Goal: Task Accomplishment & Management: Manage account settings

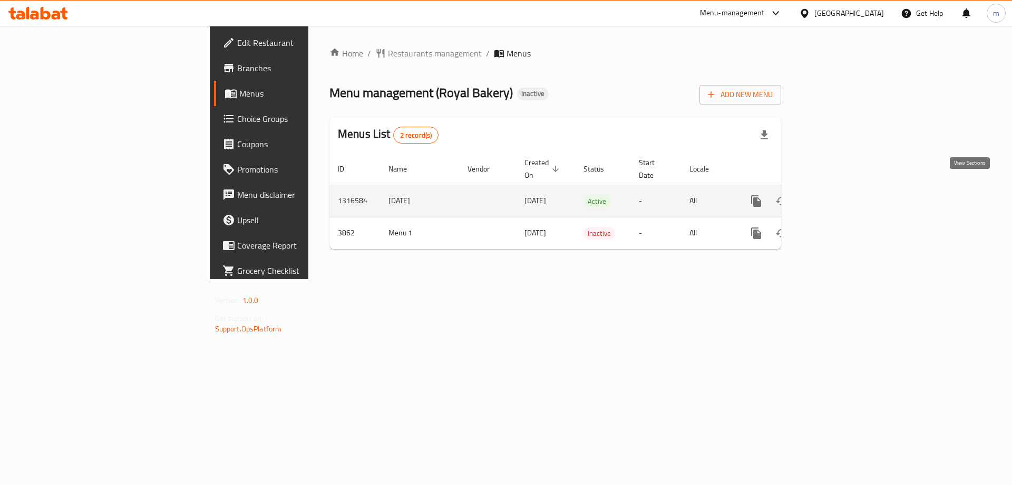
click at [839, 195] on icon "enhanced table" at bounding box center [832, 201] width 13 height 13
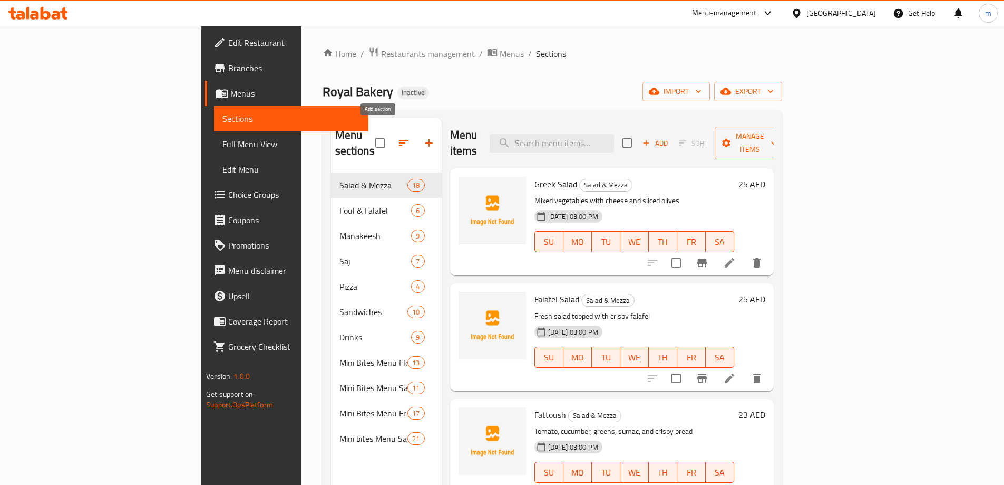
click at [417, 144] on button "button" at bounding box center [429, 142] width 25 height 25
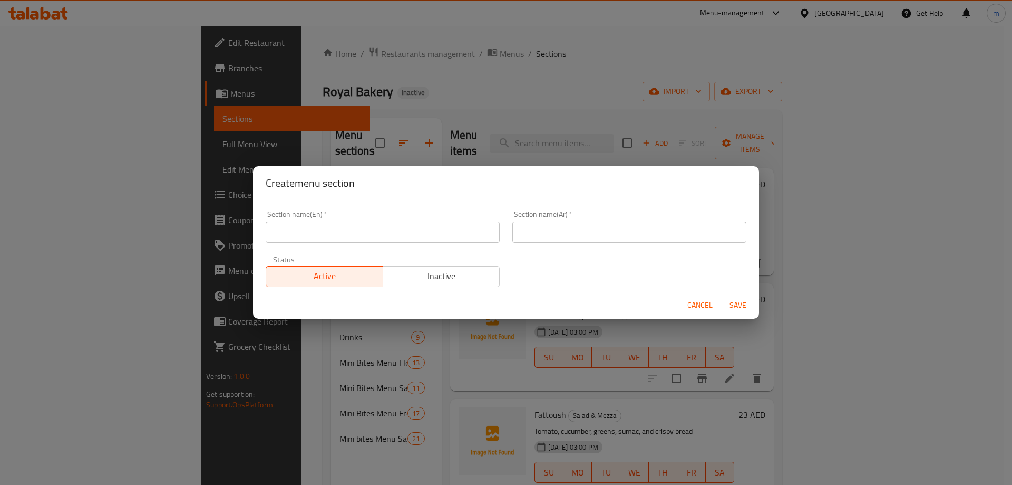
click at [412, 144] on div "Create menu section Section name(En)   * Section name(En) * Section name(Ar)   …" at bounding box center [506, 242] width 1012 height 485
drag, startPoint x: 709, startPoint y: 301, endPoint x: 704, endPoint y: 296, distance: 6.8
click at [709, 300] on span "Cancel" at bounding box center [700, 304] width 25 height 13
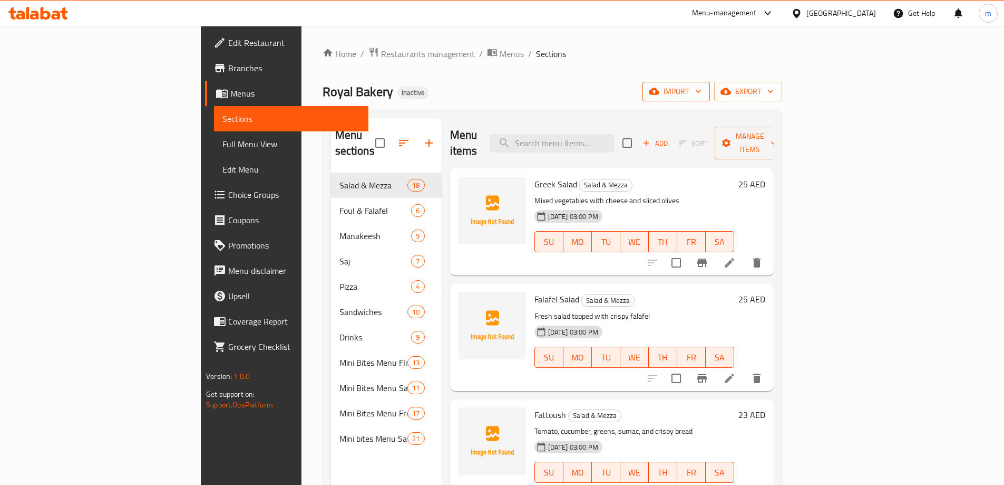
click at [702, 93] on span "import" at bounding box center [676, 91] width 51 height 13
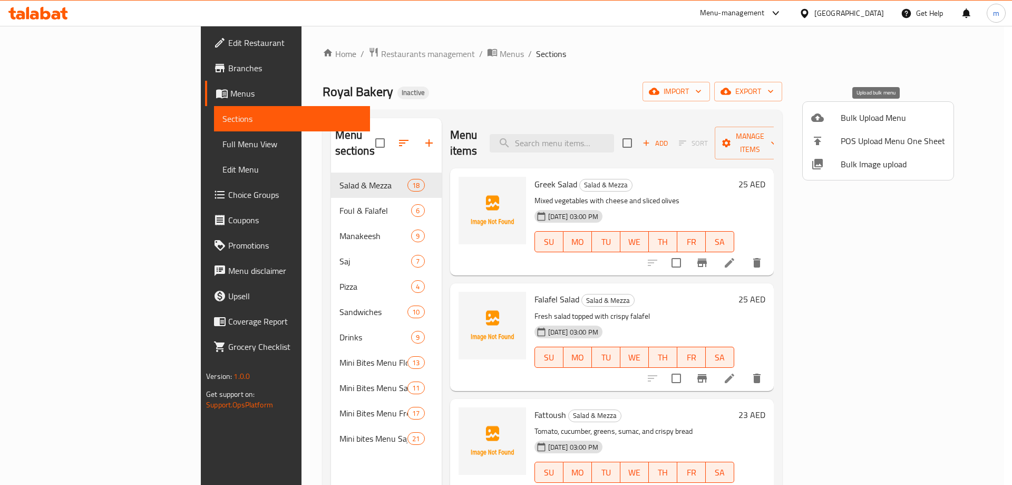
click at [867, 112] on span "Bulk Upload Menu" at bounding box center [893, 117] width 104 height 13
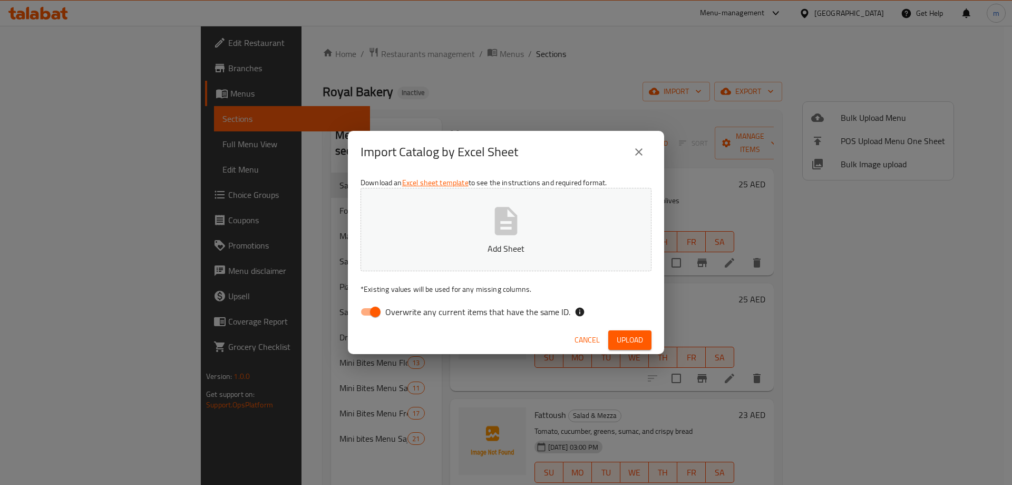
drag, startPoint x: 366, startPoint y: 313, endPoint x: 411, endPoint y: 277, distance: 57.0
click at [366, 313] on input "Overwrite any current items that have the same ID." at bounding box center [375, 312] width 60 height 20
checkbox input "false"
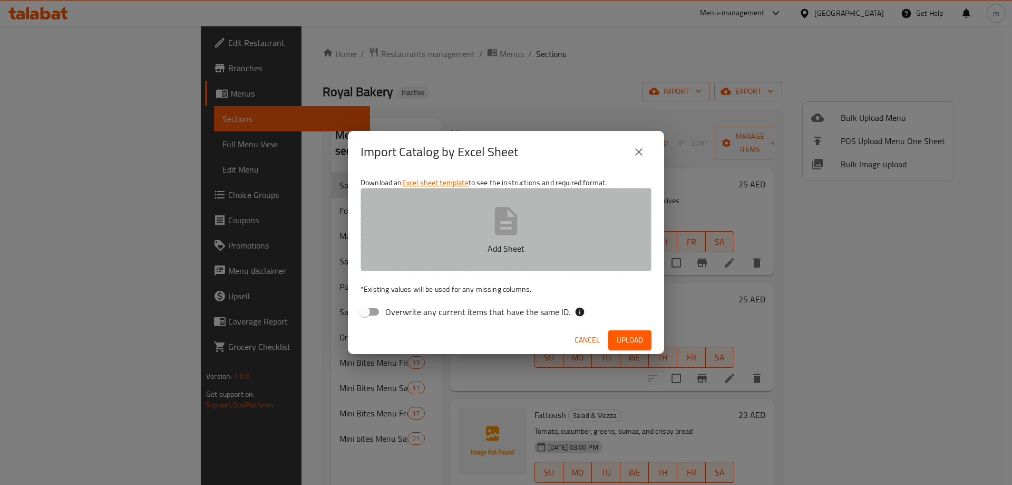
click at [496, 229] on icon "button" at bounding box center [506, 221] width 23 height 28
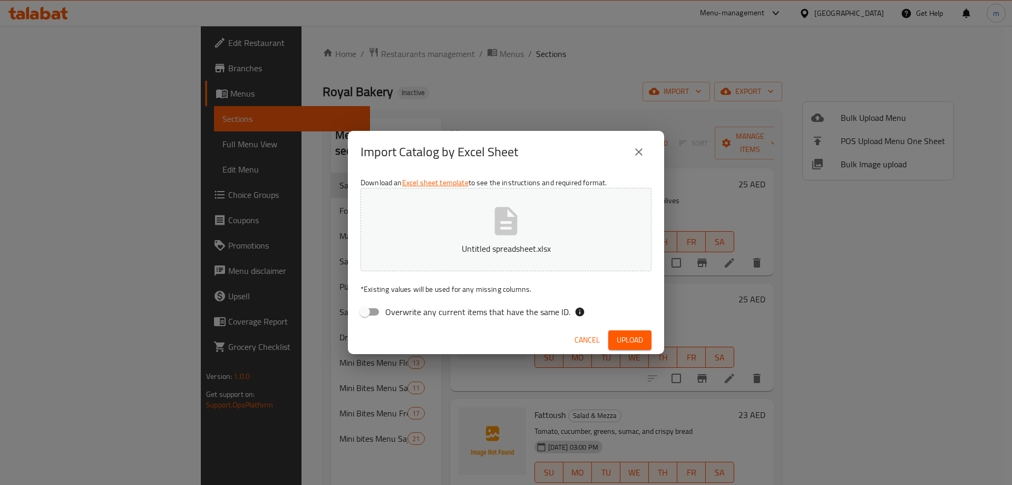
click at [638, 340] on span "Upload" at bounding box center [630, 339] width 26 height 13
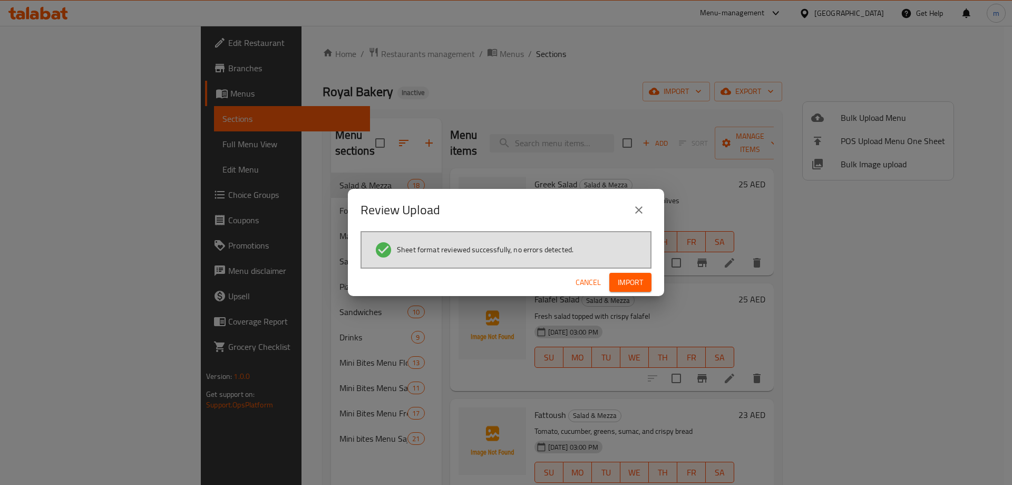
click button "Cancel" at bounding box center [589, 283] width 34 height 20
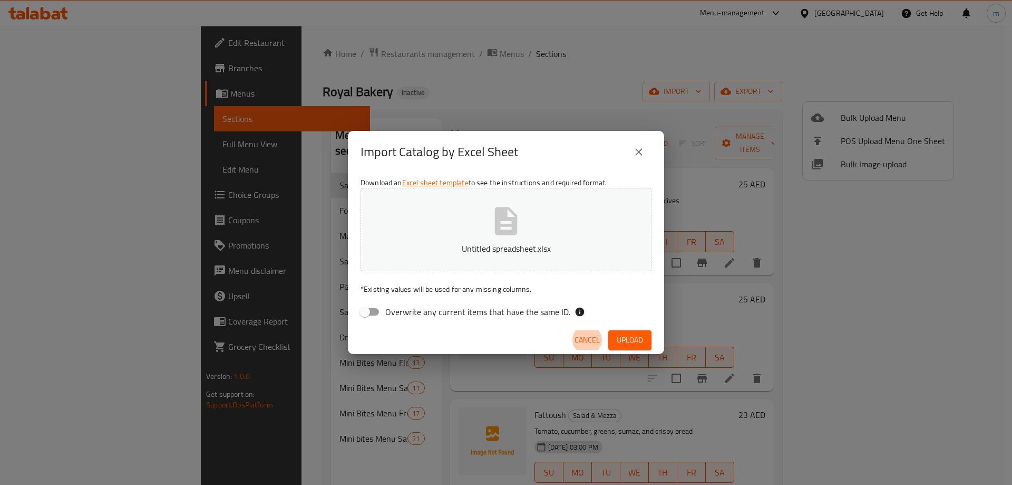
click at [634, 343] on span "Upload" at bounding box center [630, 339] width 26 height 13
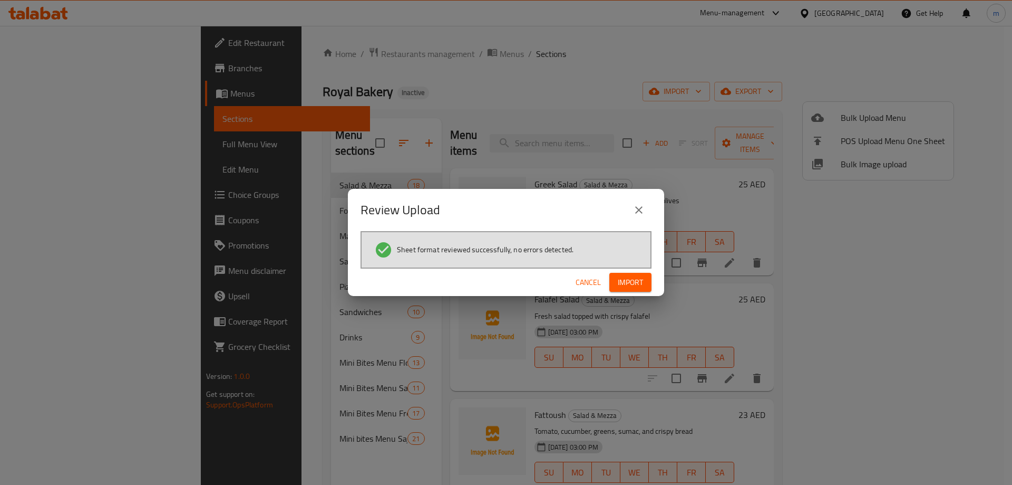
click at [636, 290] on button "Import" at bounding box center [630, 283] width 42 height 20
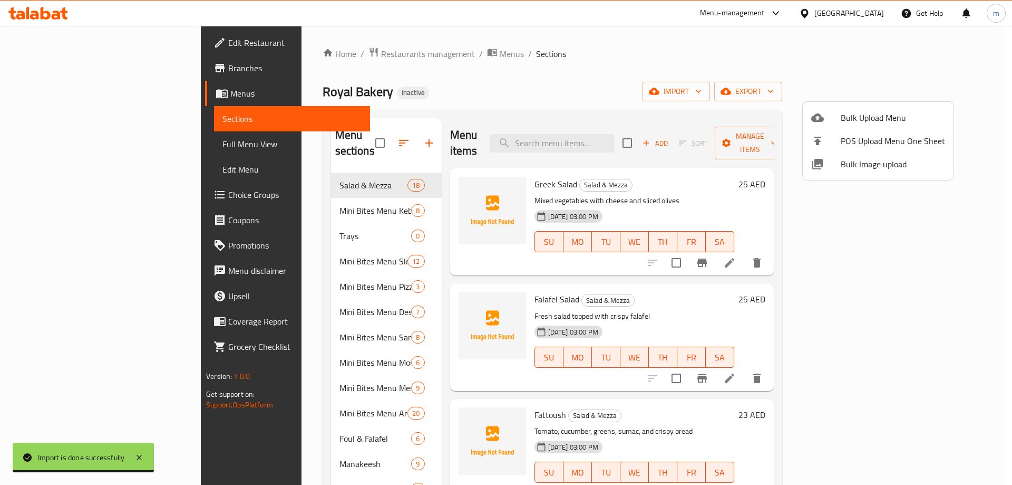
click at [437, 88] on div at bounding box center [506, 242] width 1012 height 485
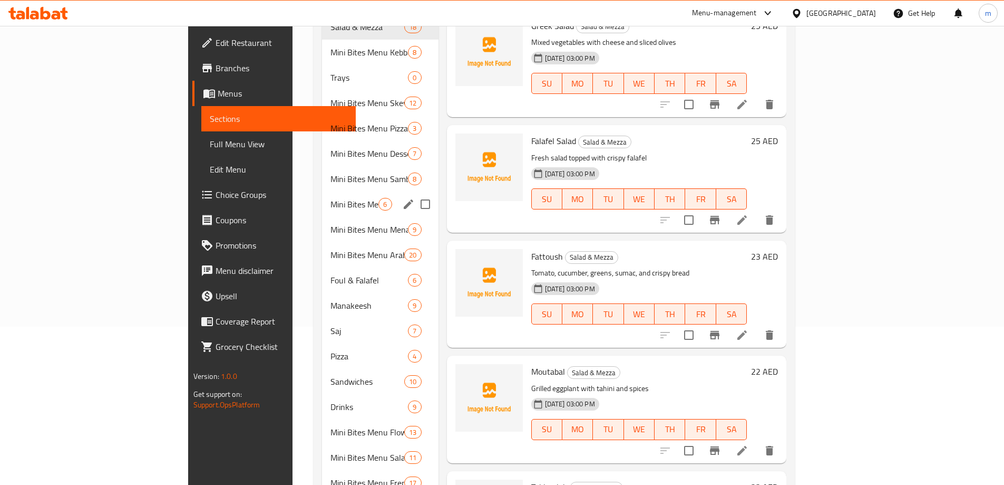
scroll to position [212, 0]
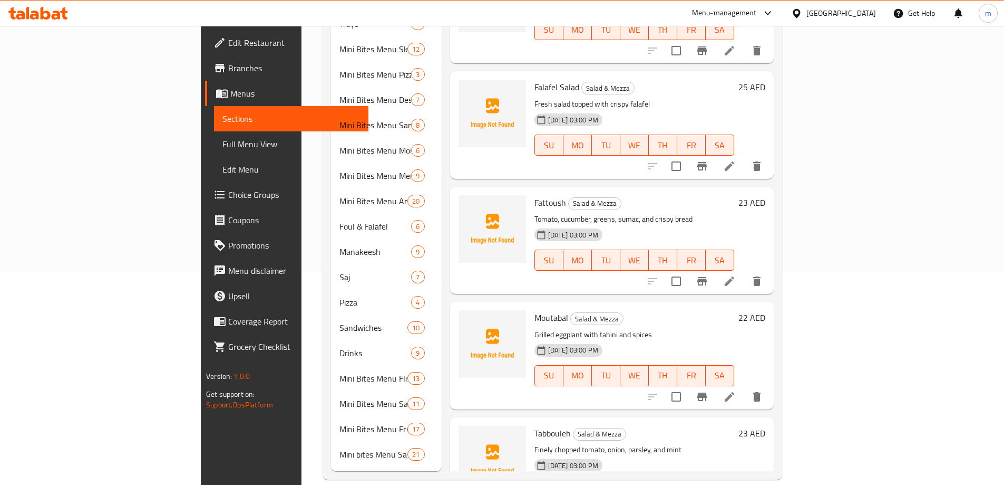
click at [222, 145] on span "Full Menu View" at bounding box center [291, 144] width 138 height 13
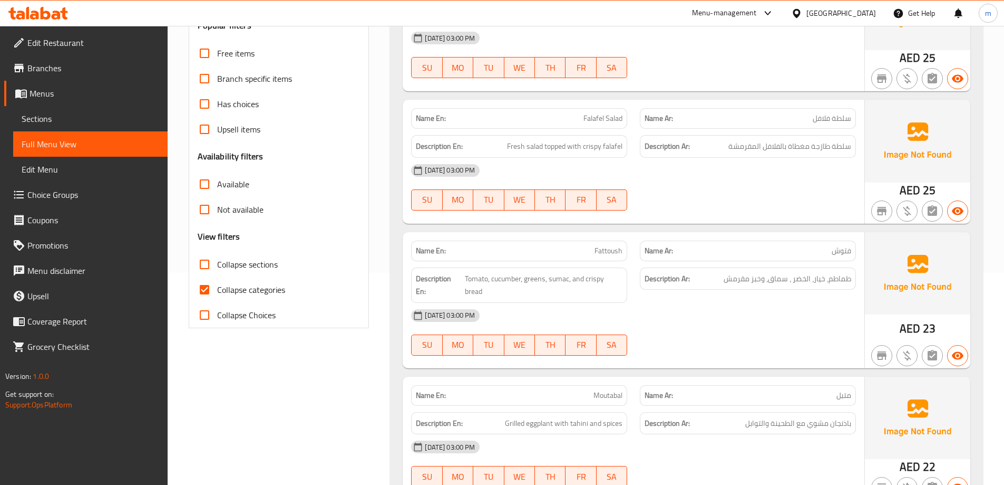
click at [205, 289] on input "Collapse categories" at bounding box center [204, 289] width 25 height 25
checkbox input "false"
click at [198, 265] on input "Collapse sections" at bounding box center [204, 263] width 25 height 25
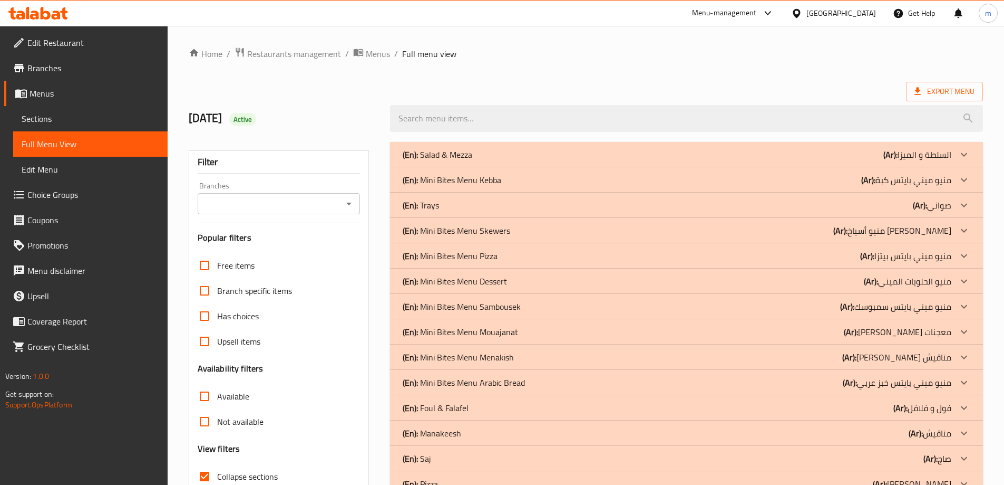
click at [527, 383] on div "(En): Mini Bites Menu Arabic Bread (Ar): منيو ميني بايتس خبز عربي" at bounding box center [677, 382] width 549 height 13
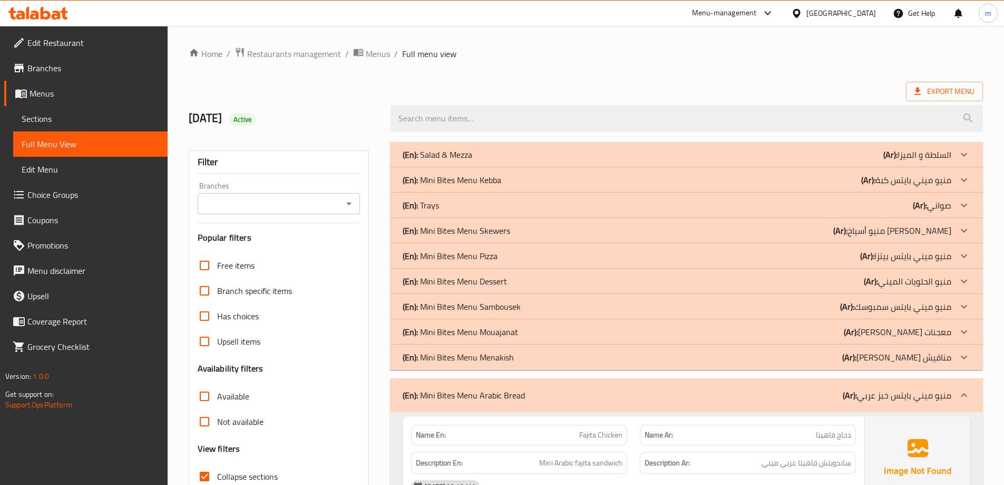
click at [526, 387] on div "(En): Mini Bites Menu Arabic Bread (Ar): منيو ميني بايتس خبز عربي" at bounding box center [686, 395] width 593 height 34
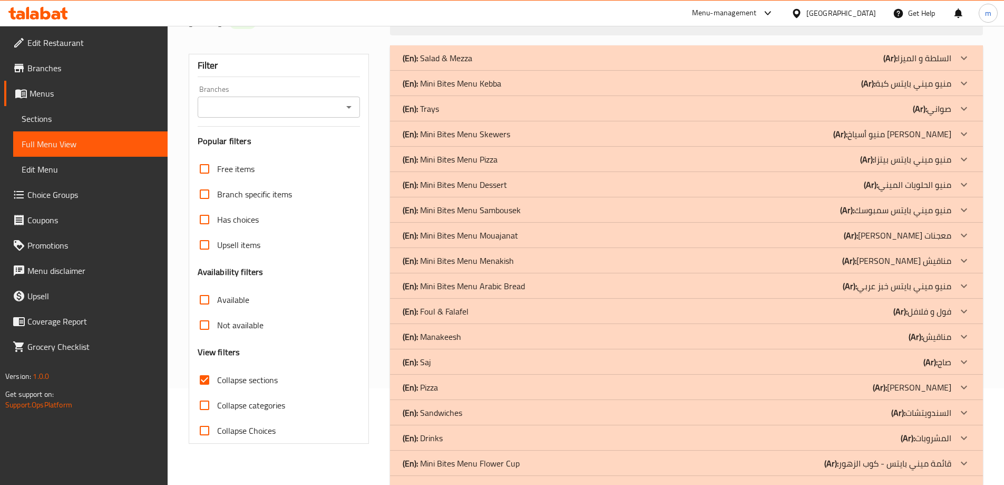
scroll to position [79, 0]
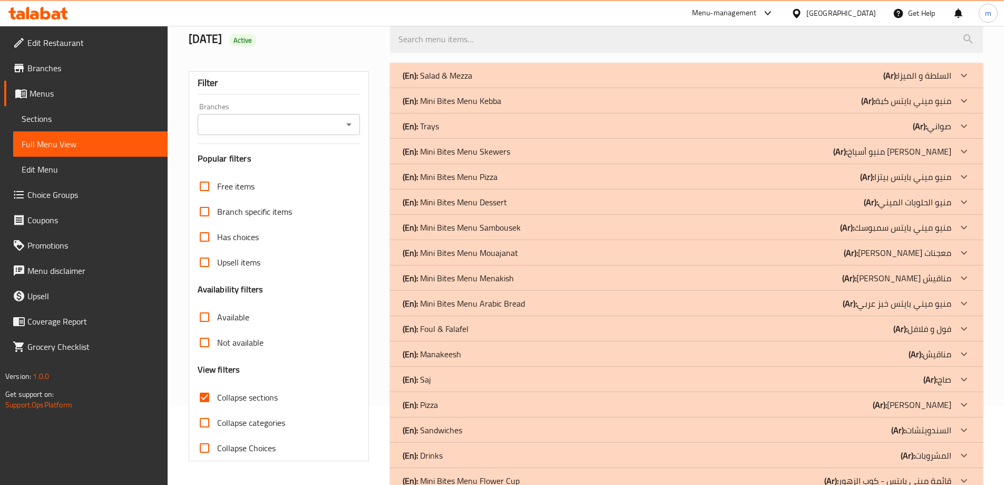
click at [482, 129] on div "(En): Trays (Ar): صواني" at bounding box center [677, 126] width 549 height 13
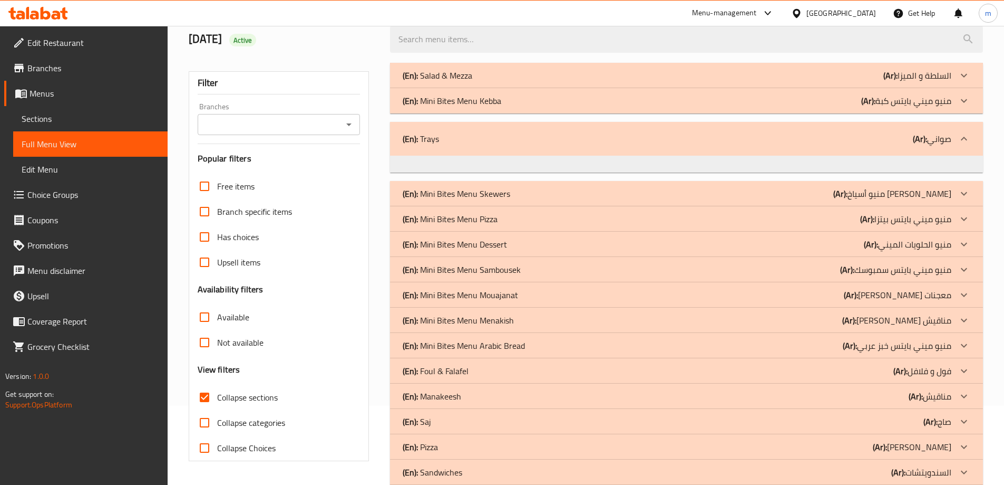
scroll to position [132, 0]
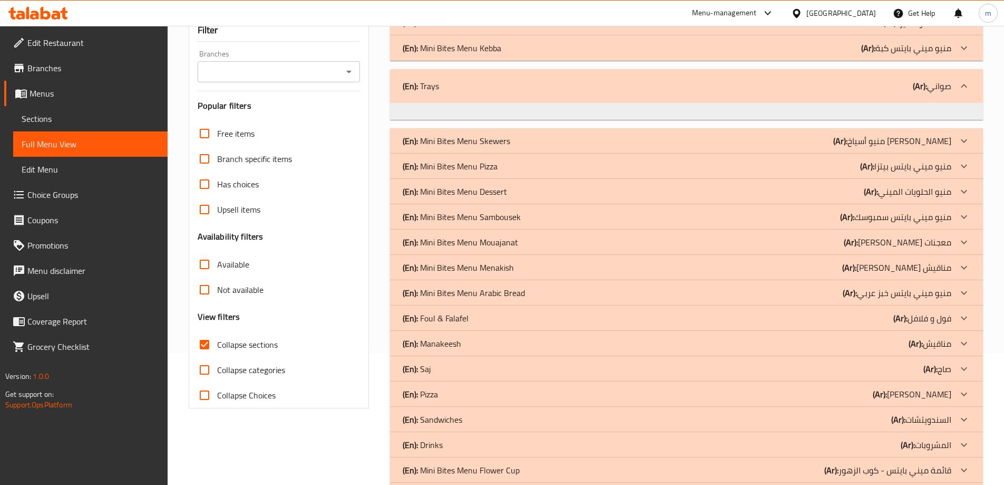
click at [499, 193] on p "(En): Mini Bites Menu Dessert" at bounding box center [455, 191] width 104 height 13
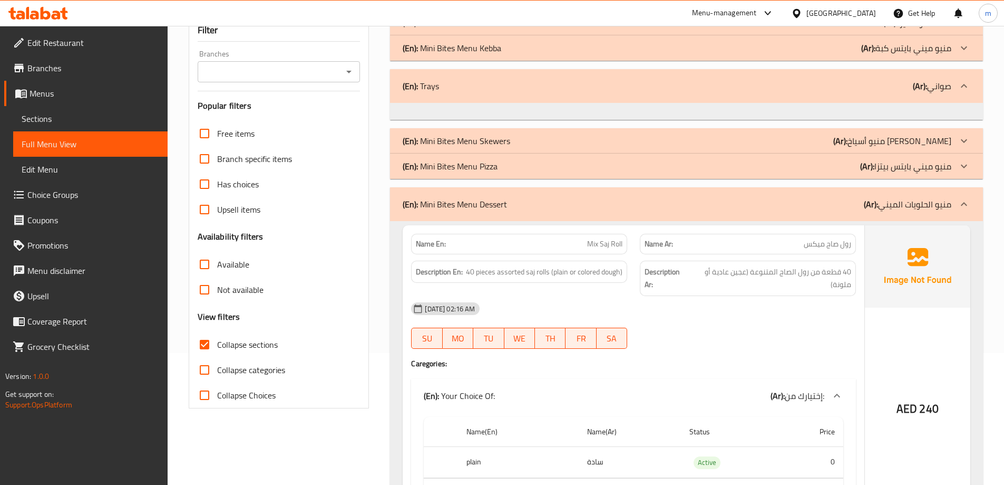
click at [492, 87] on div "(En): Trays (Ar): صواني" at bounding box center [677, 86] width 549 height 13
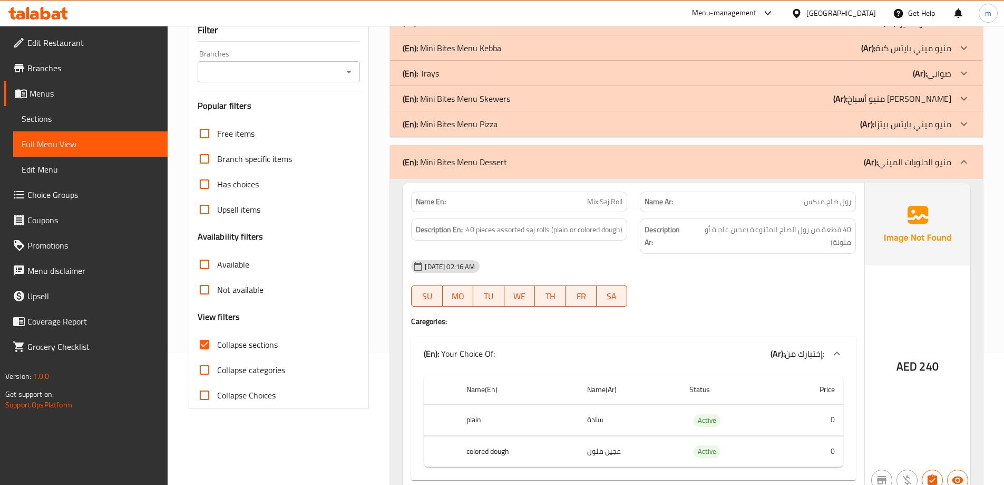
click at [493, 90] on div "(En): Mini Bites Menu Skewers (Ar): منيو أسياخ [PERSON_NAME]" at bounding box center [686, 98] width 593 height 25
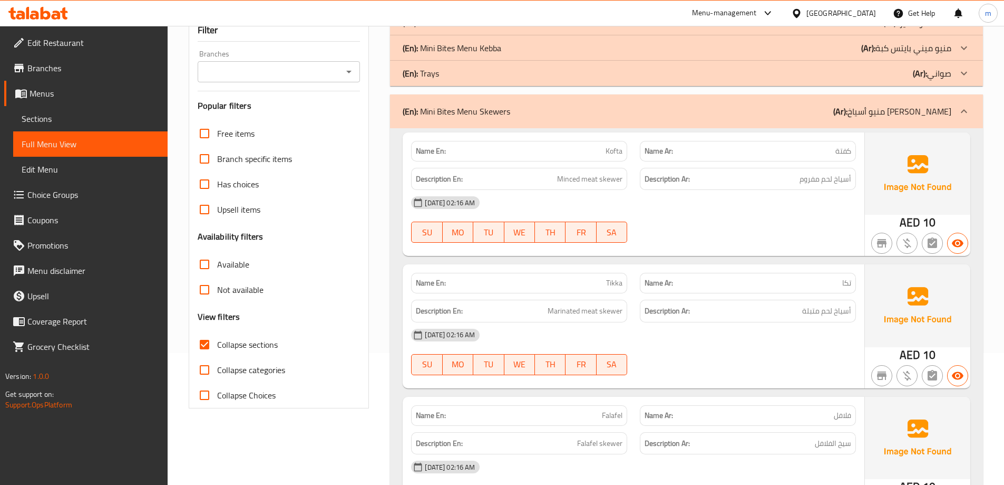
click at [486, 118] on p "(En): Mini Bites Menu Skewers" at bounding box center [457, 111] width 108 height 13
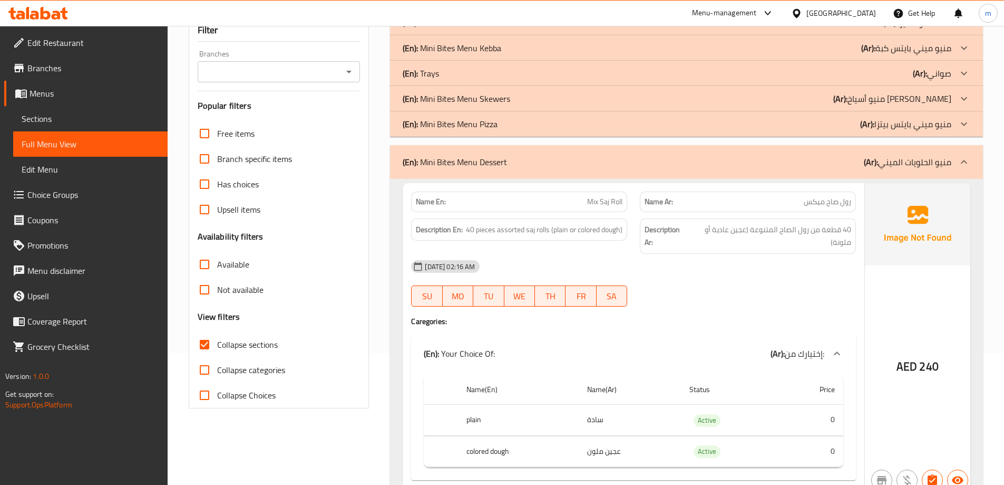
click at [476, 78] on div "(En): Trays (Ar): صواني" at bounding box center [677, 73] width 549 height 13
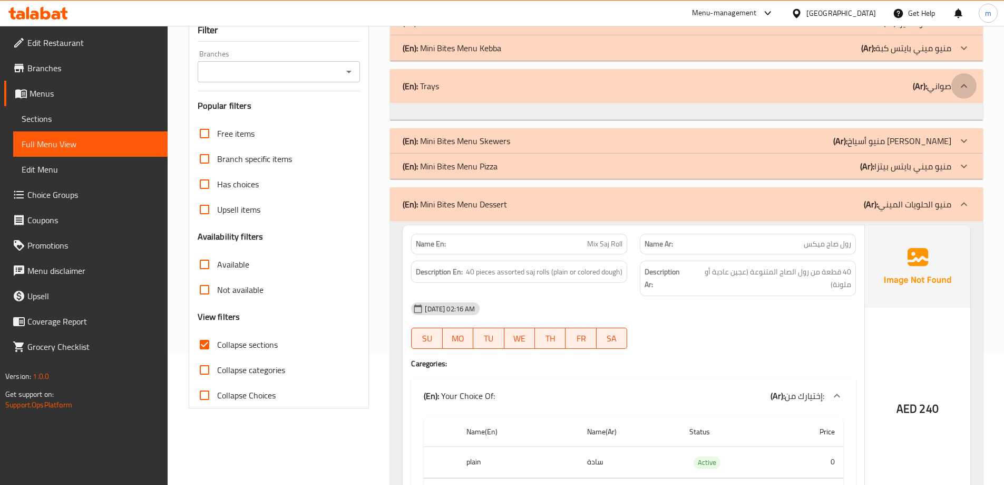
click at [960, 88] on icon at bounding box center [964, 86] width 13 height 13
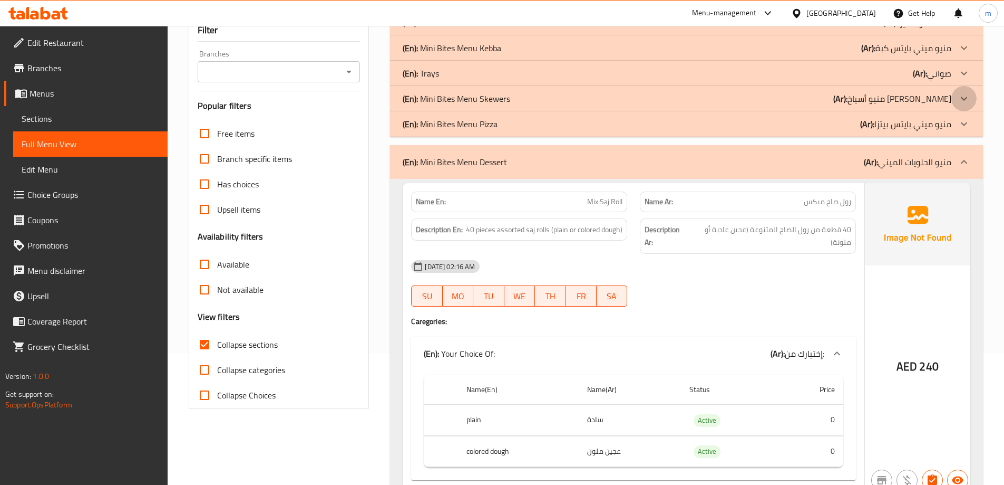
click at [960, 88] on div at bounding box center [964, 98] width 25 height 25
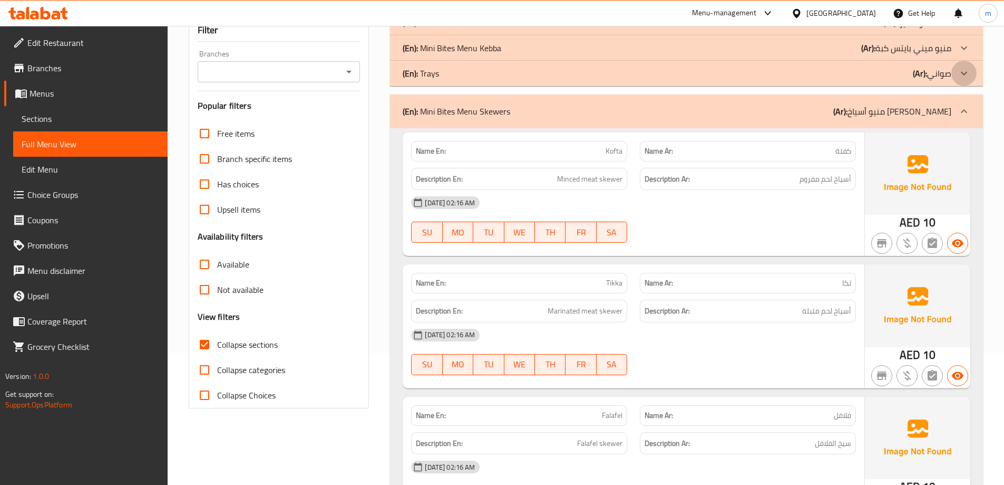
click at [956, 75] on div at bounding box center [964, 73] width 25 height 25
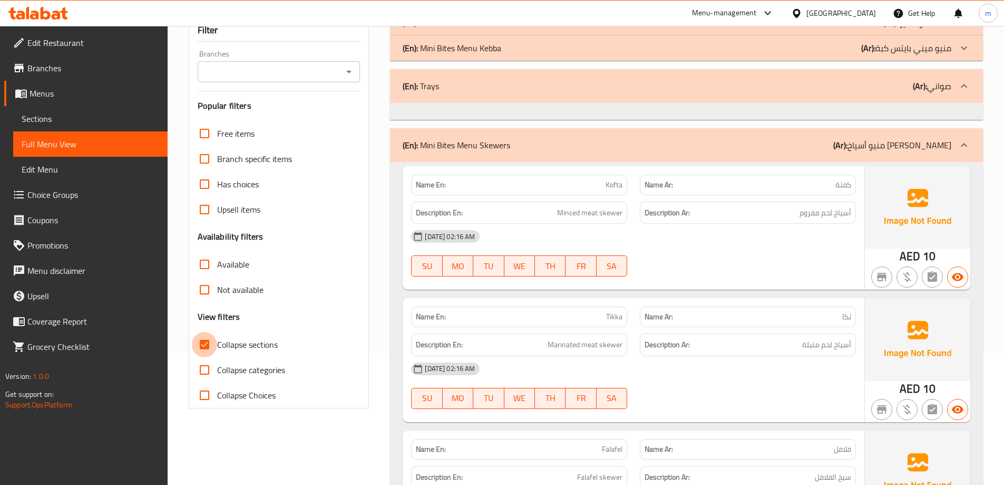
click at [211, 346] on input "Collapse sections" at bounding box center [204, 344] width 25 height 25
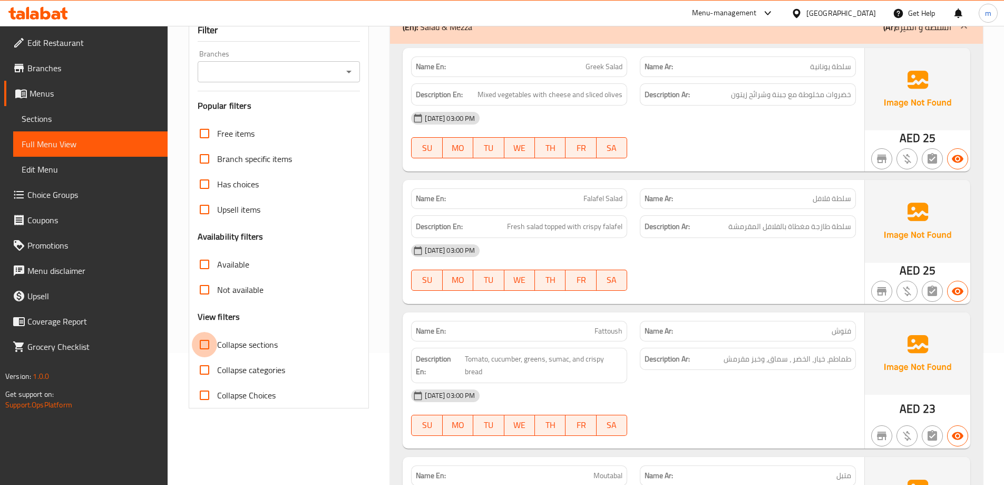
click at [210, 346] on input "Collapse sections" at bounding box center [204, 344] width 25 height 25
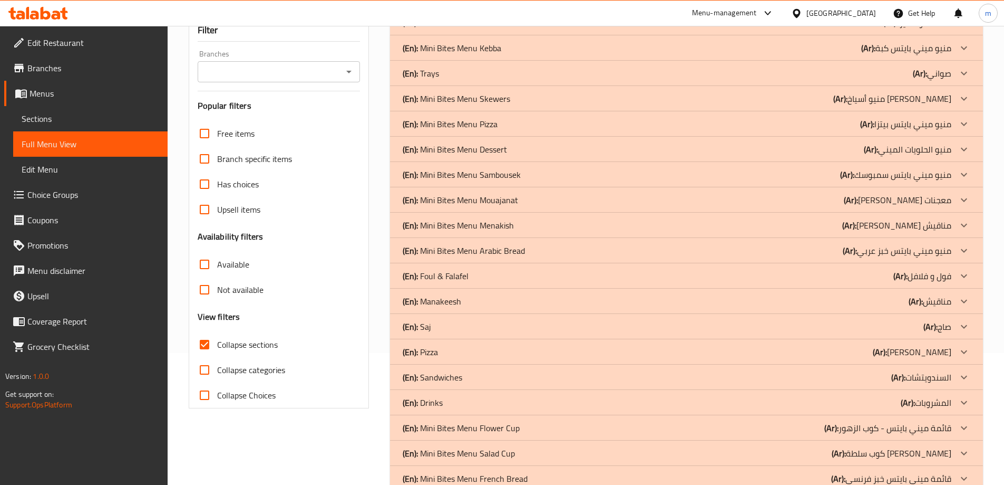
scroll to position [185, 0]
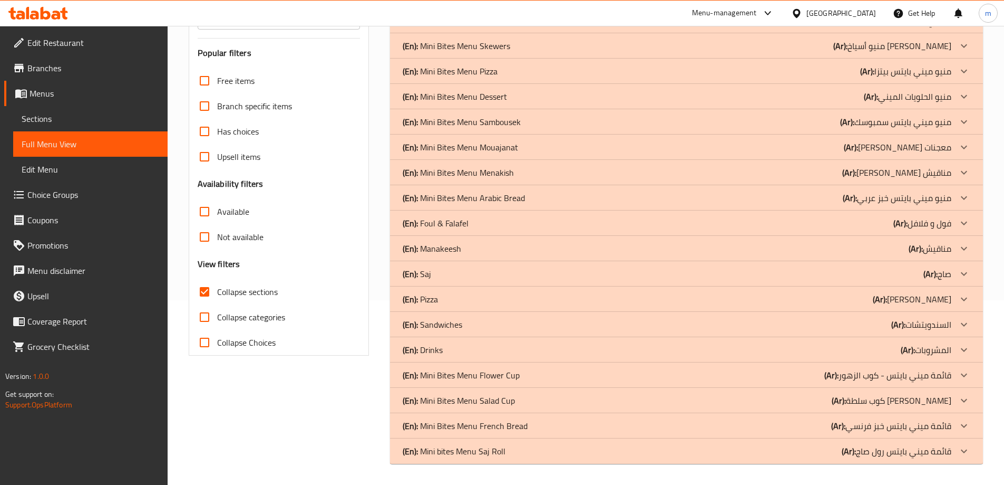
click at [508, 425] on p "(En): Mini Bites Menu French Bread" at bounding box center [465, 425] width 125 height 13
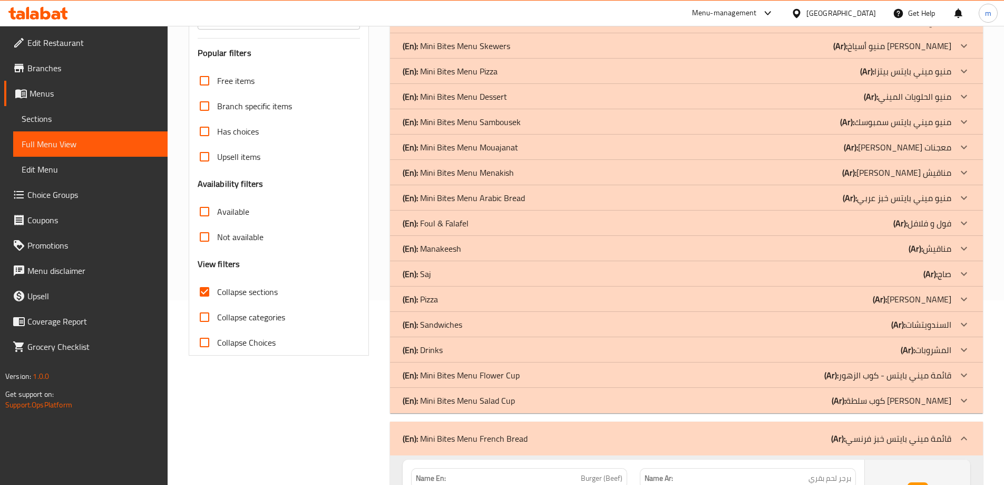
click at [492, 200] on p "(En): Mini Bites Menu Arabic Bread" at bounding box center [464, 197] width 122 height 13
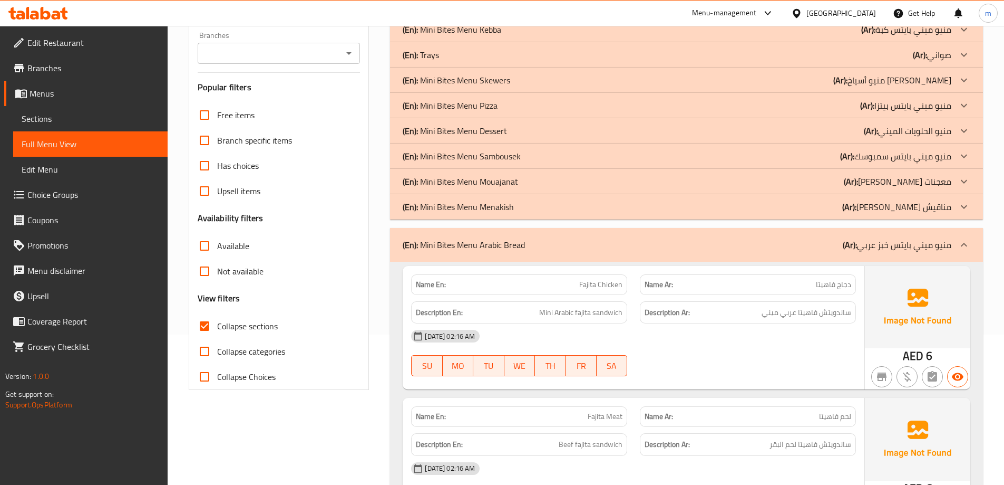
scroll to position [132, 0]
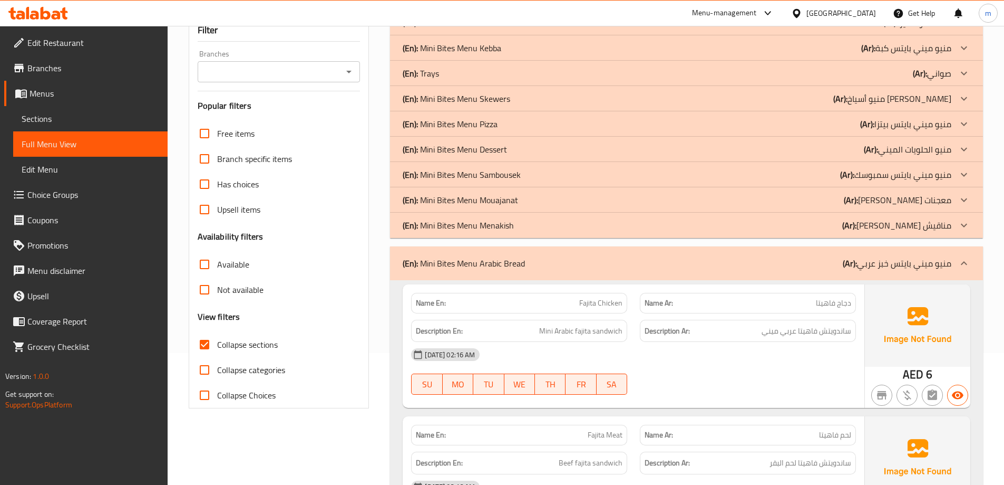
click at [493, 96] on p "(En): Mini Bites Menu Skewers" at bounding box center [457, 98] width 108 height 13
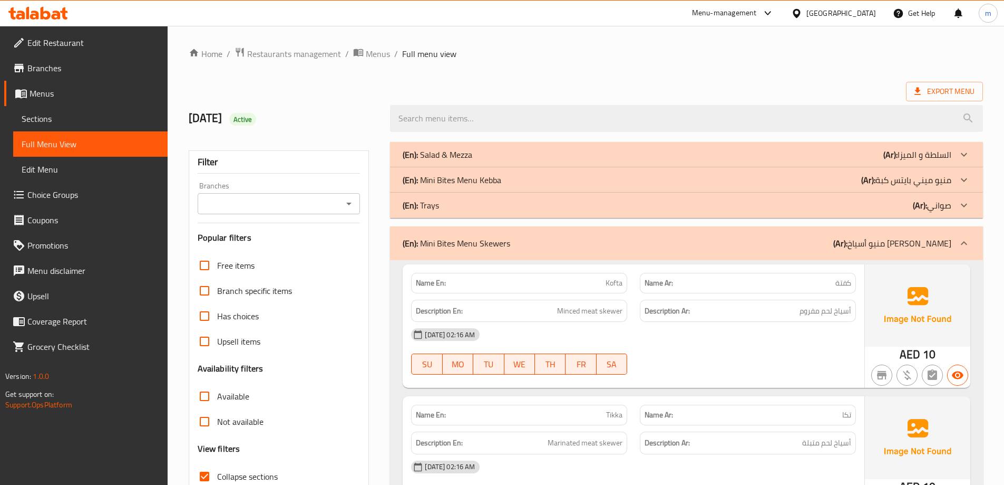
scroll to position [264, 0]
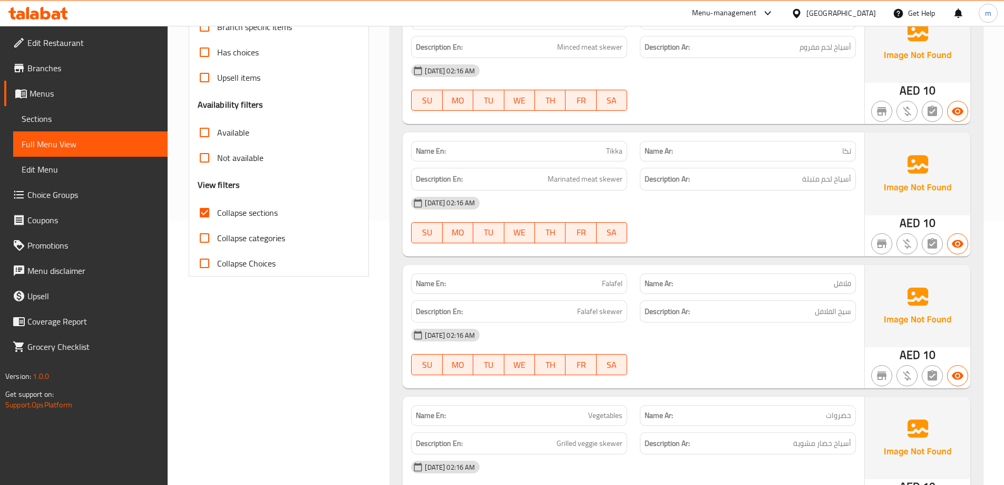
click at [203, 218] on input "Collapse sections" at bounding box center [204, 212] width 25 height 25
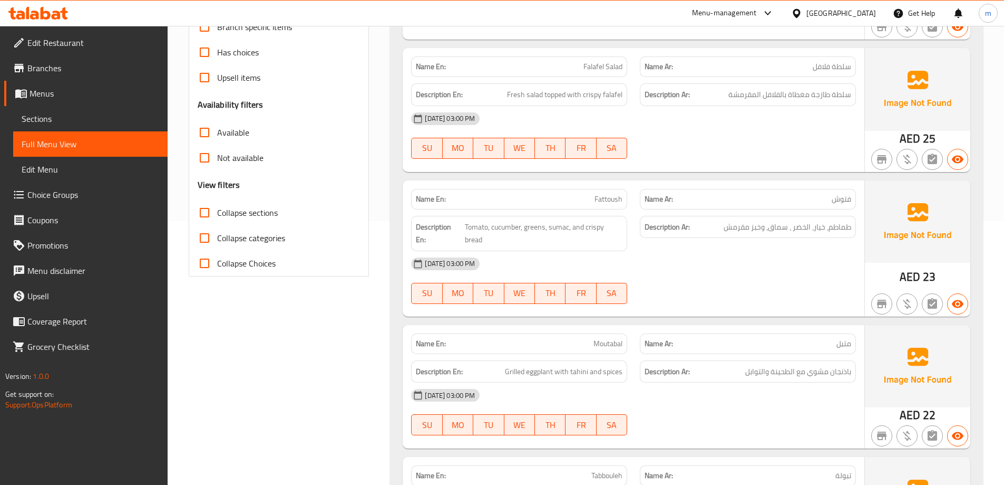
click at [204, 211] on input "Collapse sections" at bounding box center [204, 212] width 25 height 25
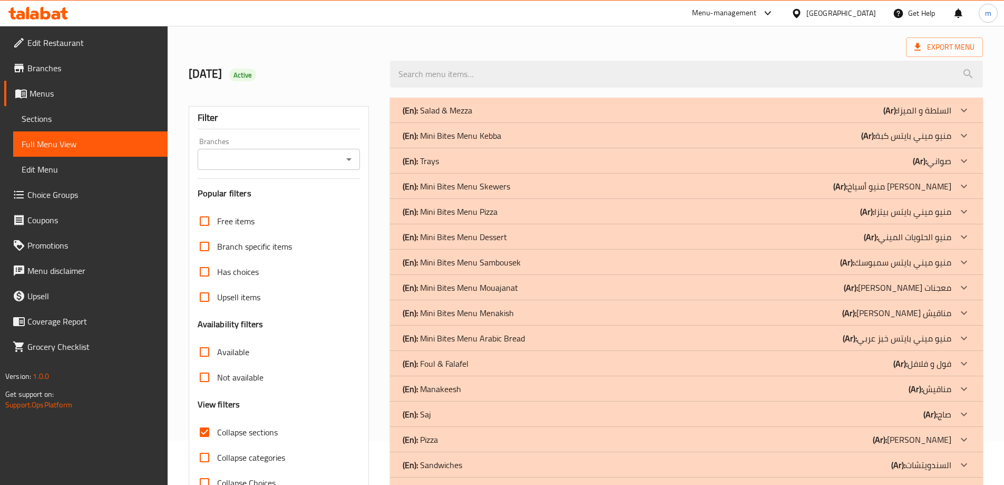
scroll to position [105, 0]
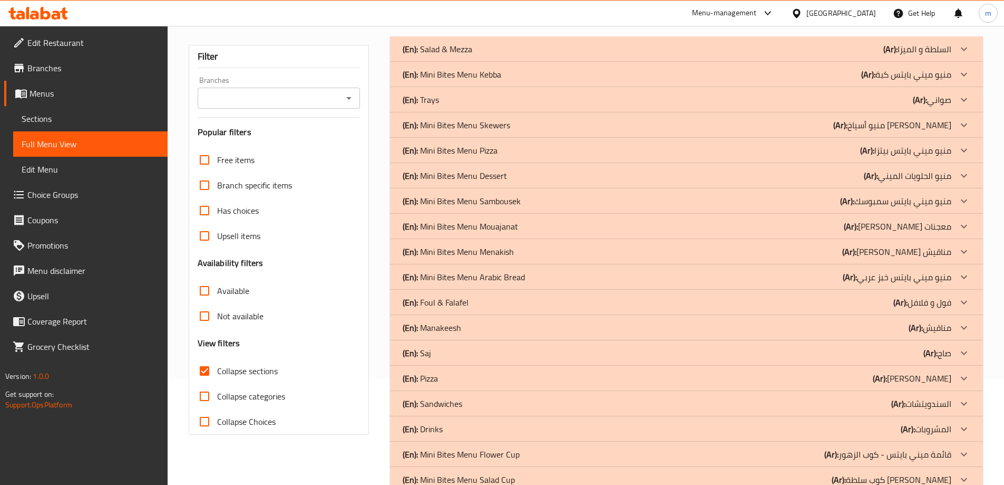
click at [198, 373] on input "Collapse sections" at bounding box center [204, 370] width 25 height 25
checkbox input "false"
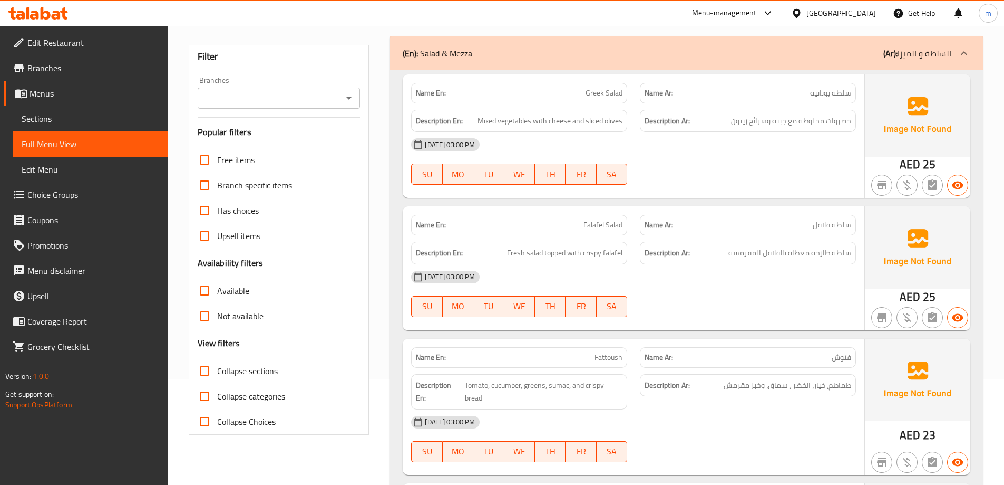
click at [489, 51] on div "(En): Salad & Mezza (Ar): السلطة و الميزا" at bounding box center [677, 53] width 549 height 13
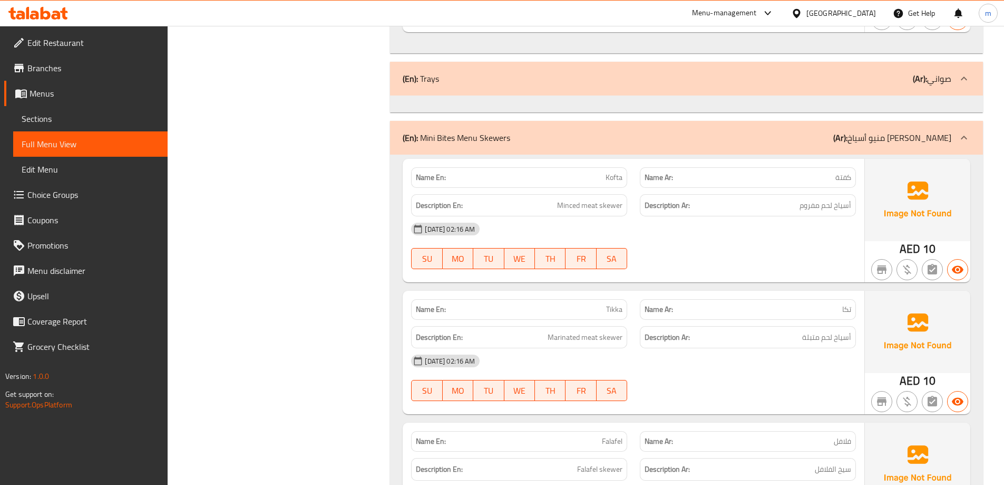
scroll to position [1213, 0]
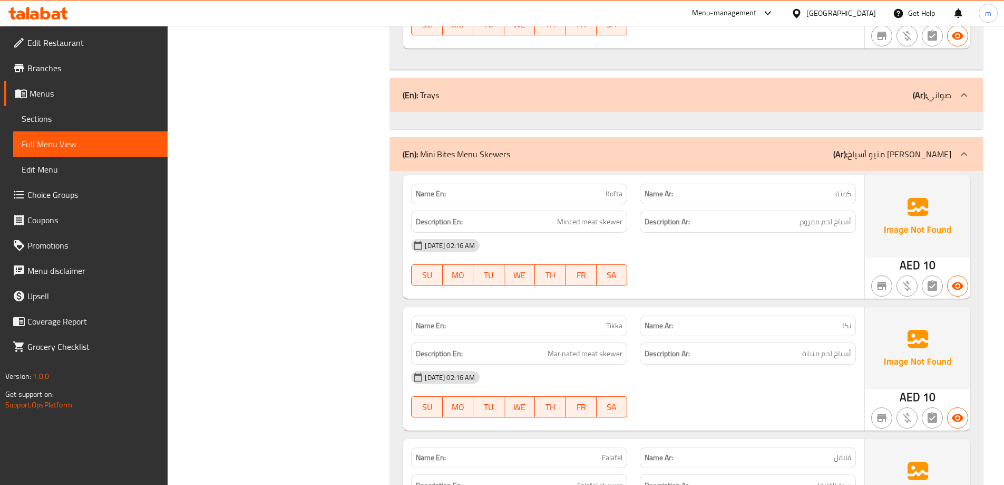
click at [962, 96] on icon at bounding box center [964, 95] width 6 height 4
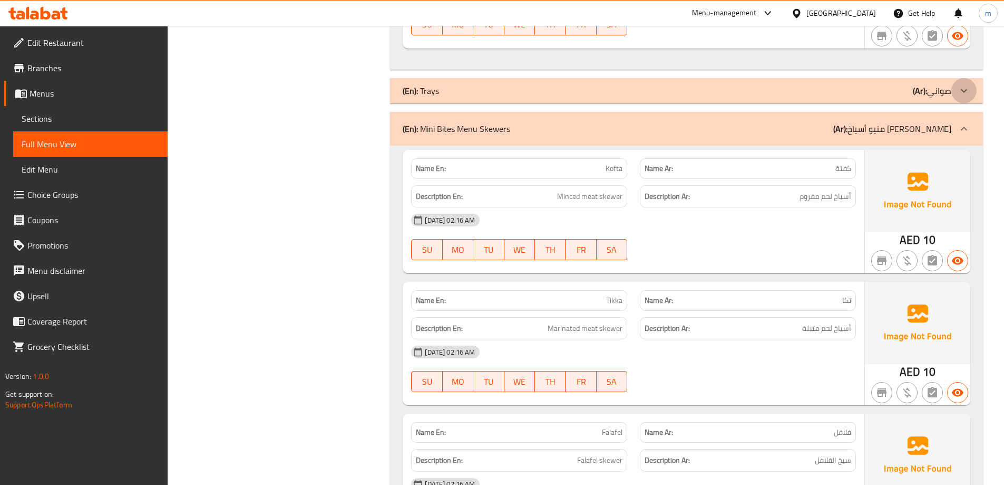
click at [966, 96] on icon at bounding box center [964, 90] width 13 height 13
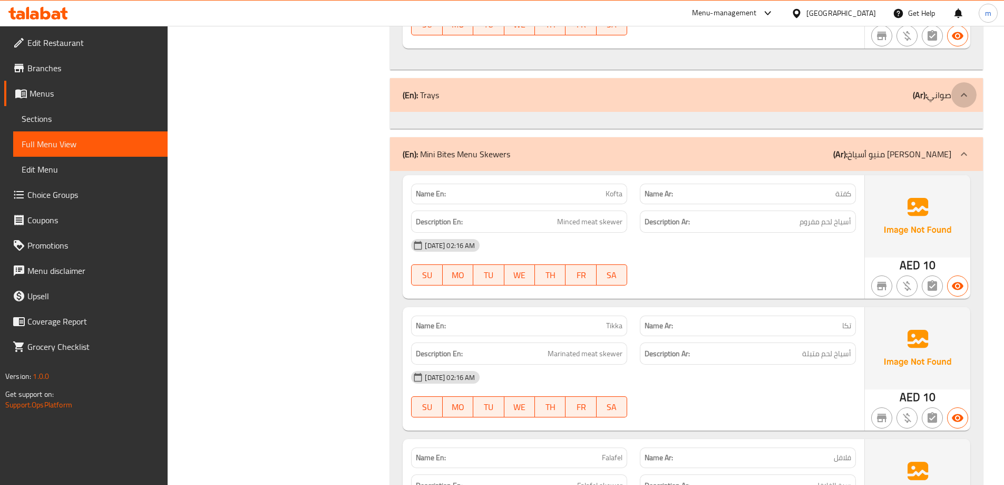
click at [967, 100] on icon at bounding box center [964, 95] width 13 height 13
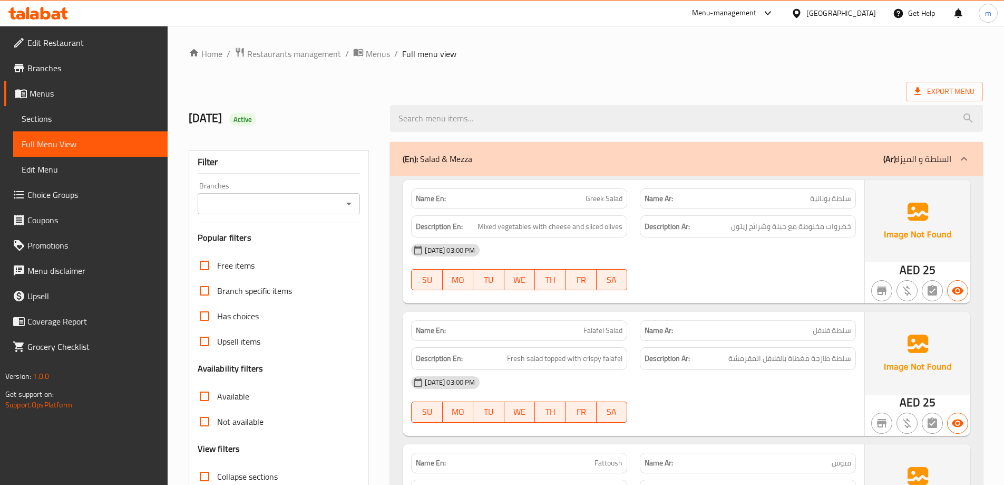
scroll to position [105, 0]
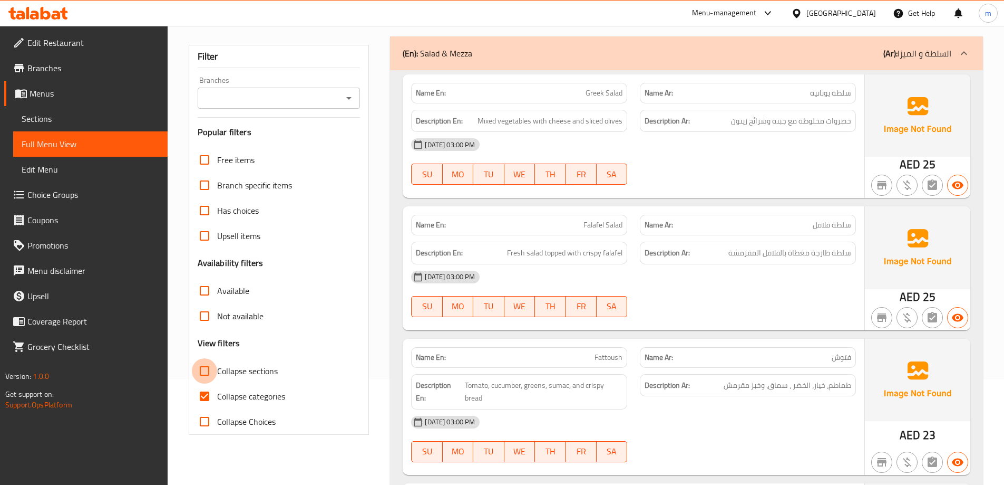
click at [198, 374] on input "Collapse sections" at bounding box center [204, 370] width 25 height 25
checkbox input "true"
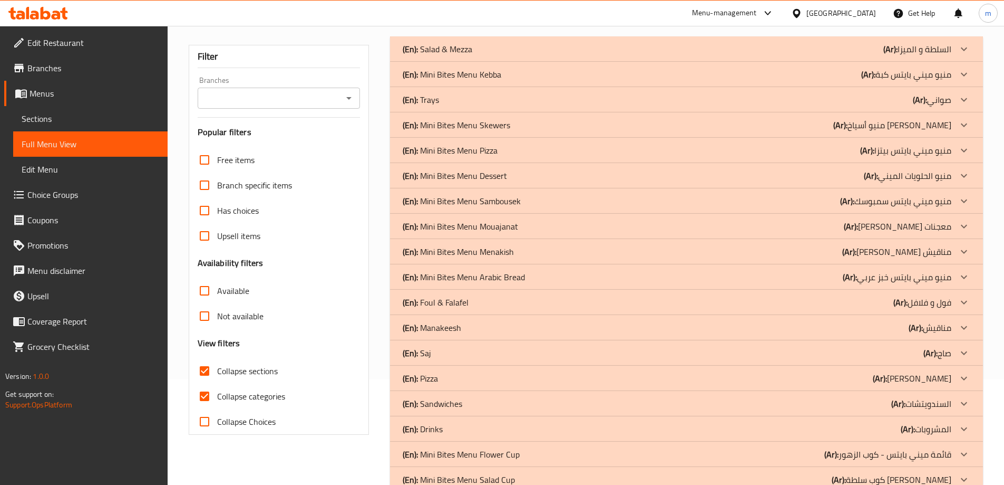
click at [968, 100] on icon at bounding box center [964, 99] width 13 height 13
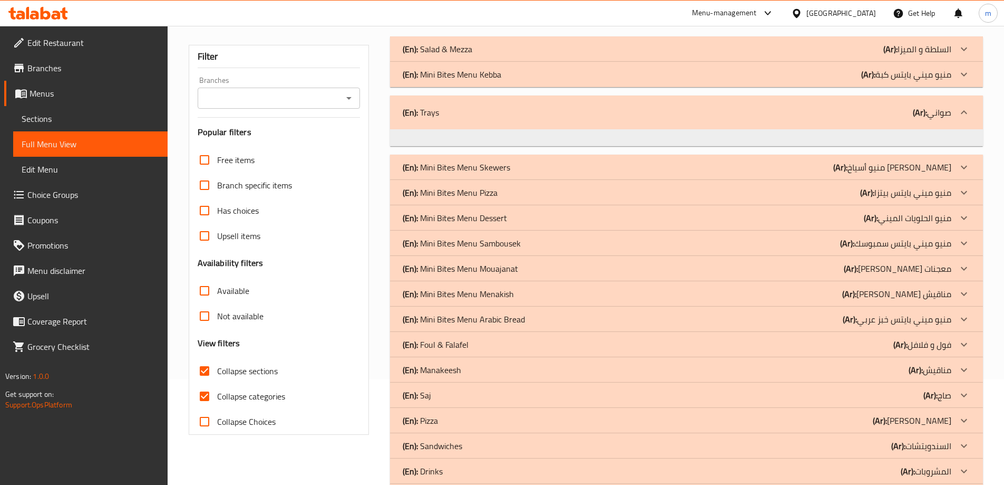
click at [956, 134] on div at bounding box center [686, 137] width 593 height 17
click at [90, 120] on span "Sections" at bounding box center [91, 118] width 138 height 13
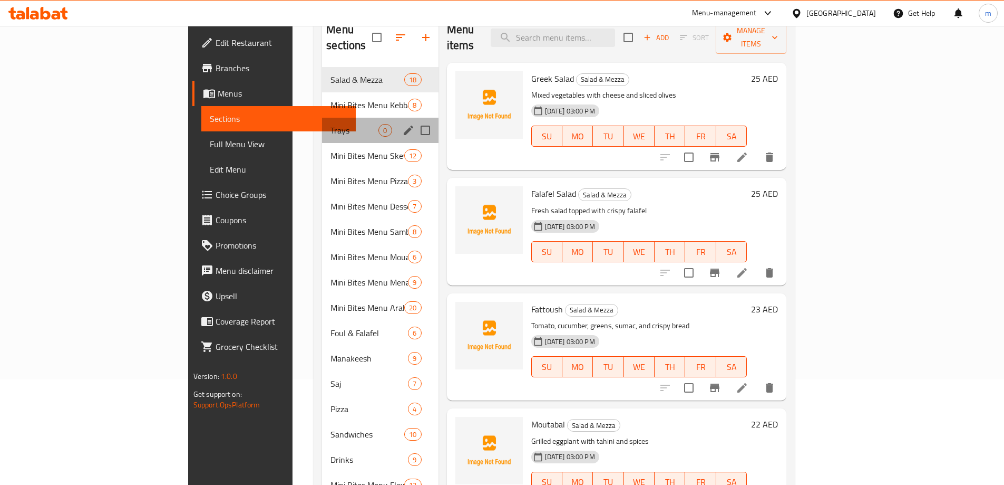
click at [322, 124] on div "Trays 0" at bounding box center [380, 130] width 116 height 25
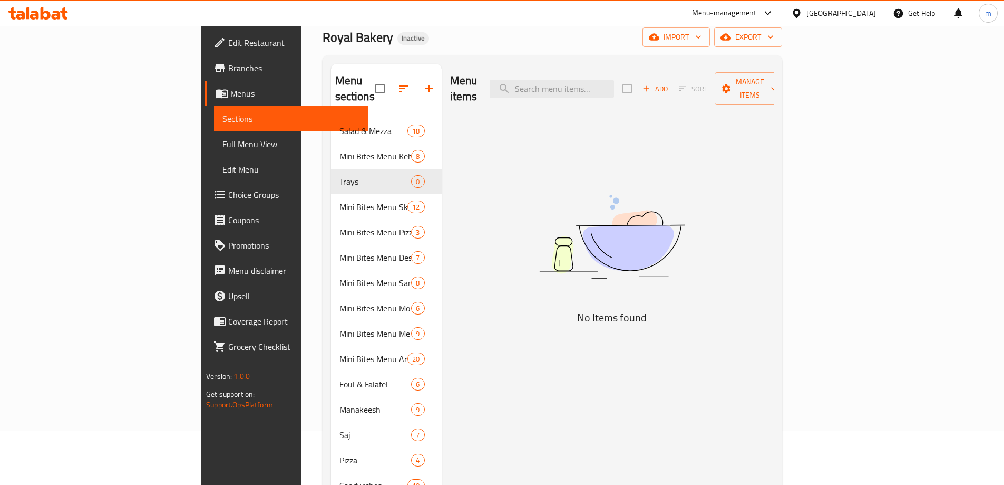
scroll to position [54, 0]
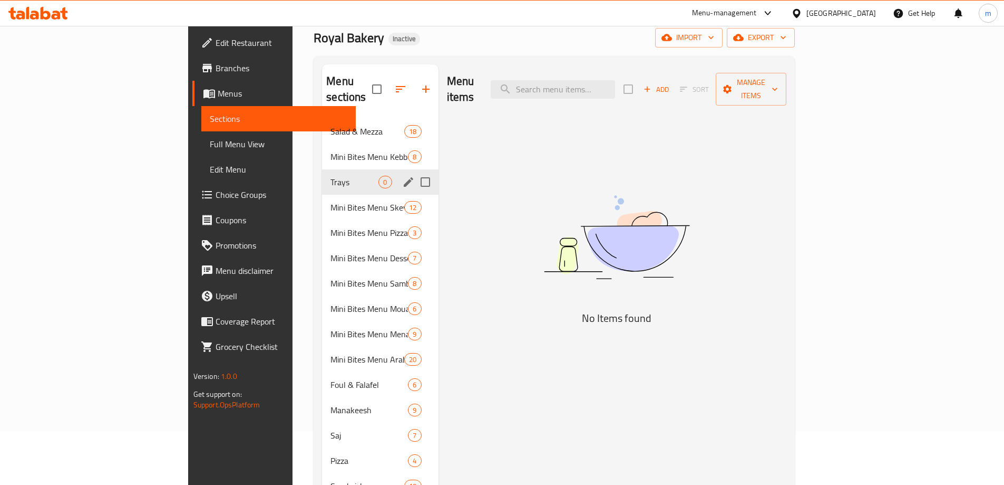
click at [414, 171] on input "Menu sections" at bounding box center [425, 182] width 22 height 22
checkbox input "true"
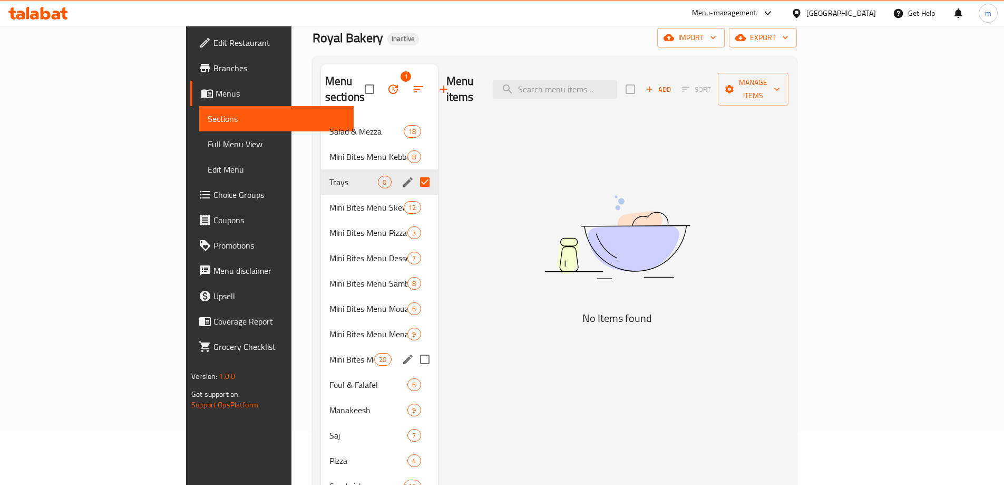
click at [414, 348] on input "Menu sections" at bounding box center [425, 359] width 22 height 22
checkbox input "true"
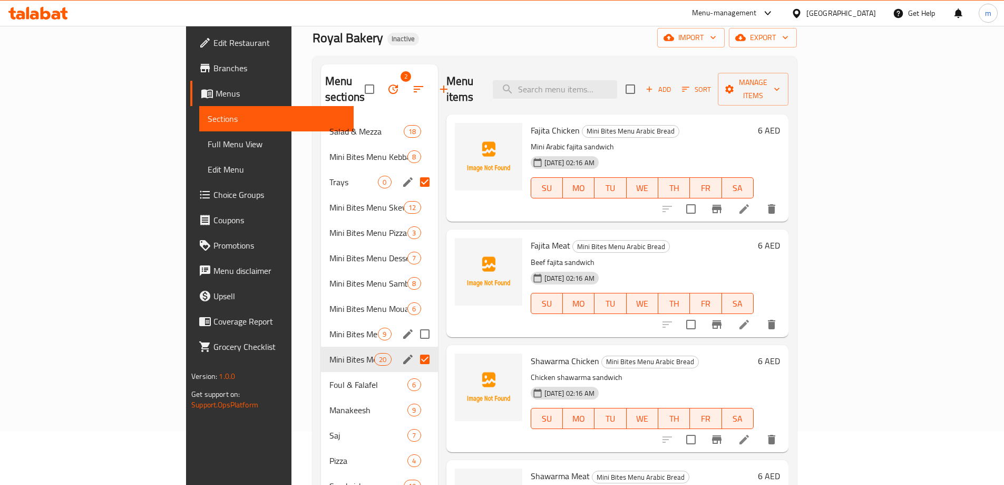
click at [414, 323] on input "Menu sections" at bounding box center [425, 334] width 22 height 22
checkbox input "true"
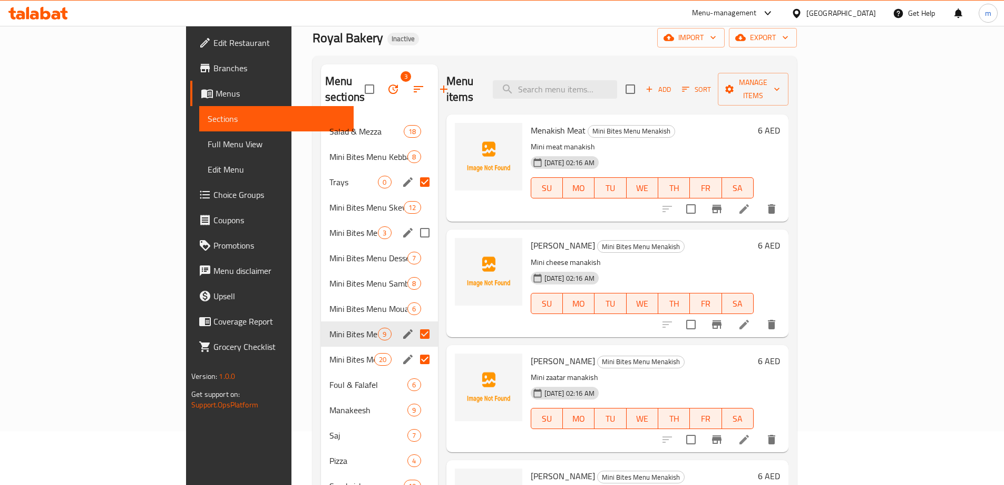
click at [414, 221] on input "Menu sections" at bounding box center [425, 232] width 22 height 22
checkbox input "true"
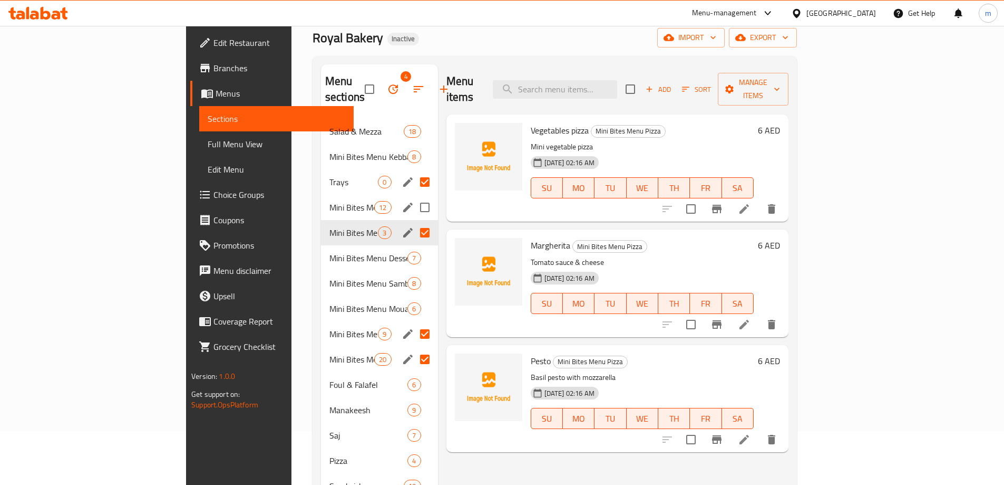
click at [414, 196] on input "Menu sections" at bounding box center [425, 207] width 22 height 22
checkbox input "true"
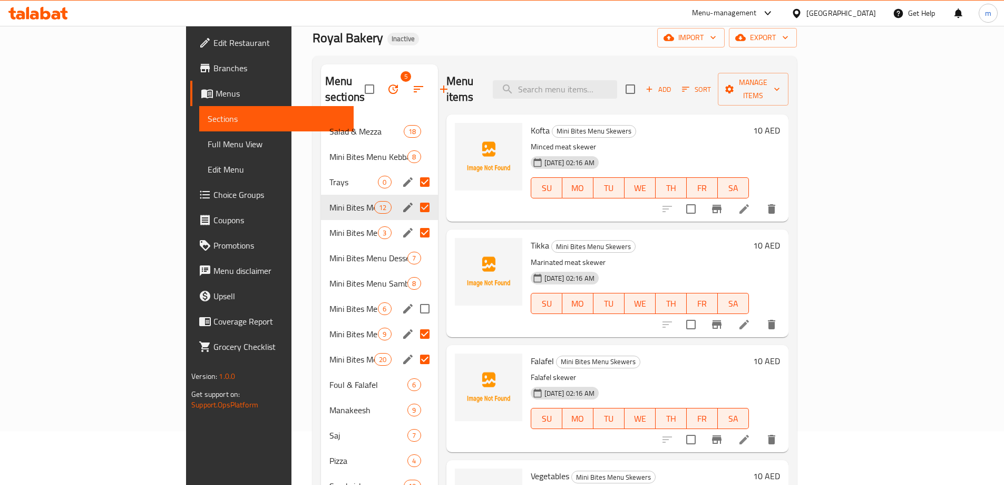
click at [414, 297] on input "Menu sections" at bounding box center [425, 308] width 22 height 22
checkbox input "true"
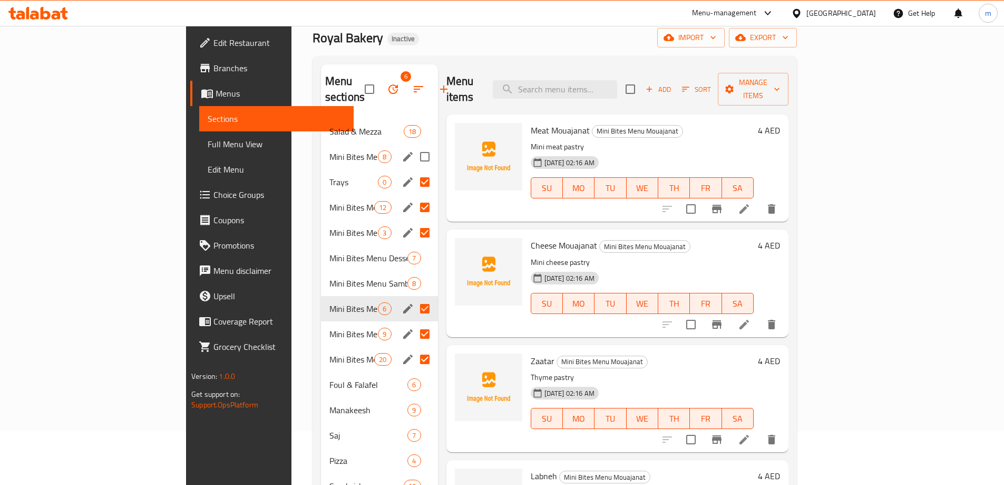
click at [414, 146] on input "Menu sections" at bounding box center [425, 157] width 22 height 22
checkbox input "true"
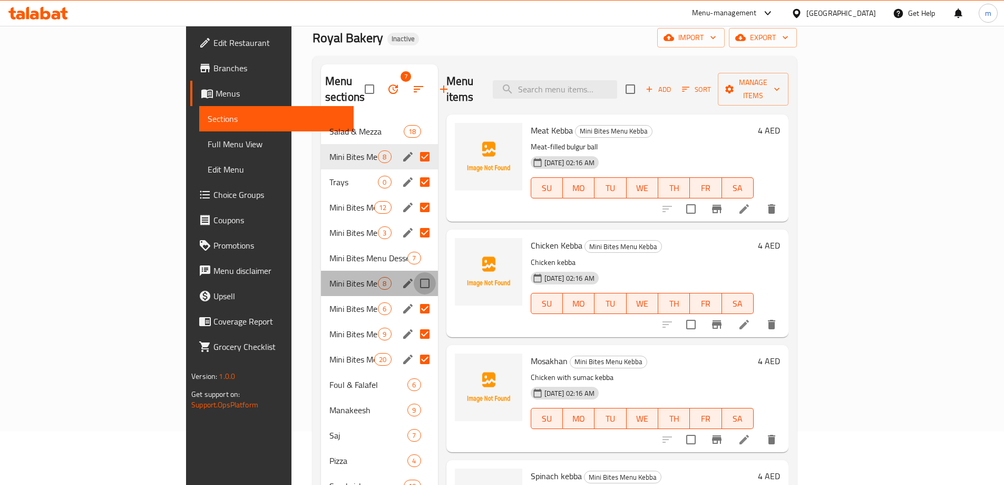
click at [414, 272] on input "Menu sections" at bounding box center [425, 283] width 22 height 22
checkbox input "true"
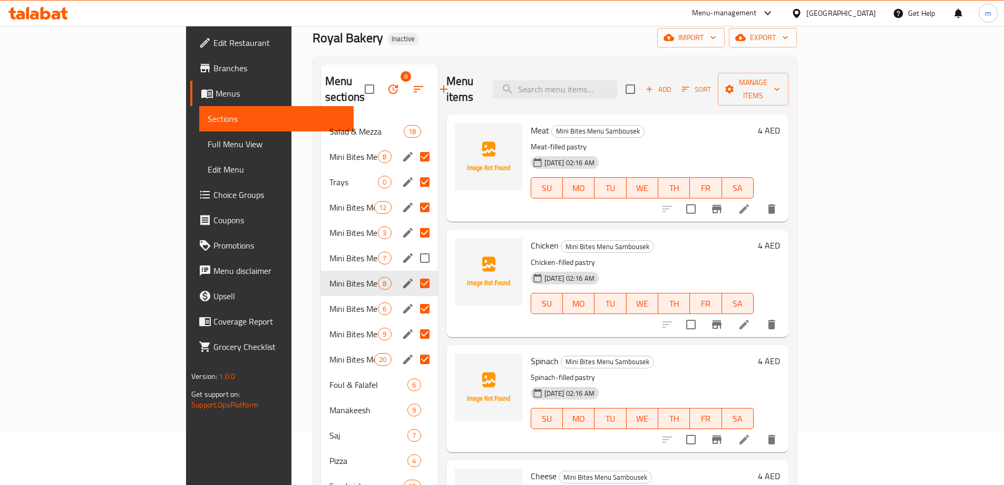
click at [414, 247] on input "Menu sections" at bounding box center [425, 258] width 22 height 22
checkbox input "true"
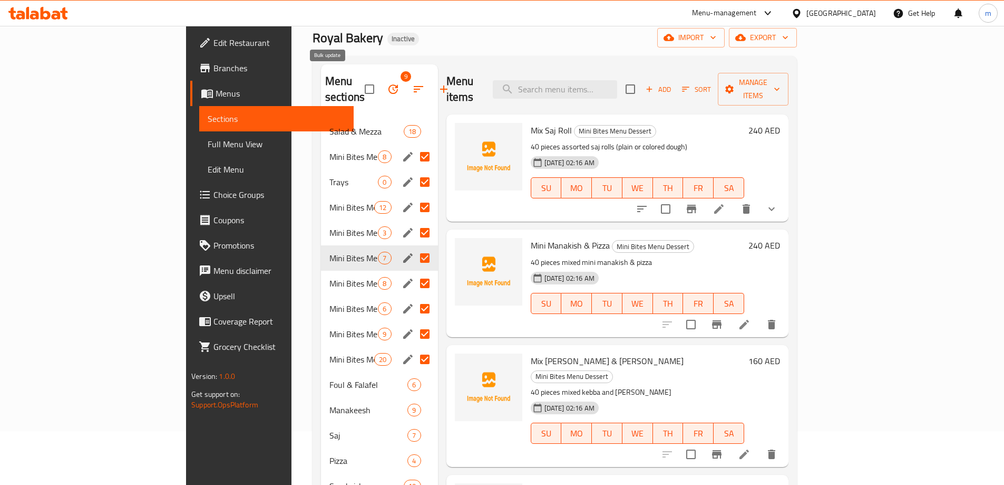
click at [381, 81] on button "button" at bounding box center [393, 88] width 25 height 25
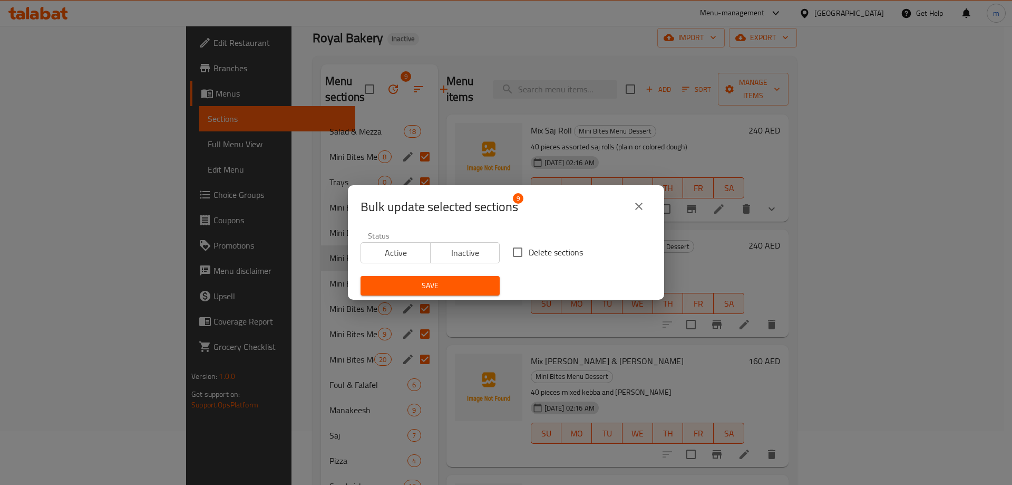
click at [524, 255] on input "Delete sections" at bounding box center [518, 252] width 22 height 22
checkbox input "true"
click at [456, 282] on span "Save" at bounding box center [430, 285] width 122 height 13
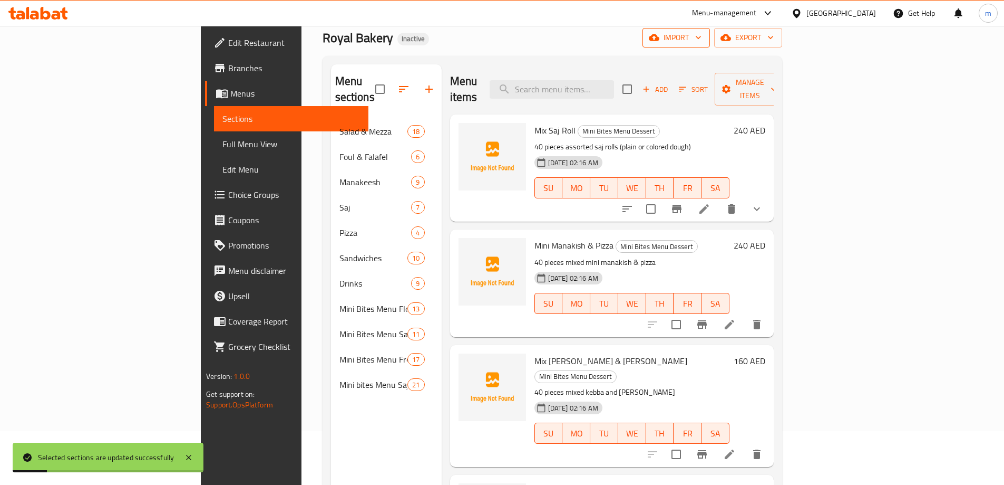
click at [702, 36] on span "import" at bounding box center [676, 37] width 51 height 13
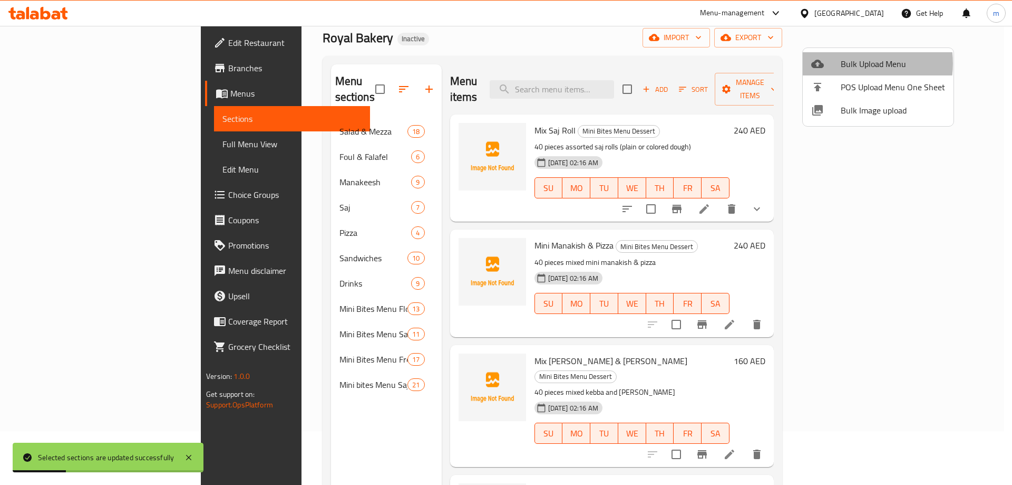
click at [850, 63] on span "Bulk Upload Menu" at bounding box center [893, 63] width 104 height 13
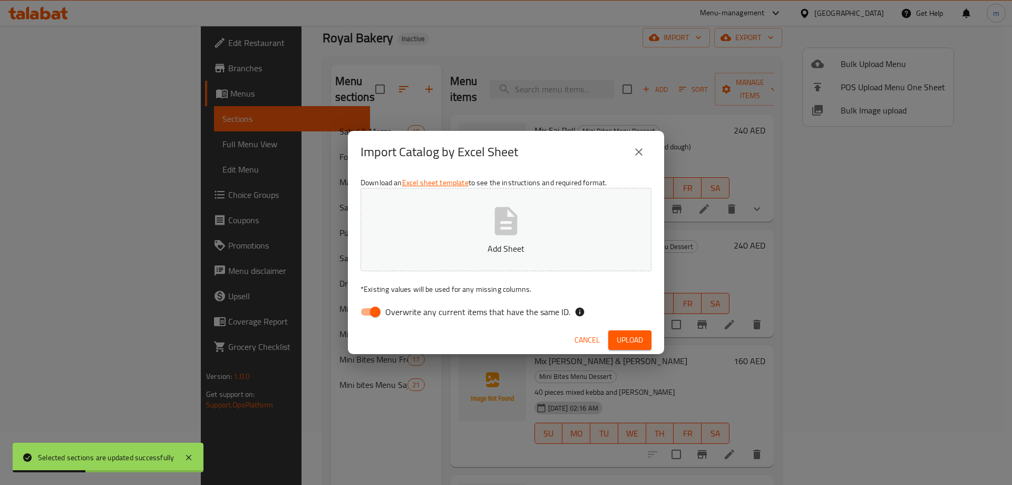
click at [357, 314] on input "Overwrite any current items that have the same ID." at bounding box center [375, 312] width 60 height 20
checkbox input "false"
click at [455, 247] on p "Add Sheet" at bounding box center [506, 248] width 258 height 13
click at [627, 337] on span "Upload" at bounding box center [630, 339] width 26 height 13
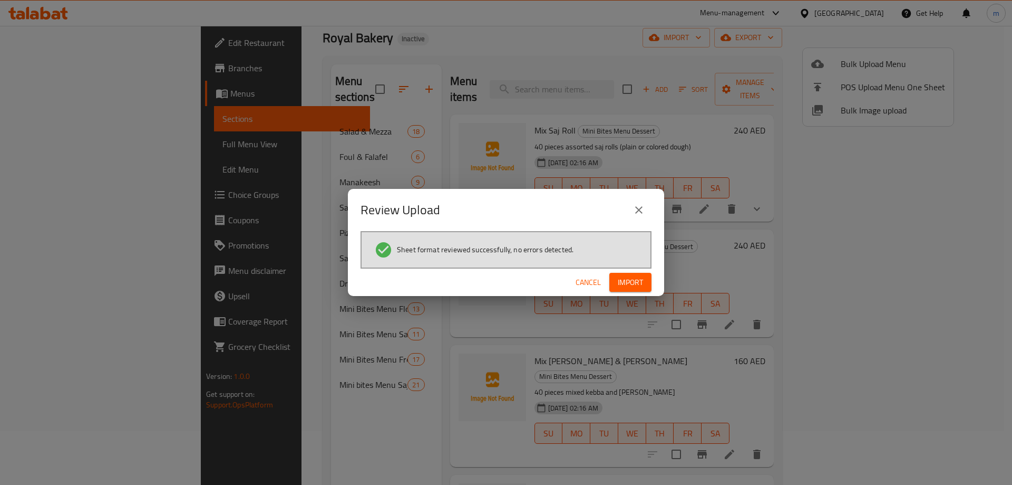
click at [640, 284] on span "Import" at bounding box center [630, 282] width 25 height 13
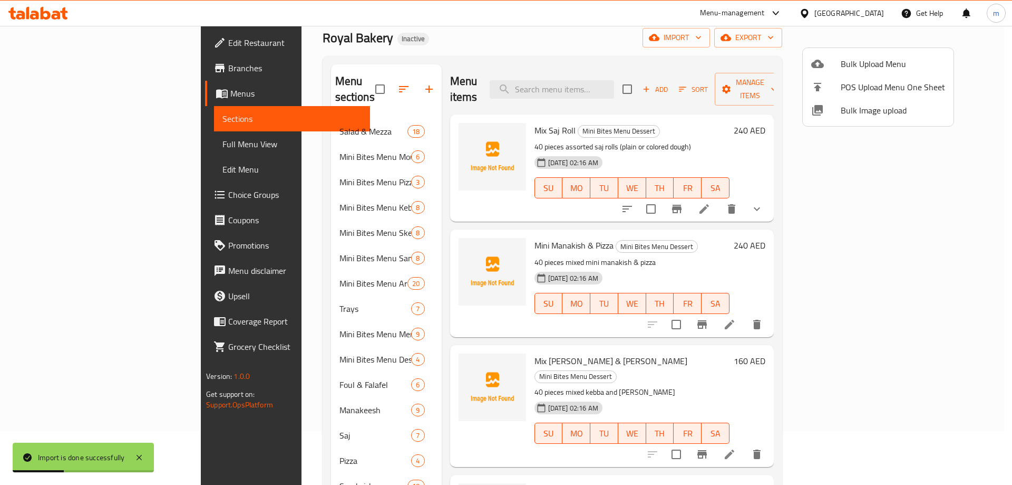
click at [273, 143] on div at bounding box center [506, 242] width 1012 height 485
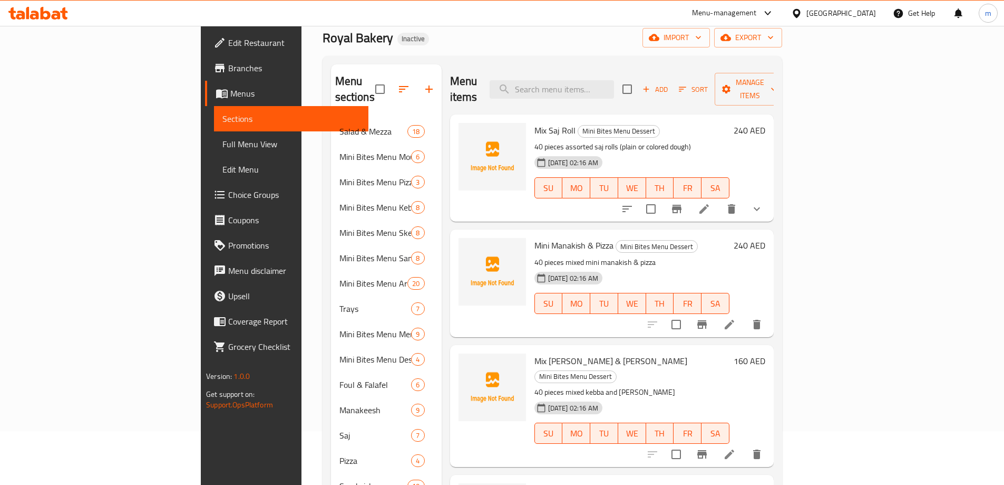
click at [222, 146] on span "Full Menu View" at bounding box center [291, 144] width 138 height 13
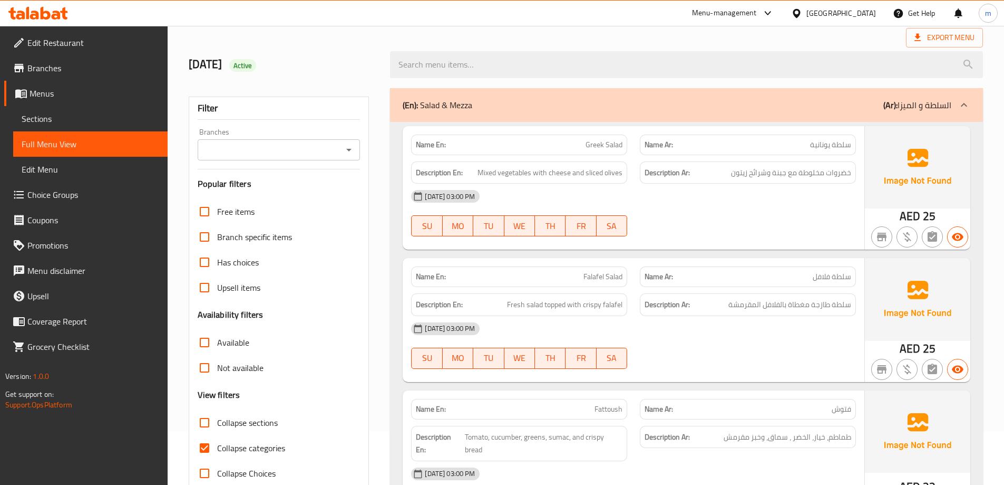
scroll to position [107, 0]
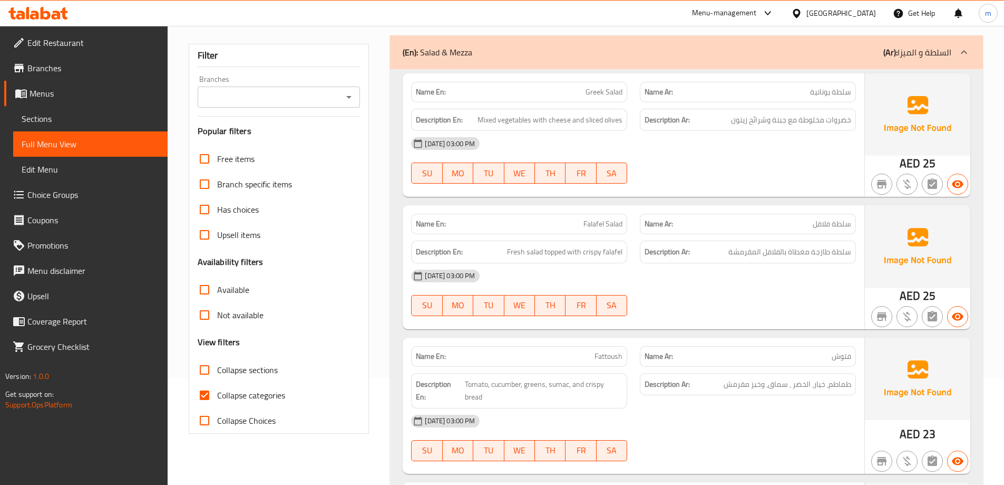
click at [206, 374] on input "Collapse sections" at bounding box center [204, 369] width 25 height 25
checkbox input "true"
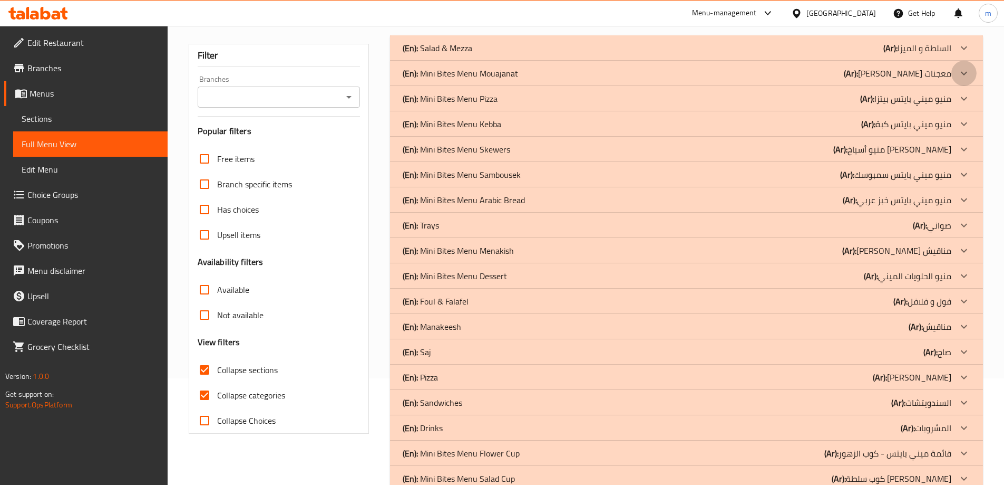
click at [963, 76] on icon at bounding box center [964, 73] width 13 height 13
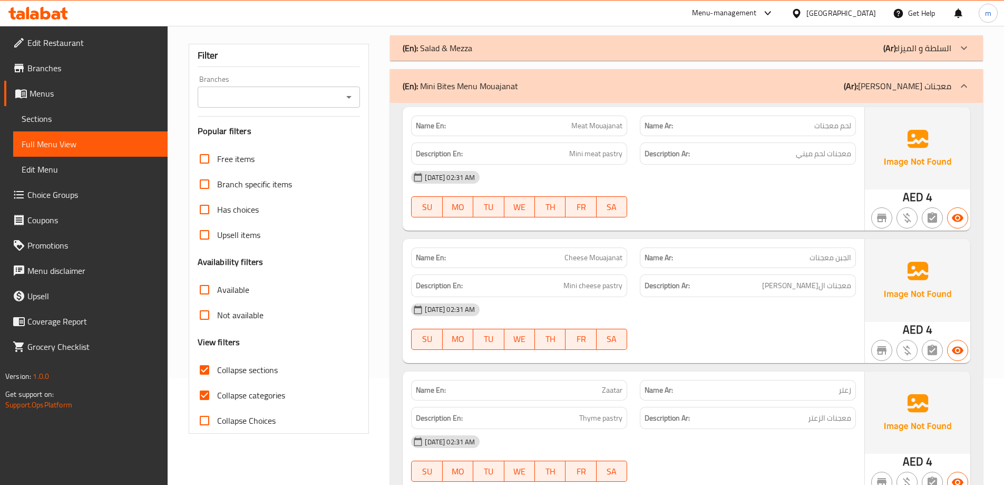
click at [965, 75] on div at bounding box center [964, 85] width 25 height 25
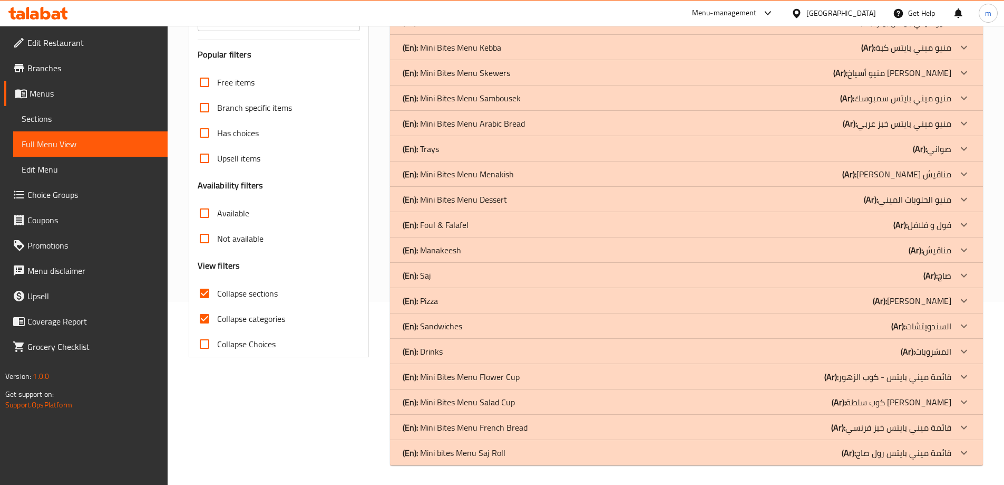
scroll to position [185, 0]
click at [205, 320] on input "Collapse categories" at bounding box center [204, 316] width 25 height 25
checkbox input "false"
click at [962, 200] on icon at bounding box center [964, 197] width 13 height 13
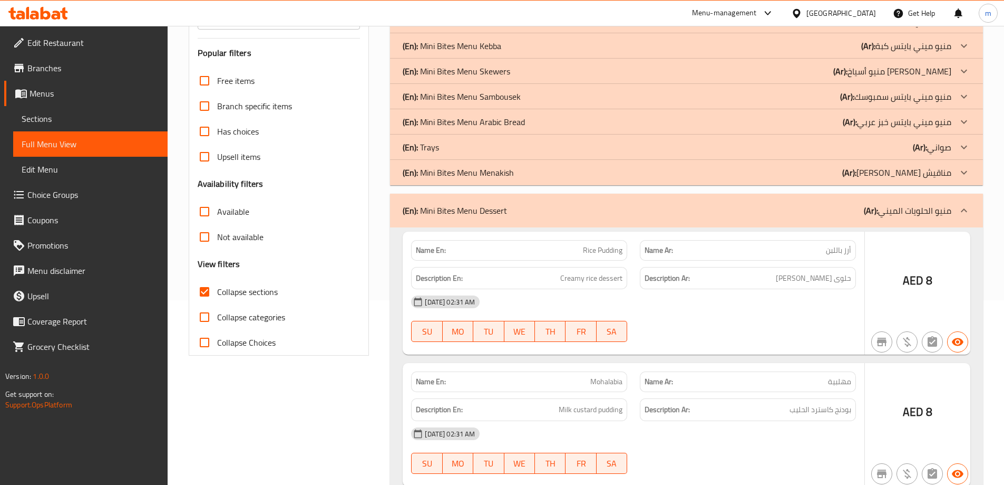
click at [963, 172] on icon at bounding box center [964, 172] width 6 height 4
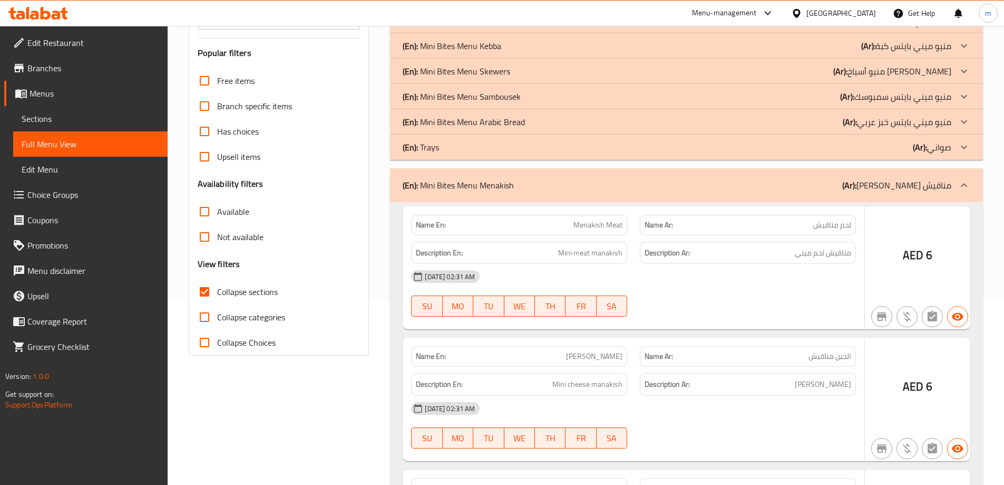
click at [957, 147] on div at bounding box center [964, 146] width 25 height 25
click at [967, 122] on icon at bounding box center [964, 121] width 13 height 13
click at [965, 98] on icon at bounding box center [964, 96] width 13 height 13
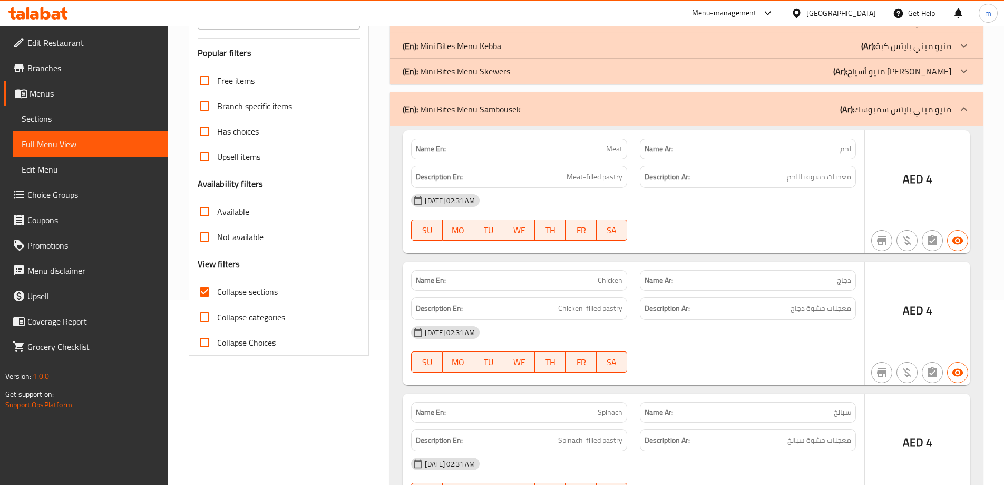
click at [964, 75] on icon at bounding box center [964, 71] width 13 height 13
click at [966, 44] on icon at bounding box center [964, 46] width 13 height 13
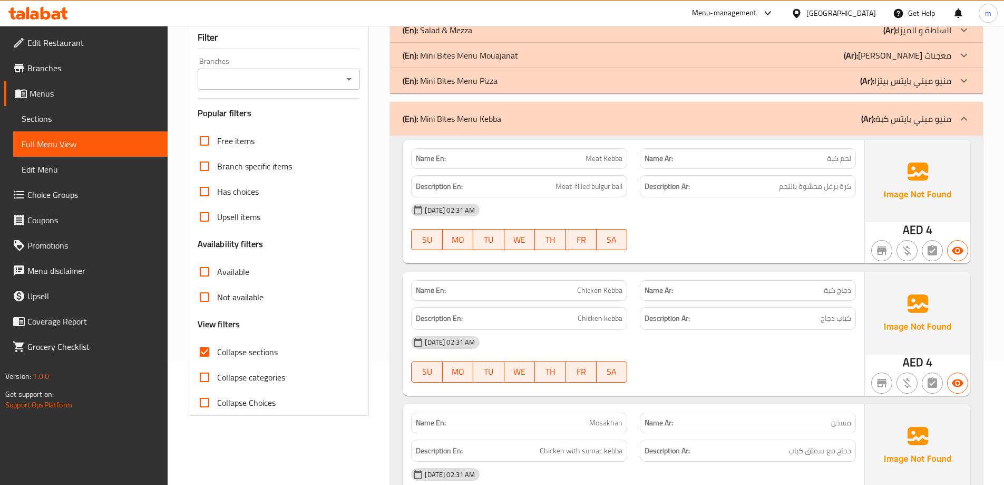
scroll to position [0, 0]
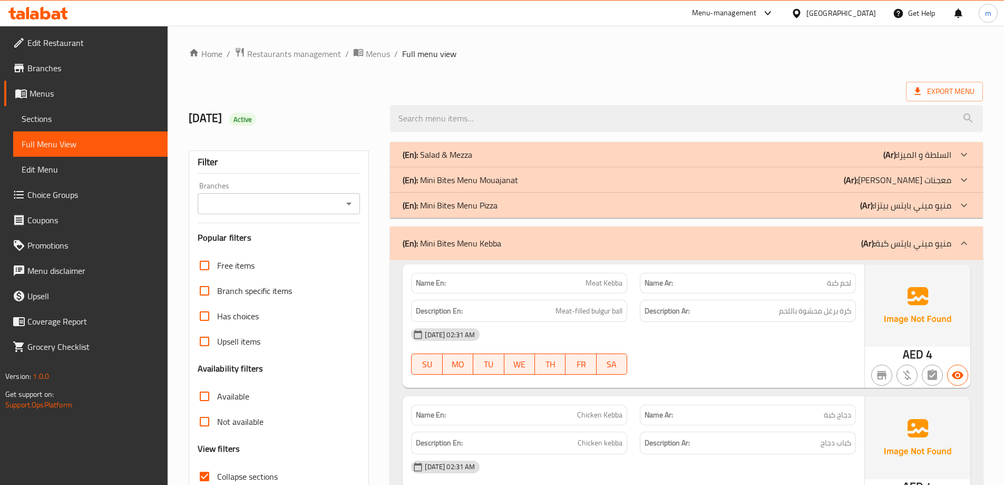
click at [965, 207] on icon at bounding box center [964, 205] width 13 height 13
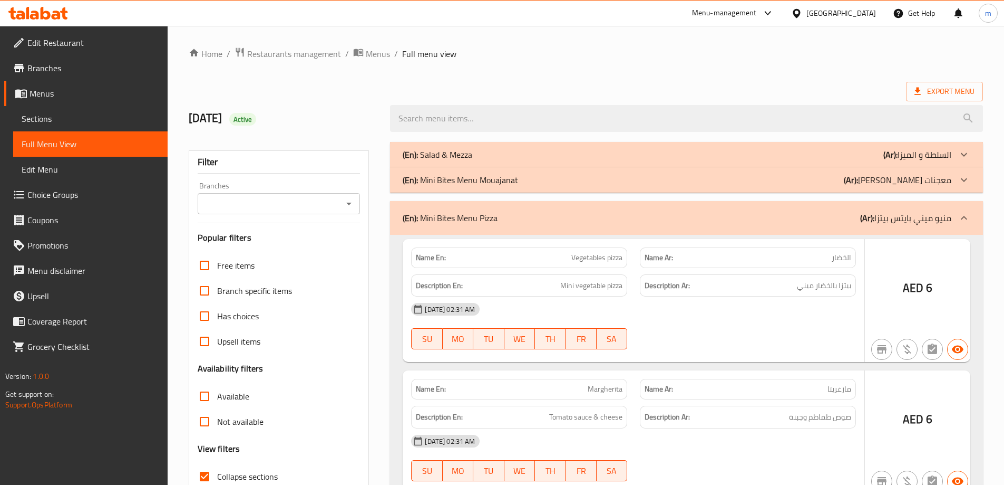
click at [968, 179] on icon at bounding box center [964, 179] width 13 height 13
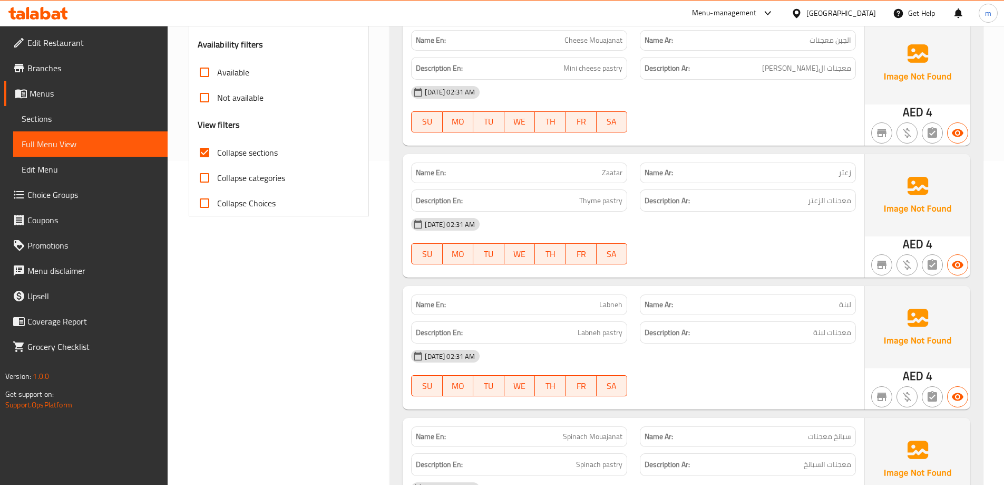
scroll to position [212, 0]
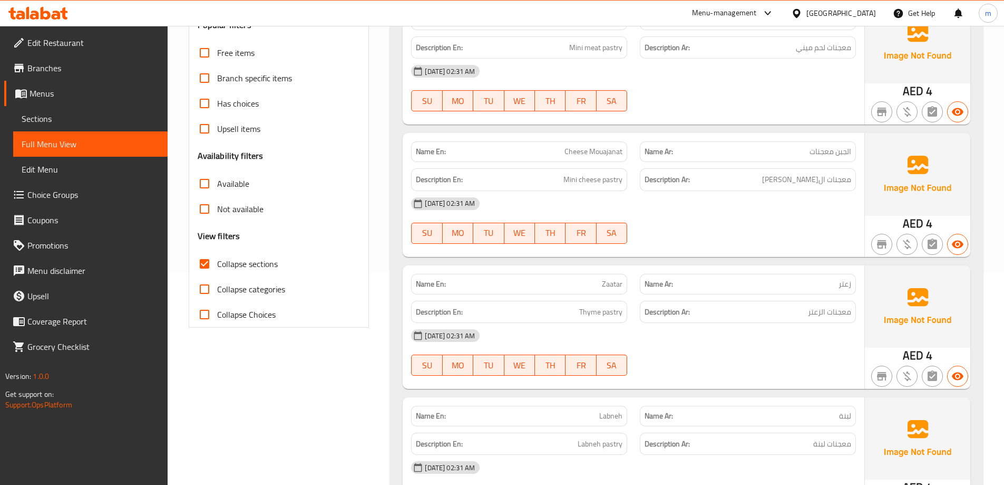
click at [206, 263] on input "Collapse sections" at bounding box center [204, 263] width 25 height 25
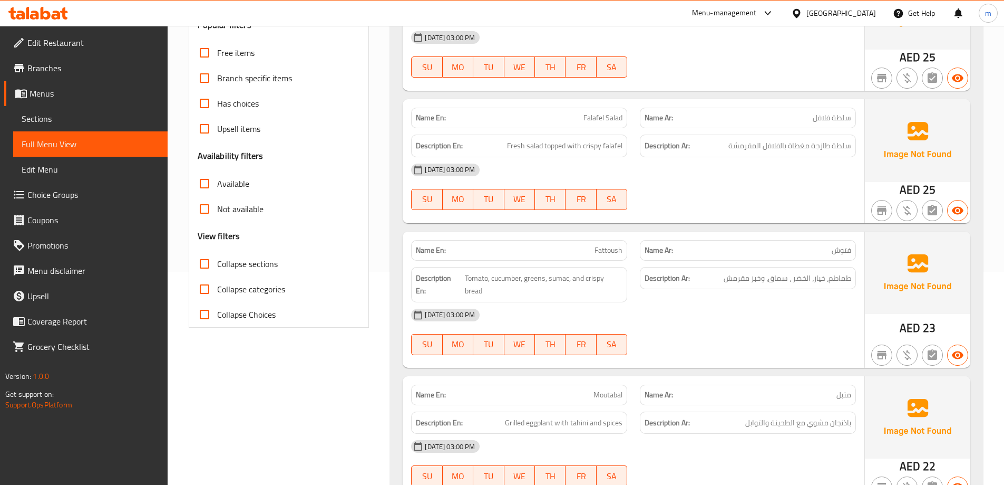
click at [206, 263] on input "Collapse sections" at bounding box center [204, 263] width 25 height 25
checkbox input "true"
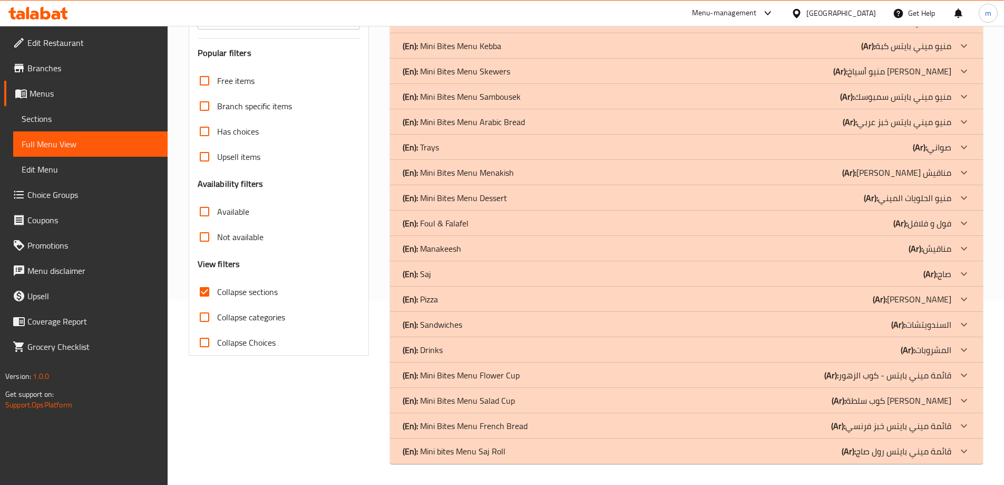
scroll to position [185, 0]
click at [964, 199] on icon at bounding box center [964, 198] width 6 height 4
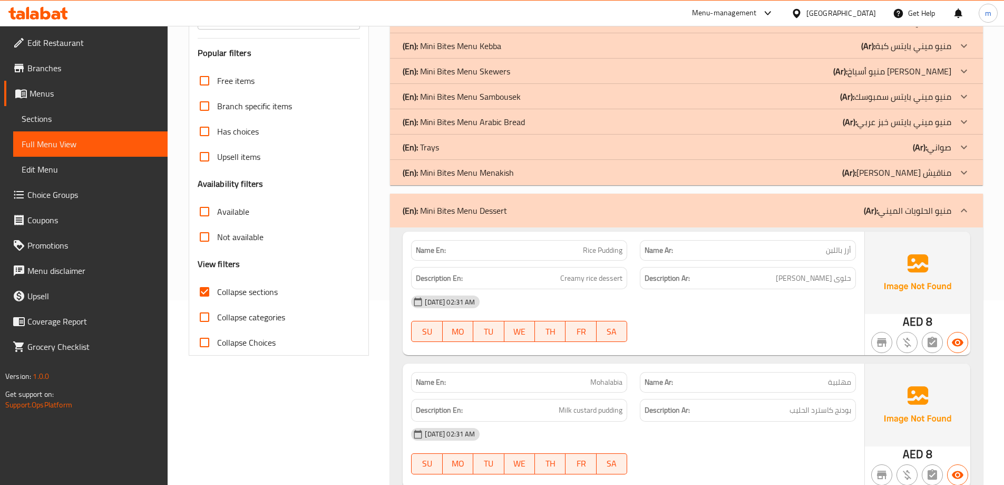
click at [960, 169] on icon at bounding box center [964, 172] width 13 height 13
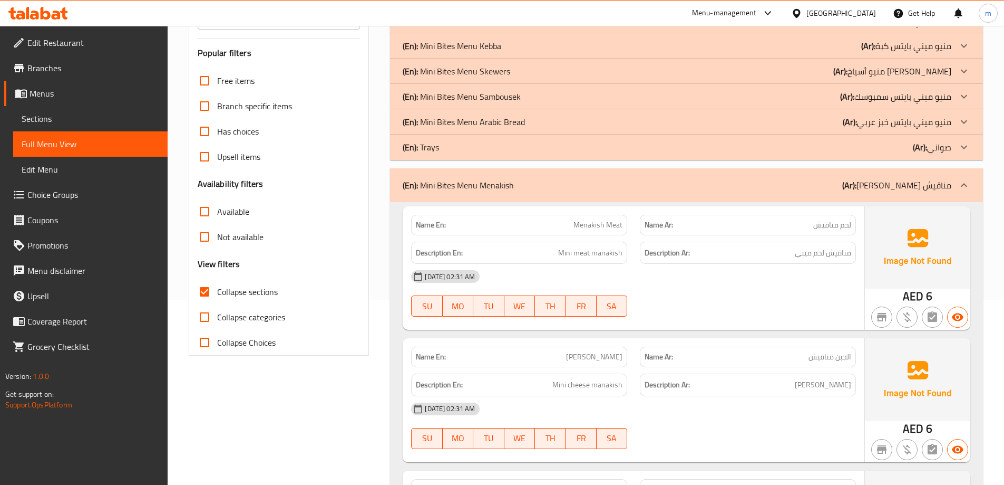
click at [958, 149] on icon at bounding box center [964, 147] width 13 height 13
click at [953, 121] on div at bounding box center [964, 121] width 25 height 25
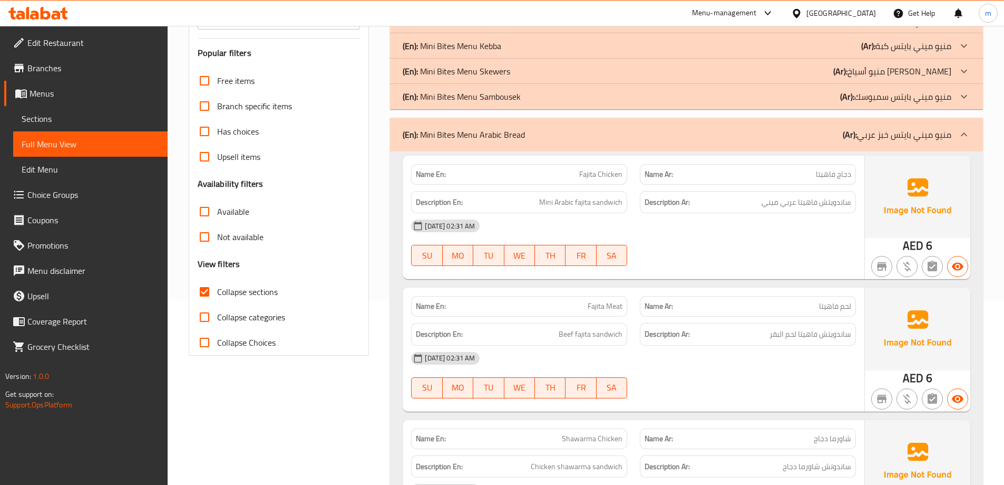
click at [957, 98] on div at bounding box center [964, 96] width 25 height 25
click at [941, 61] on div "(En): Mini Bites Menu Skewers (Ar): منيو أسياخ [PERSON_NAME]" at bounding box center [686, 71] width 593 height 25
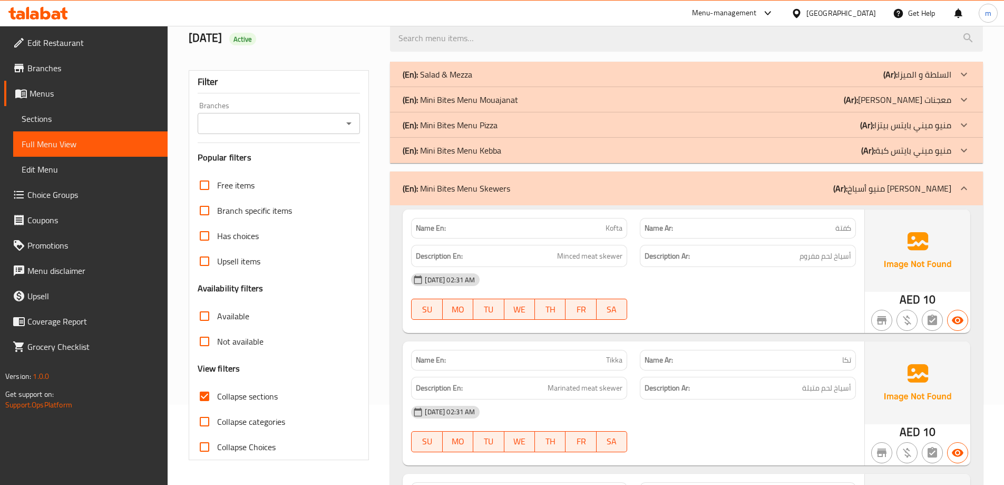
scroll to position [79, 0]
click at [953, 159] on div "(En): Mini Bites Menu Kebba (Ar): منيو ميني بايتس كبة" at bounding box center [686, 151] width 593 height 25
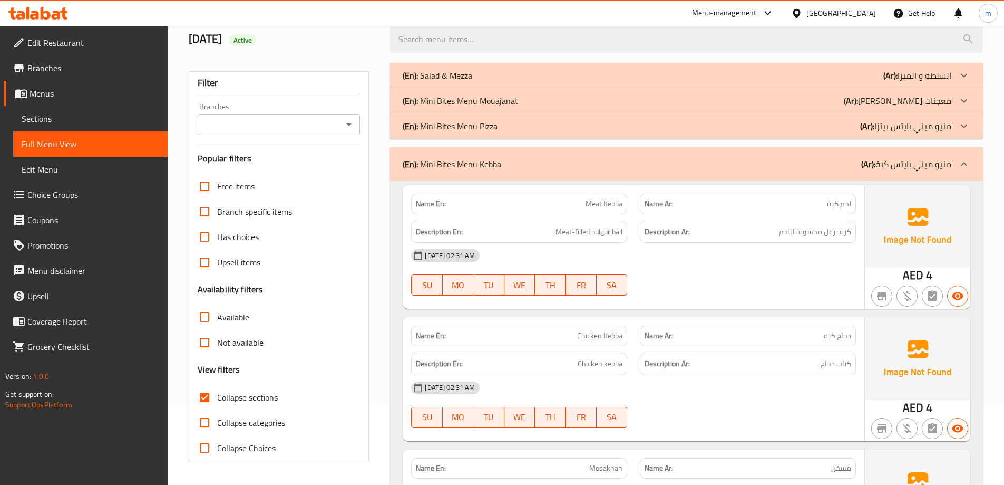
click at [947, 117] on div "(En): Mini Bites Menu Pizza (Ar): منيو ميني بايتس بيتزا" at bounding box center [686, 125] width 593 height 25
click at [941, 101] on p "(Ar): [PERSON_NAME] معجنات" at bounding box center [898, 100] width 108 height 13
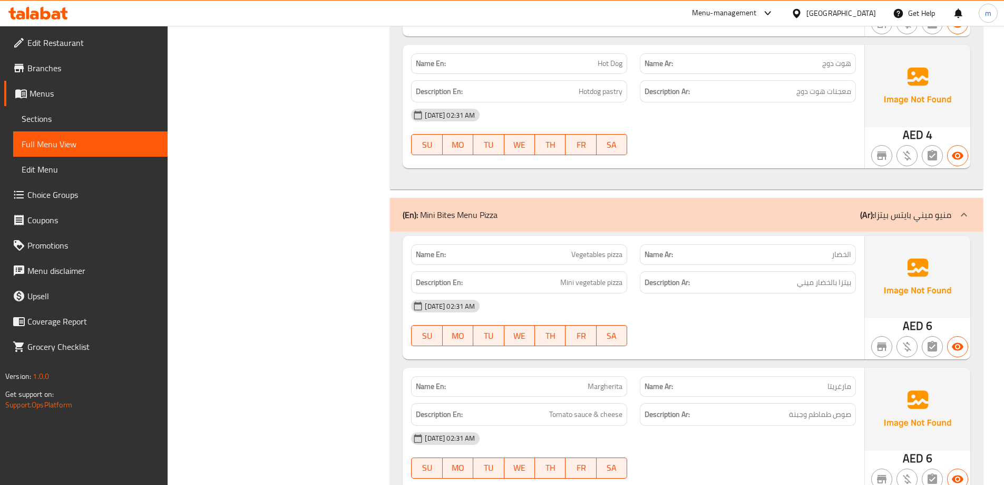
scroll to position [949, 0]
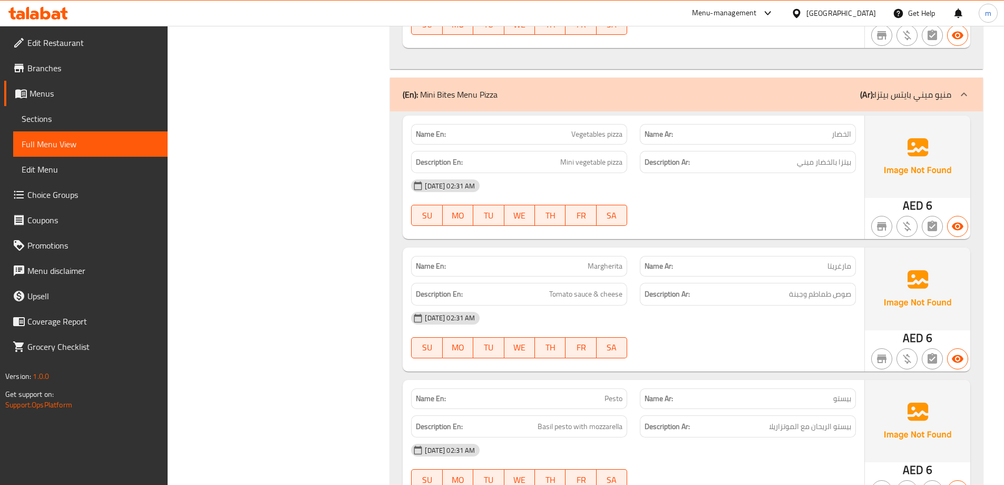
click at [791, 137] on p "Name Ar: الخضار" at bounding box center [748, 134] width 207 height 11
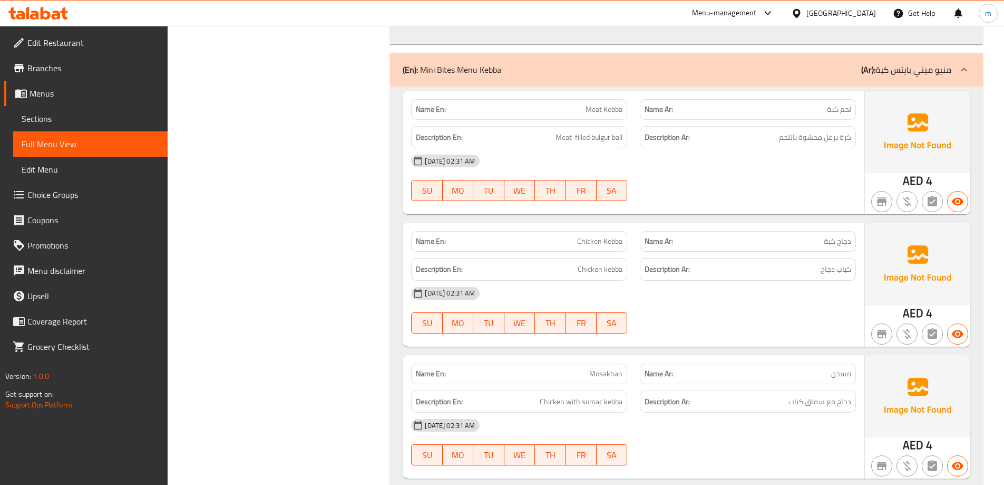
scroll to position [1424, 0]
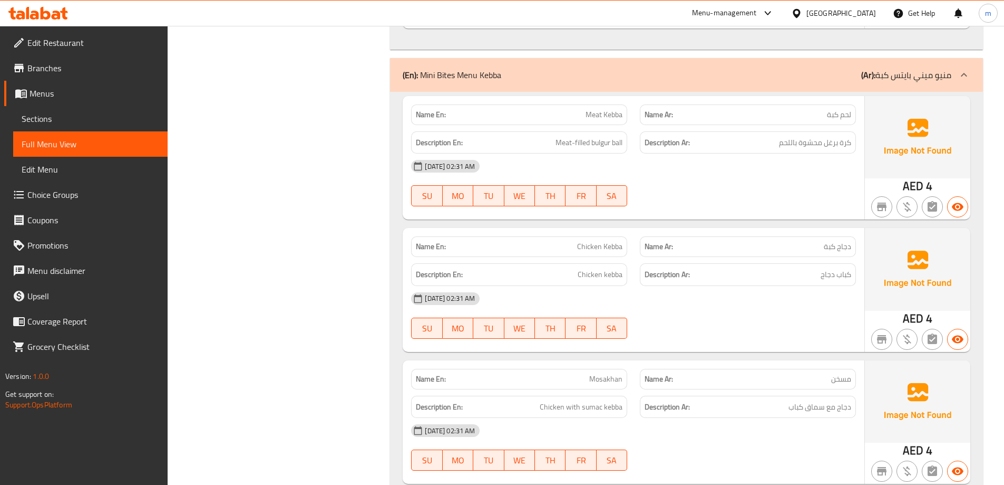
click at [516, 12] on div "Menu-management [GEOGRAPHIC_DATA] Get Help m" at bounding box center [502, 13] width 1004 height 25
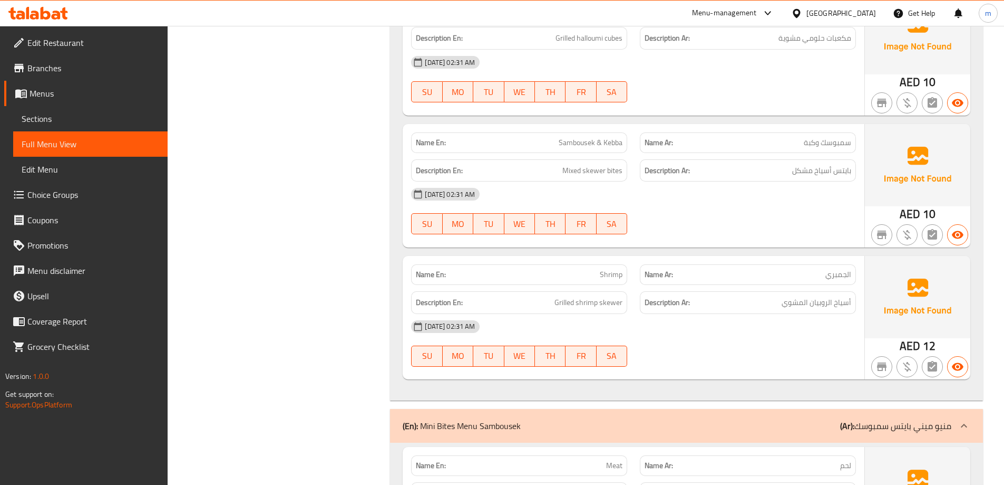
scroll to position [3322, 0]
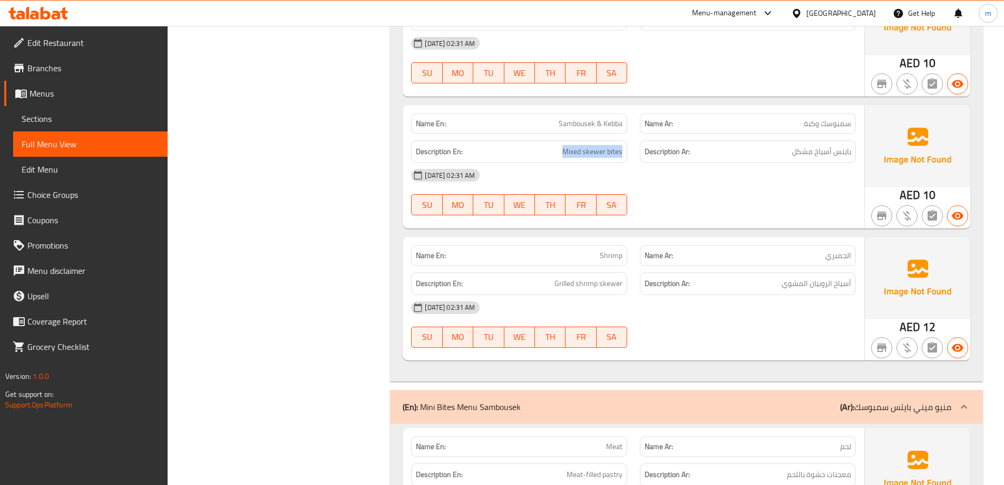
drag, startPoint x: 539, startPoint y: 149, endPoint x: 635, endPoint y: 157, distance: 96.3
click at [635, 157] on div "Description En: Mixed skewer bites Description Ar: بايتس أسياخ مشكل" at bounding box center [634, 151] width 458 height 35
click at [635, 157] on div "Description Ar: بايتس أسياخ مشكل" at bounding box center [748, 151] width 229 height 35
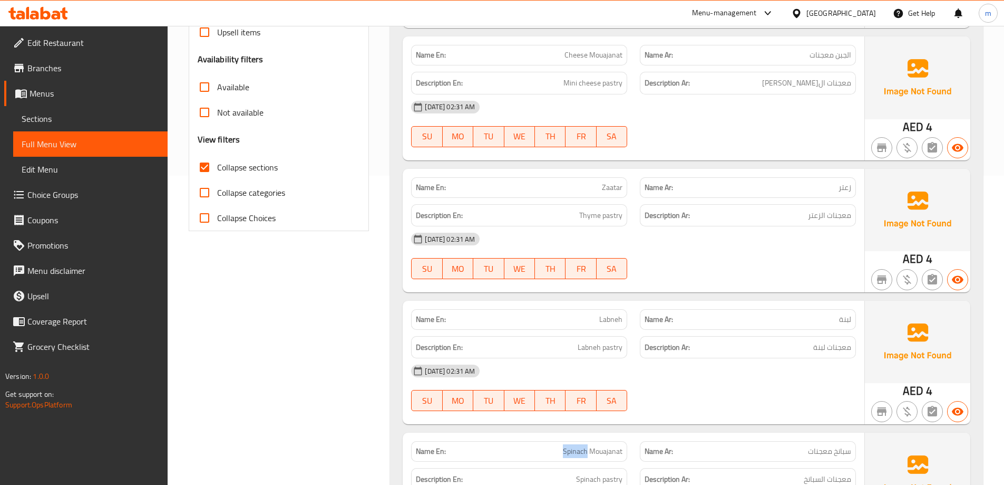
scroll to position [307, 0]
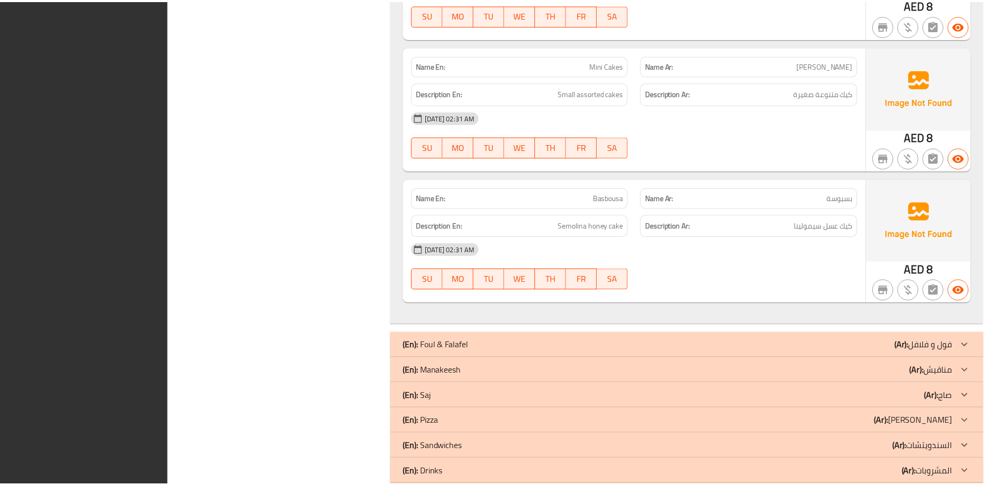
scroll to position [10343, 0]
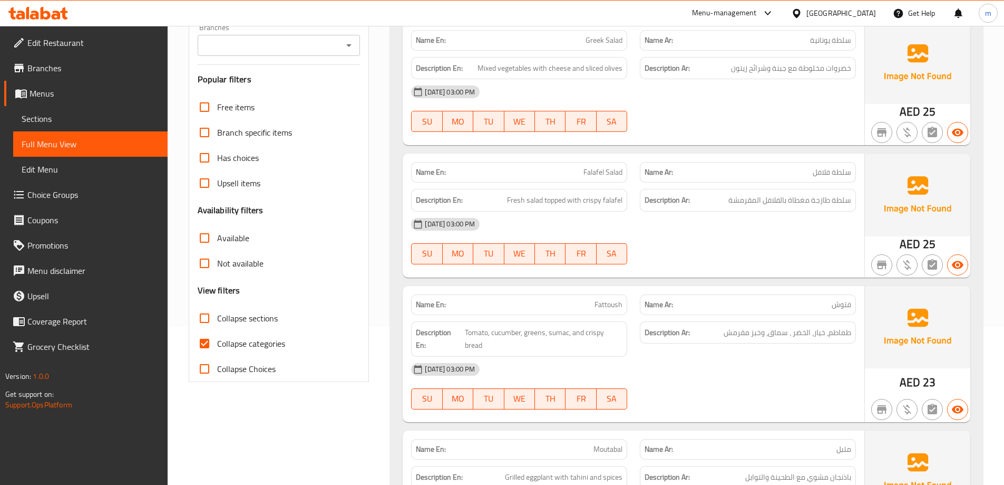
scroll to position [105, 0]
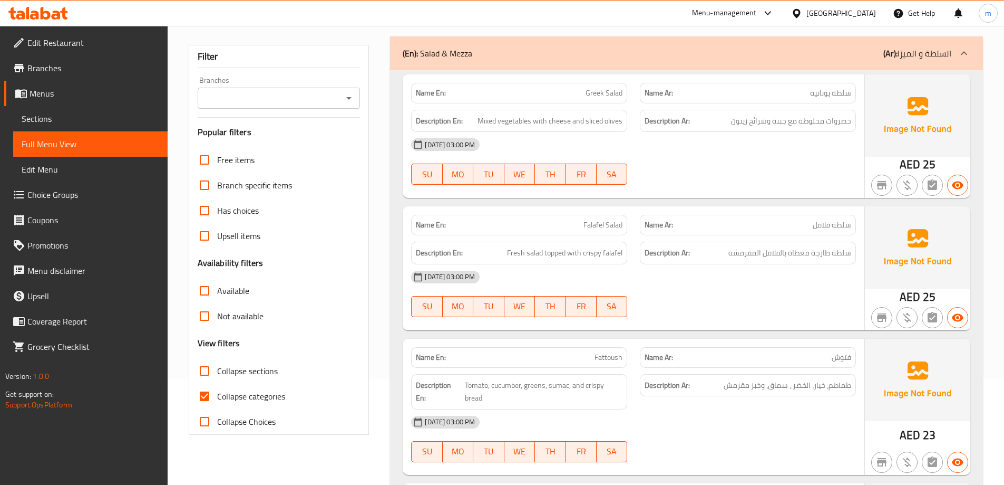
click at [69, 113] on span "Sections" at bounding box center [91, 118] width 138 height 13
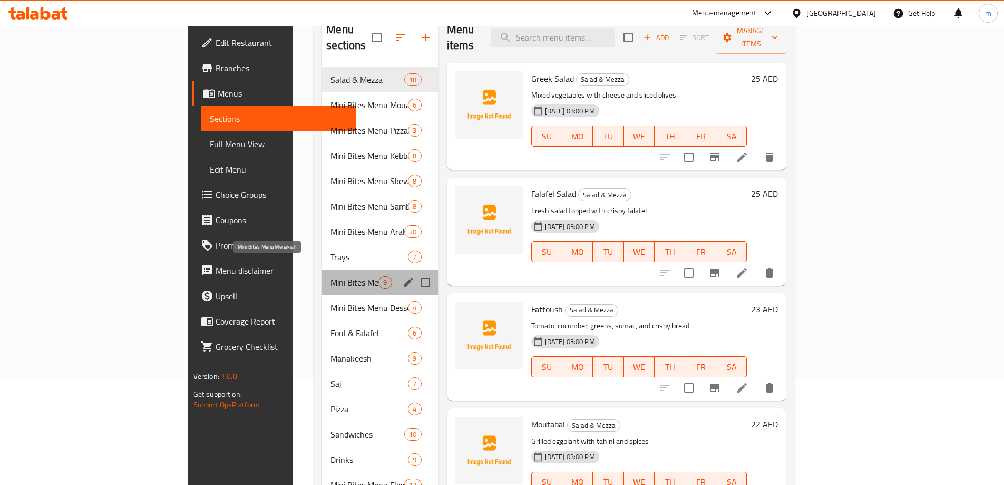
click at [331, 276] on span "Mini Bites Menu Menakish" at bounding box center [355, 282] width 48 height 13
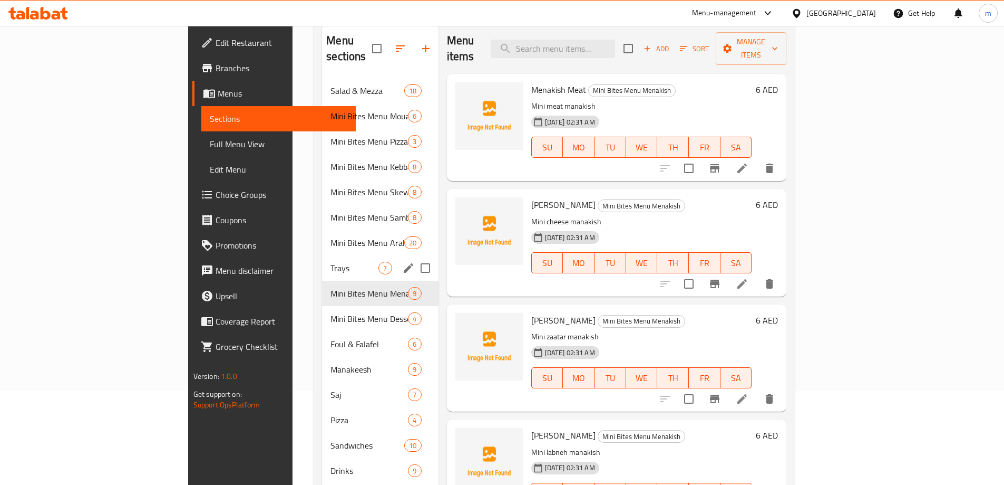
scroll to position [105, 0]
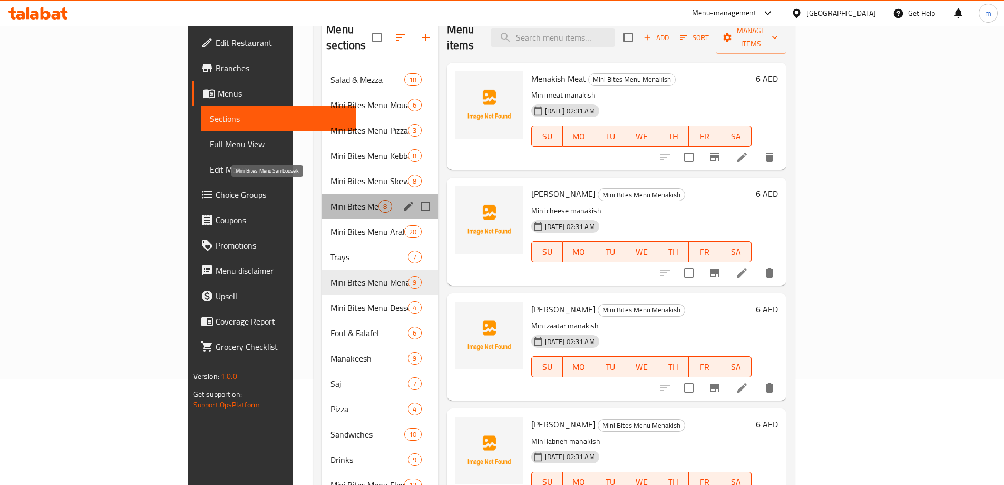
click at [331, 200] on span "Mini Bites Menu Sambousek" at bounding box center [355, 206] width 48 height 13
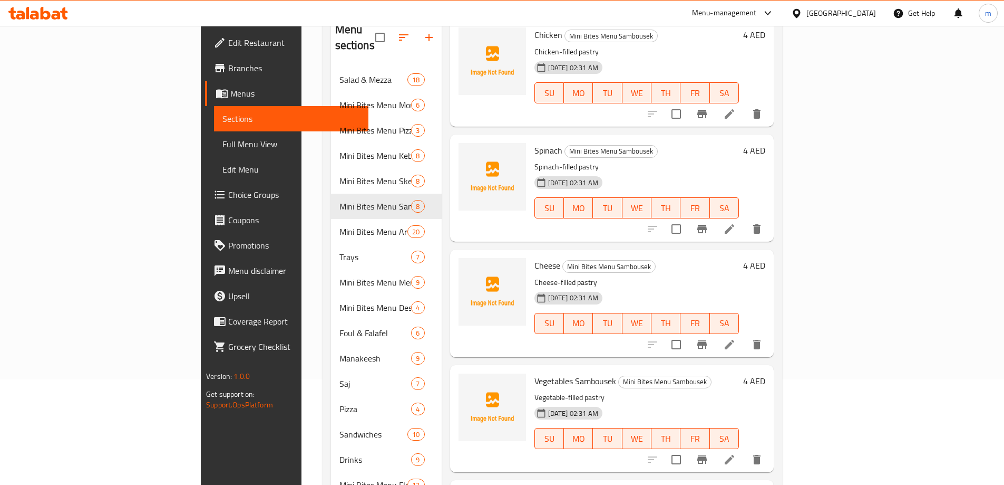
scroll to position [158, 0]
click at [734, 225] on icon at bounding box center [729, 229] width 9 height 9
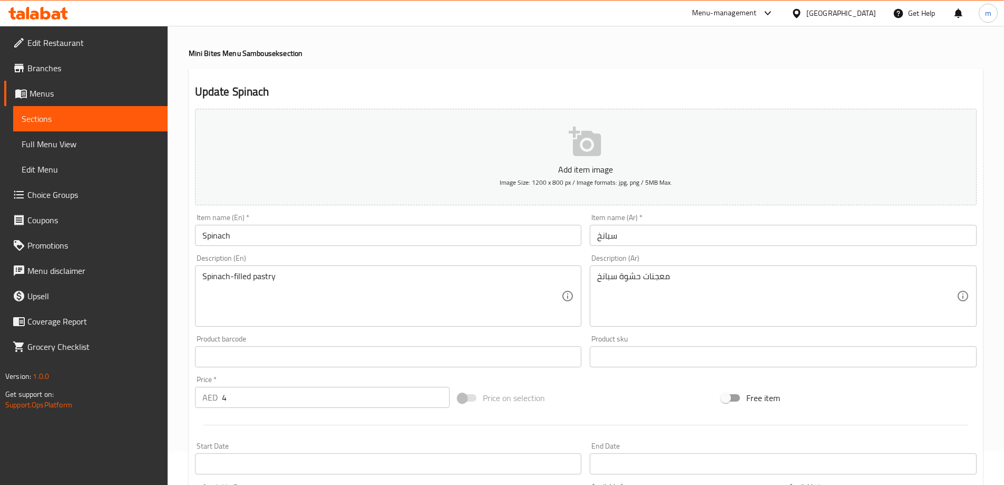
scroll to position [53, 0]
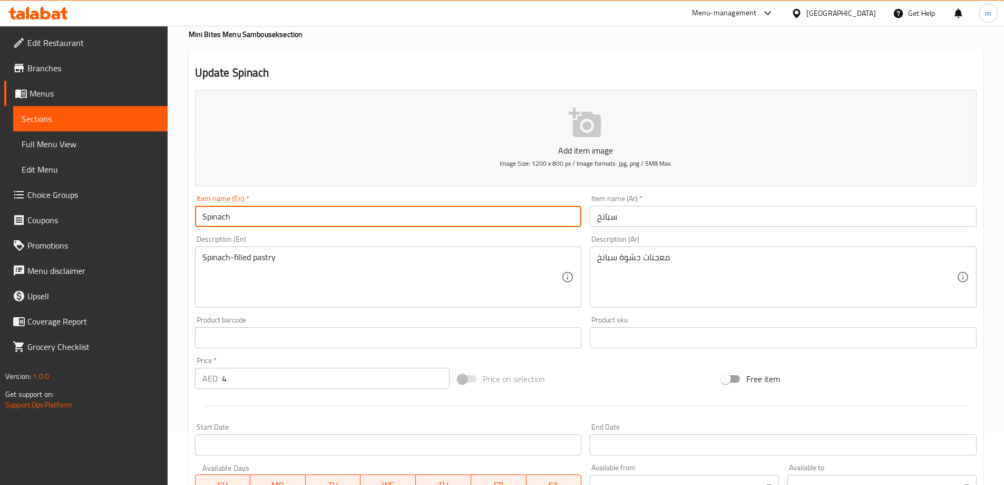
click at [278, 220] on input "Spinach" at bounding box center [388, 216] width 387 height 21
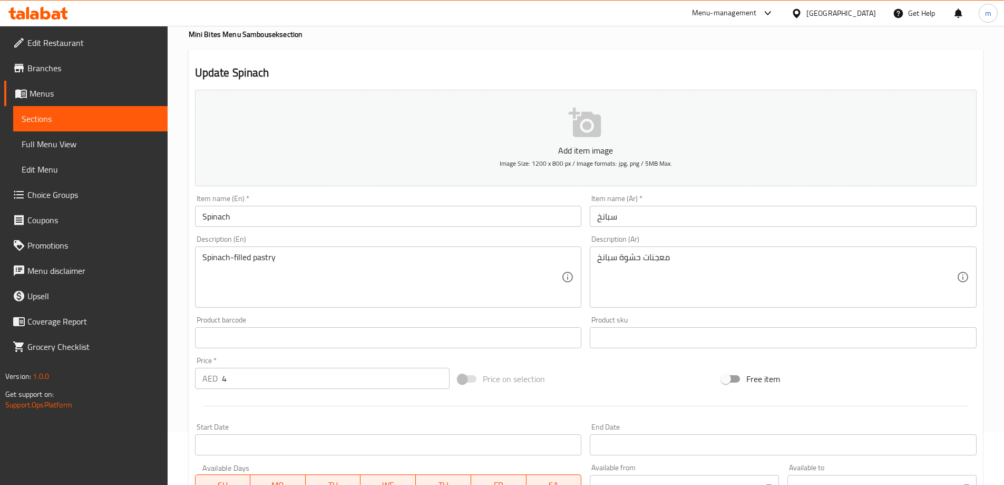
click at [248, 211] on input "Spinach" at bounding box center [388, 216] width 387 height 21
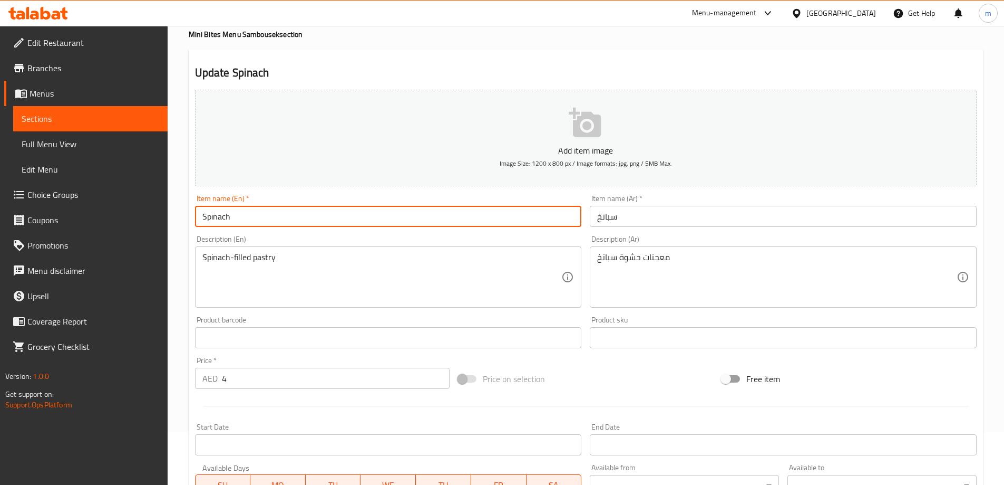
paste input "Sambousek"
type input "Spinach Sambousek"
click at [626, 224] on input "سبانخ" at bounding box center [783, 216] width 387 height 21
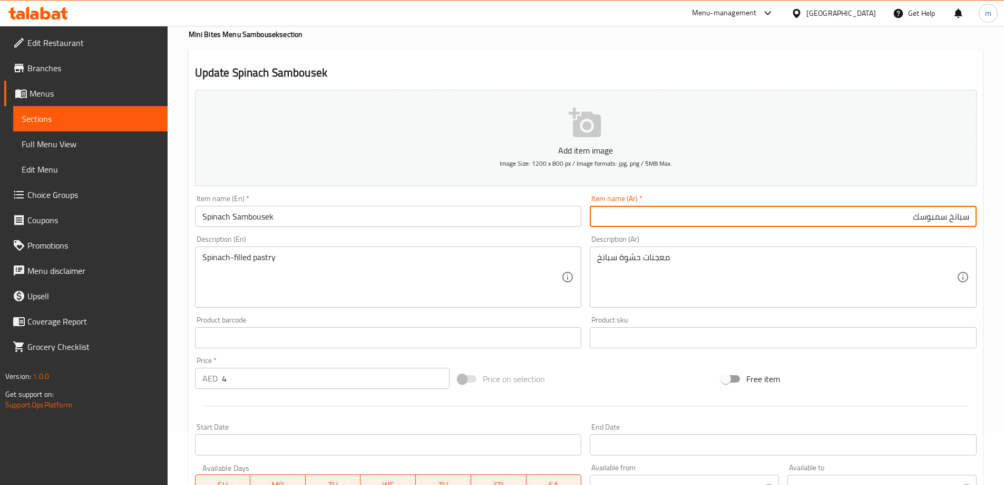
type input "سبانخ سمبوسك"
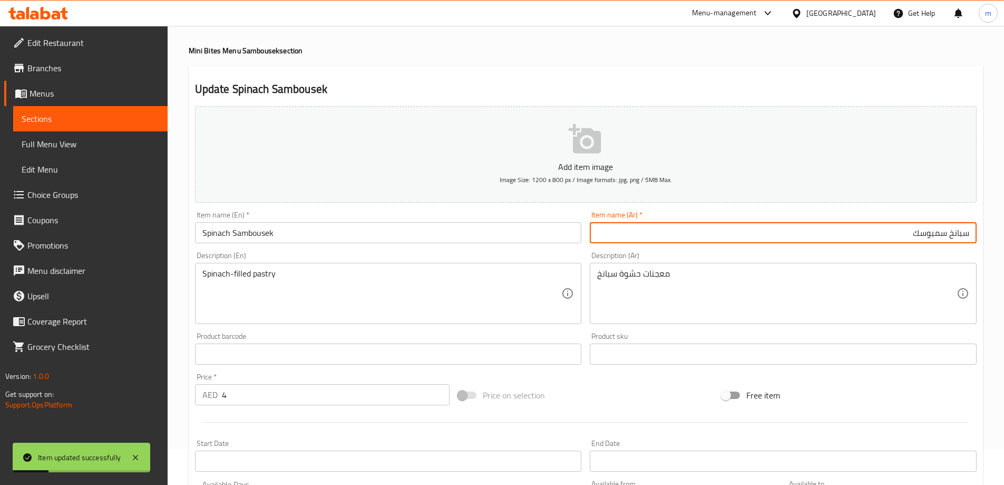
scroll to position [0, 0]
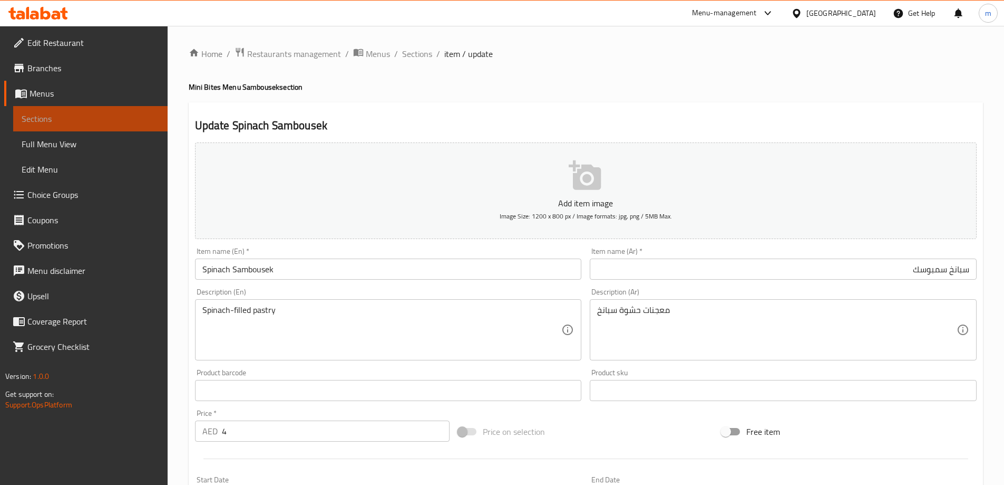
click at [74, 116] on span "Sections" at bounding box center [91, 118] width 138 height 13
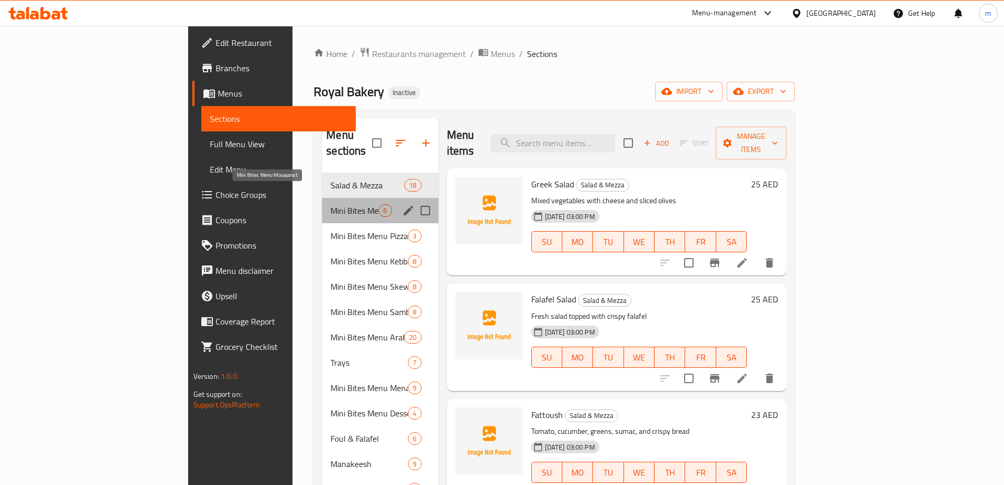
click at [331, 204] on span "Mini Bites Menu Mouajanat" at bounding box center [355, 210] width 48 height 13
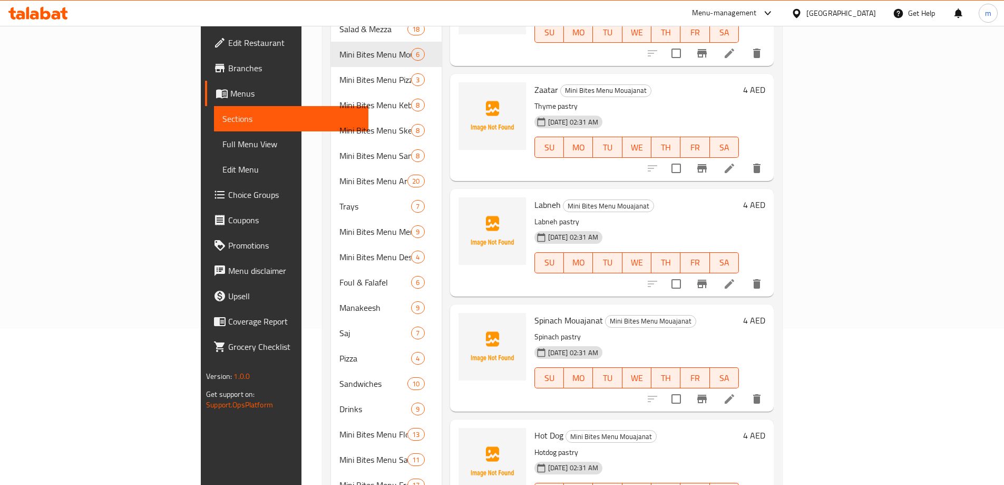
scroll to position [211, 0]
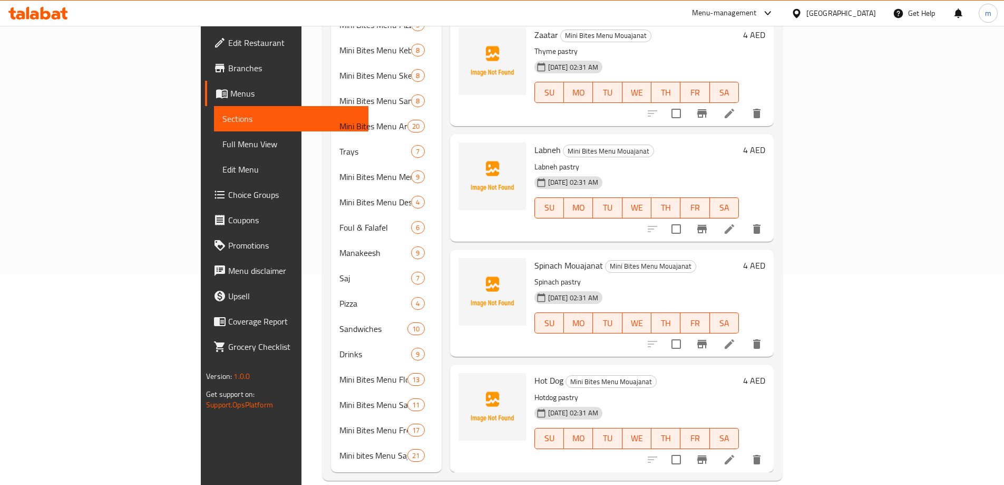
click at [734, 339] on icon at bounding box center [729, 343] width 9 height 9
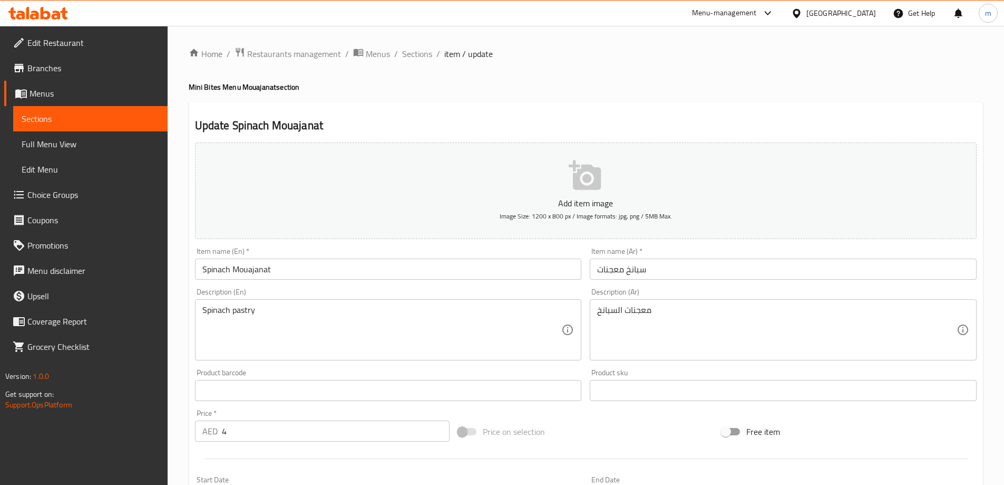
click at [322, 269] on input "Spinach Mouajanat" at bounding box center [388, 268] width 387 height 21
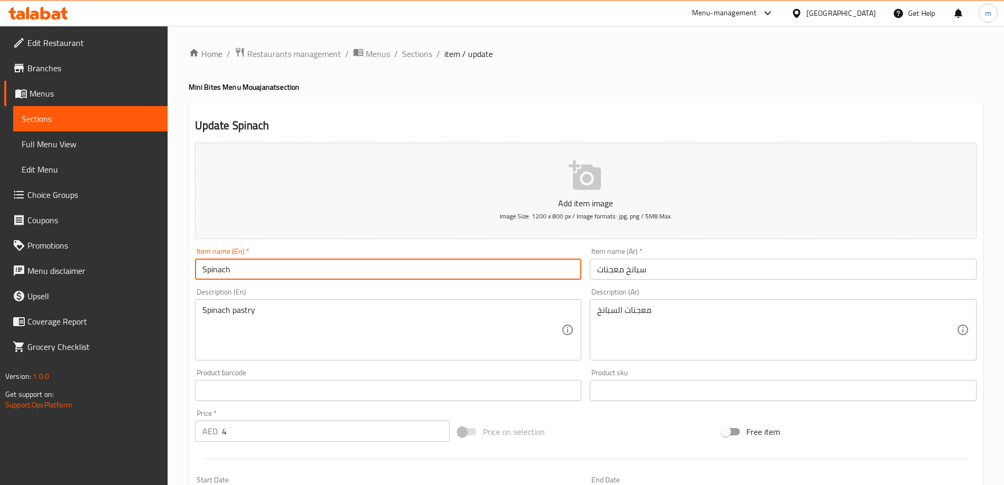
type input "Spinach"
click at [693, 266] on input "سبانخ معجنات" at bounding box center [783, 268] width 387 height 21
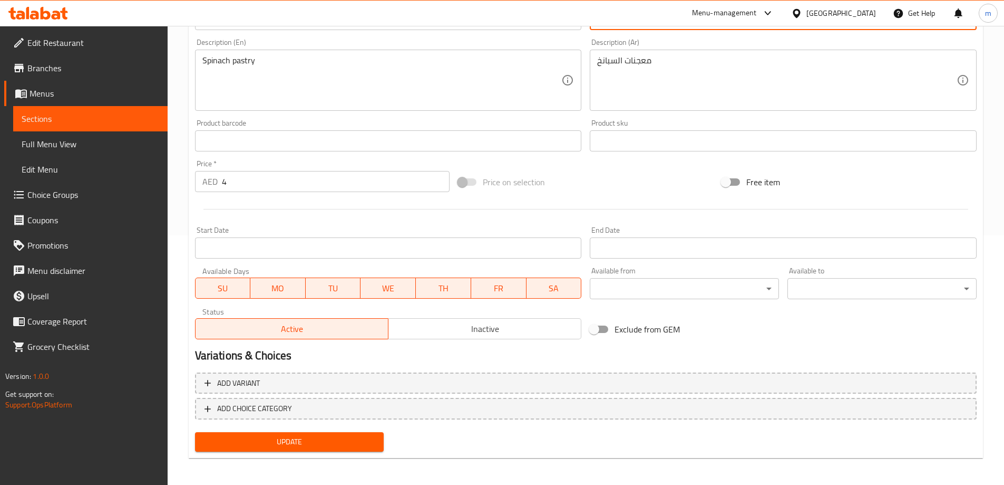
scroll to position [252, 0]
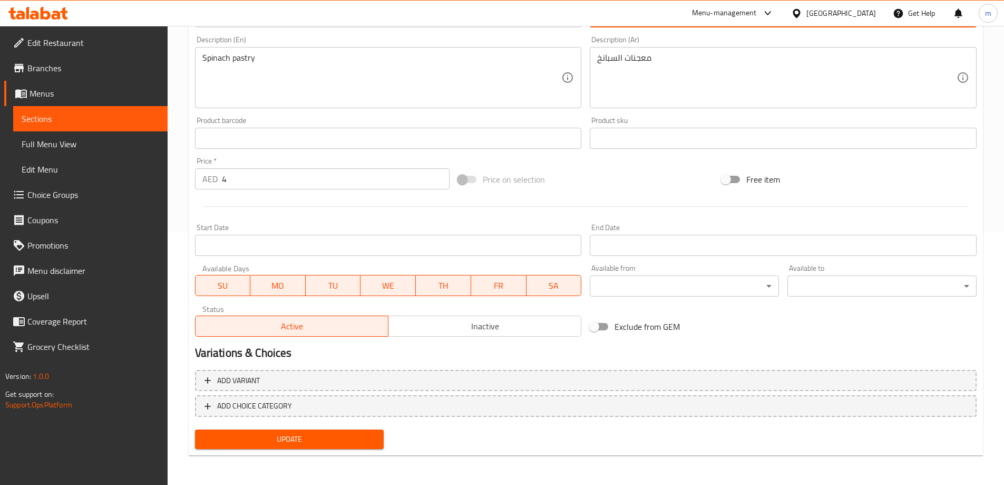
type input "سبانخ"
click at [324, 430] on button "Update" at bounding box center [289, 439] width 189 height 20
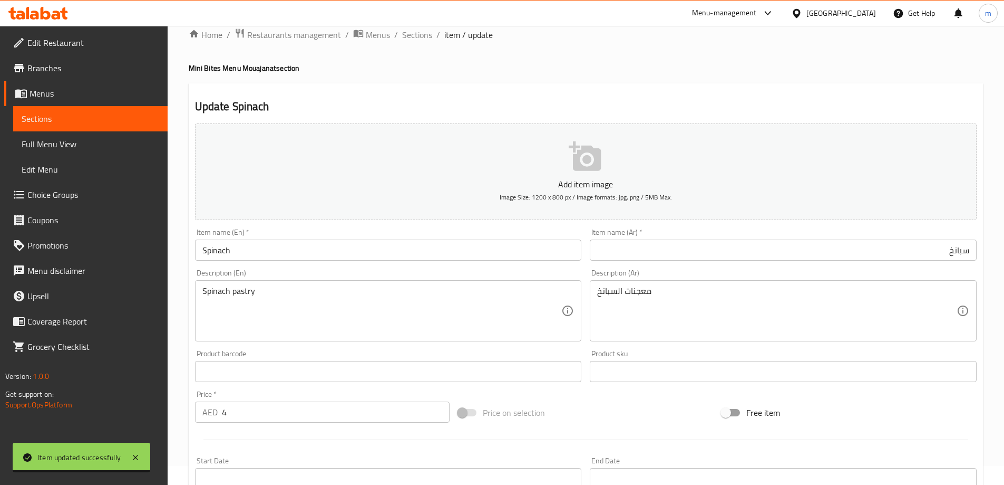
scroll to position [0, 0]
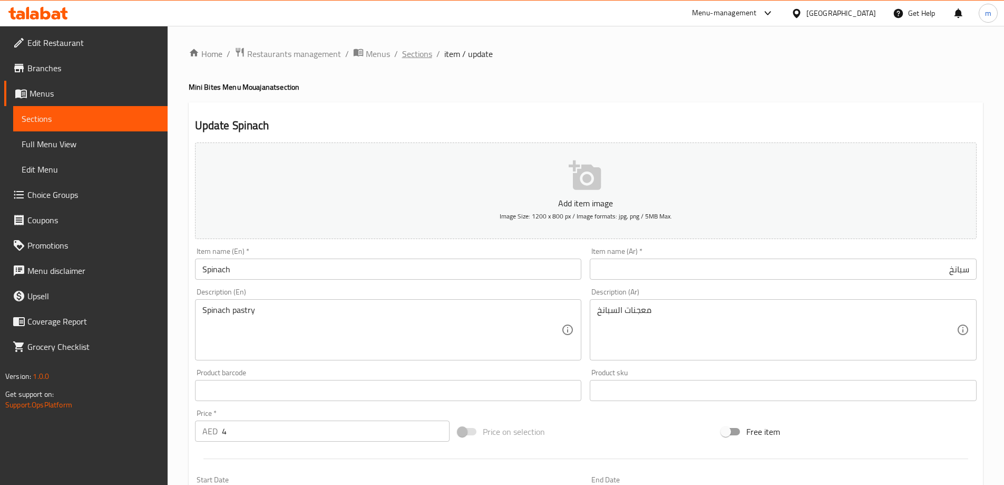
click at [405, 49] on span "Sections" at bounding box center [417, 53] width 30 height 13
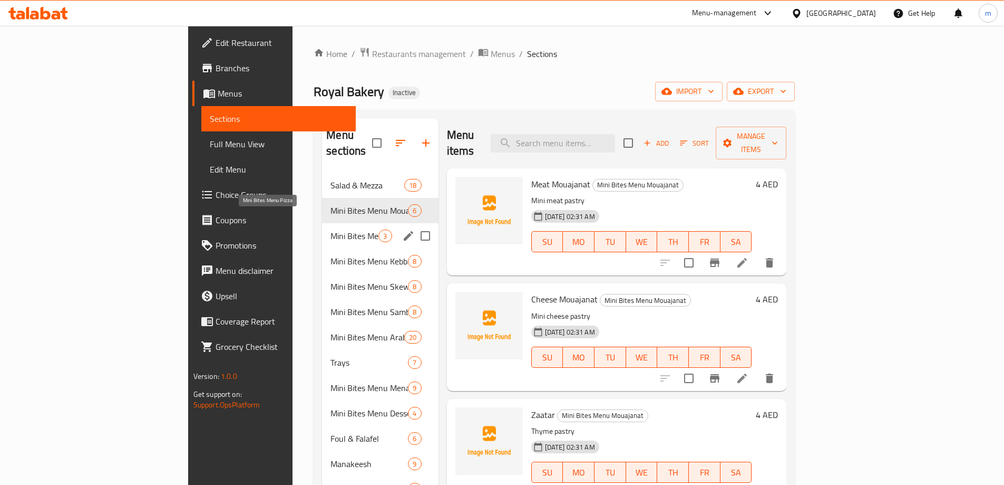
click at [331, 229] on span "Mini Bites Menu Pizza" at bounding box center [355, 235] width 48 height 13
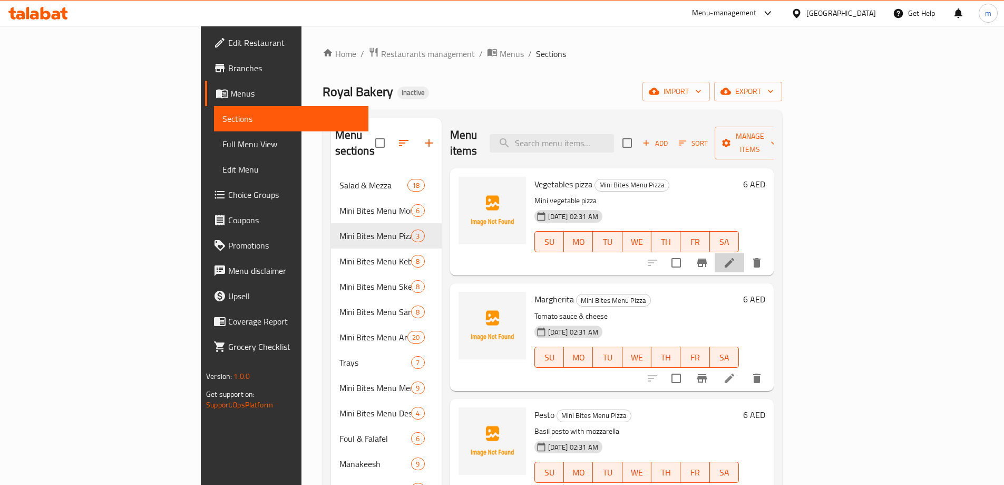
click at [744, 253] on li at bounding box center [730, 262] width 30 height 19
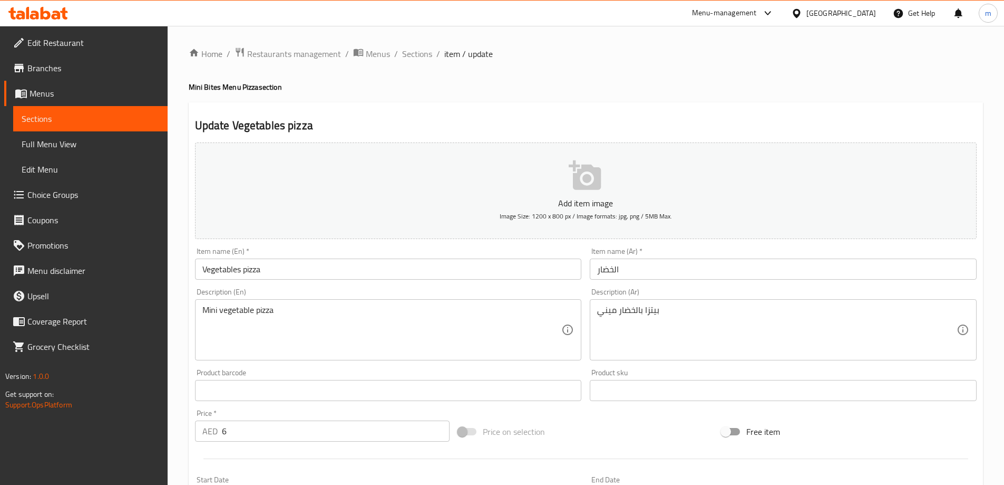
click at [653, 274] on input "الخضار" at bounding box center [783, 268] width 387 height 21
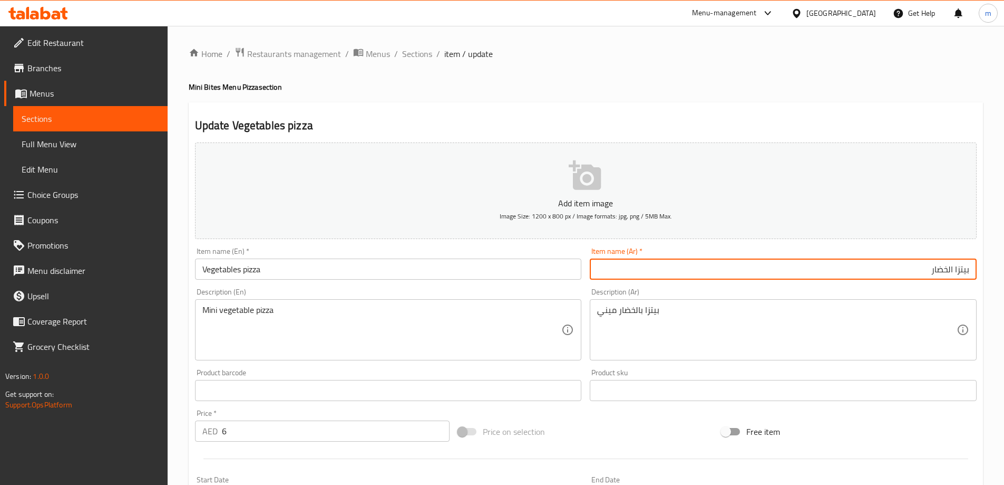
type input "بيتزا الخضار"
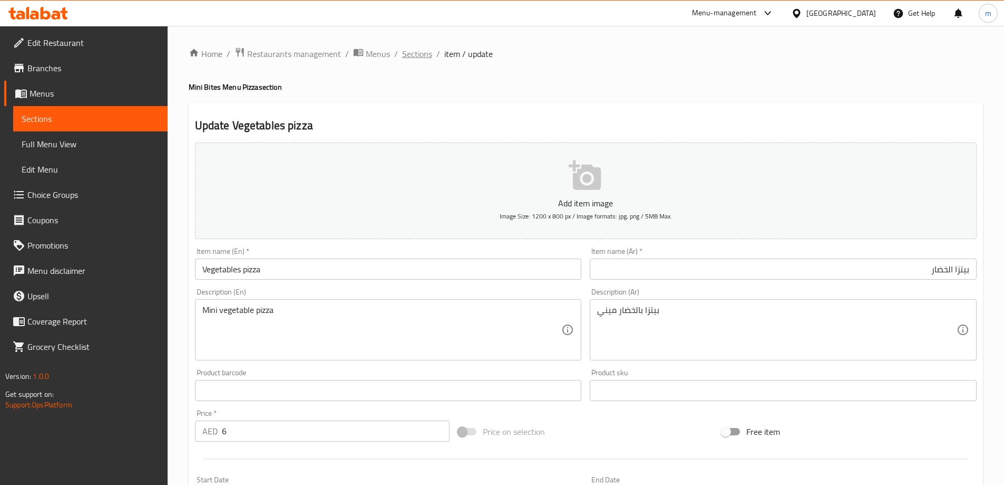
click at [410, 54] on span "Sections" at bounding box center [417, 53] width 30 height 13
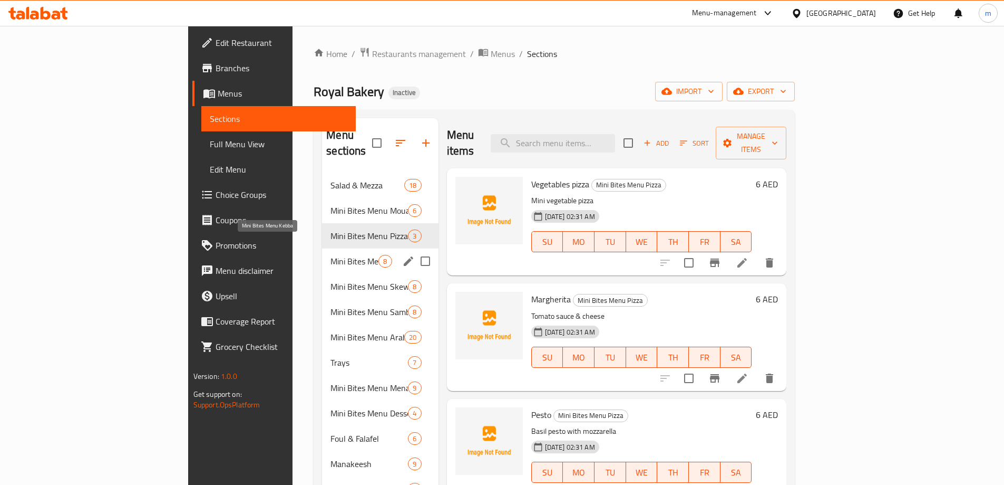
click at [331, 255] on span "Mini Bites Menu Kebba" at bounding box center [355, 261] width 48 height 13
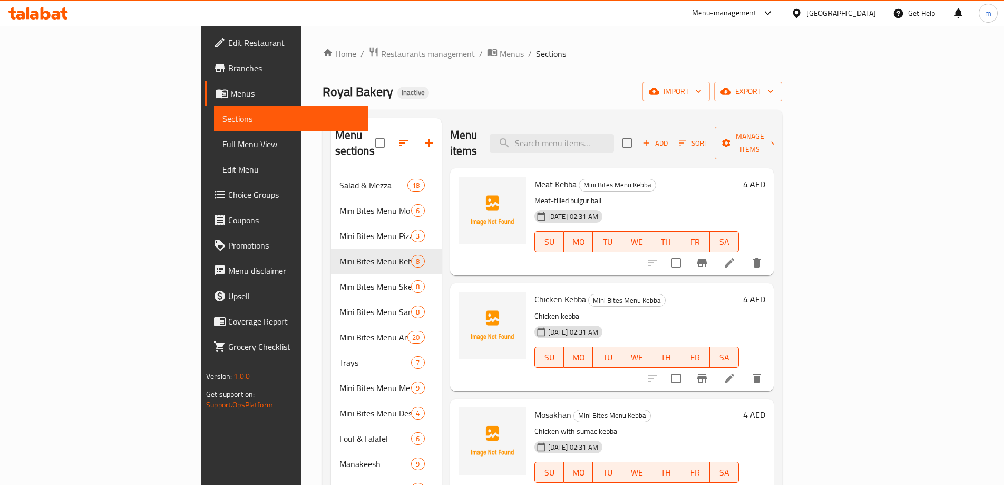
click at [744, 369] on li at bounding box center [730, 378] width 30 height 19
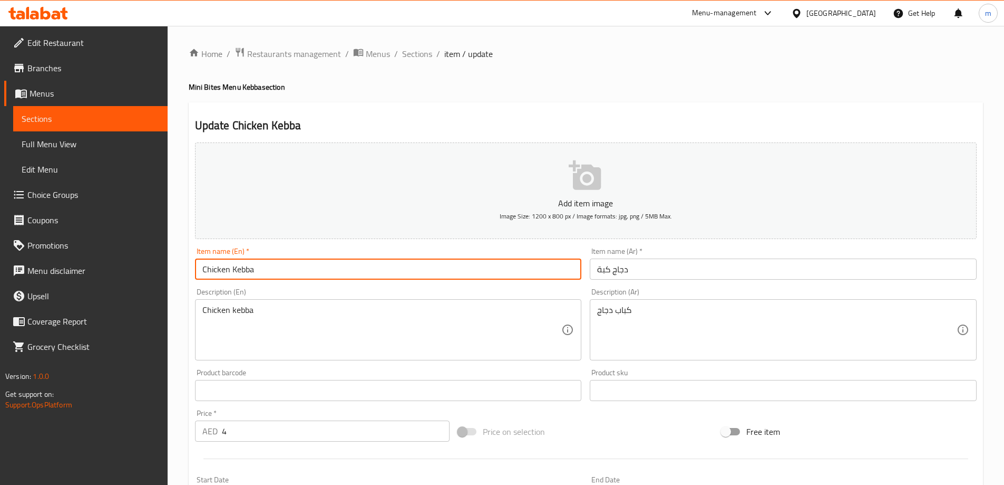
drag, startPoint x: 346, startPoint y: 267, endPoint x: 227, endPoint y: 272, distance: 119.2
click at [227, 272] on input "Chicken Kebba" at bounding box center [388, 268] width 387 height 21
type input "Chicken"
click at [605, 268] on input "دجاج كبة" at bounding box center [783, 268] width 387 height 21
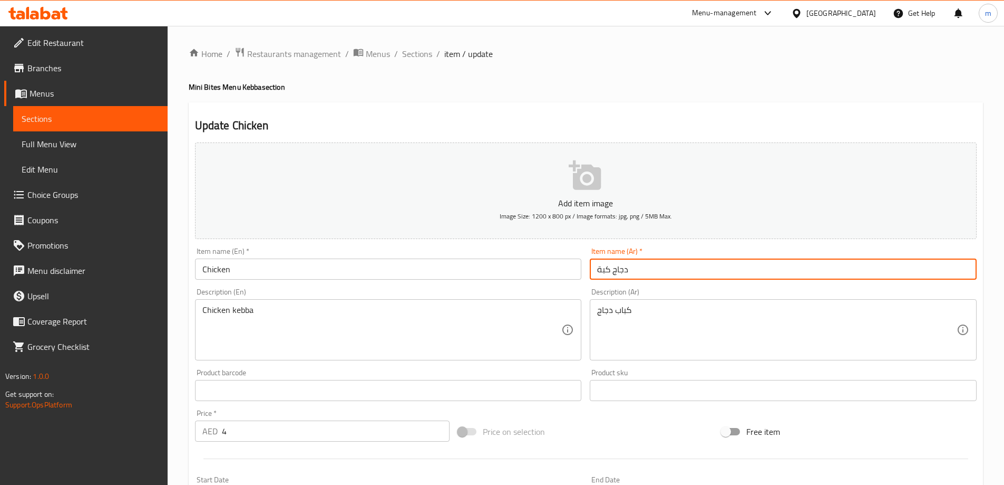
click at [605, 268] on input "دجاج كبة" at bounding box center [783, 268] width 387 height 21
paste input "Chicken"
click at [603, 272] on input "دجاج كبة" at bounding box center [783, 268] width 387 height 21
type input "دجاج"
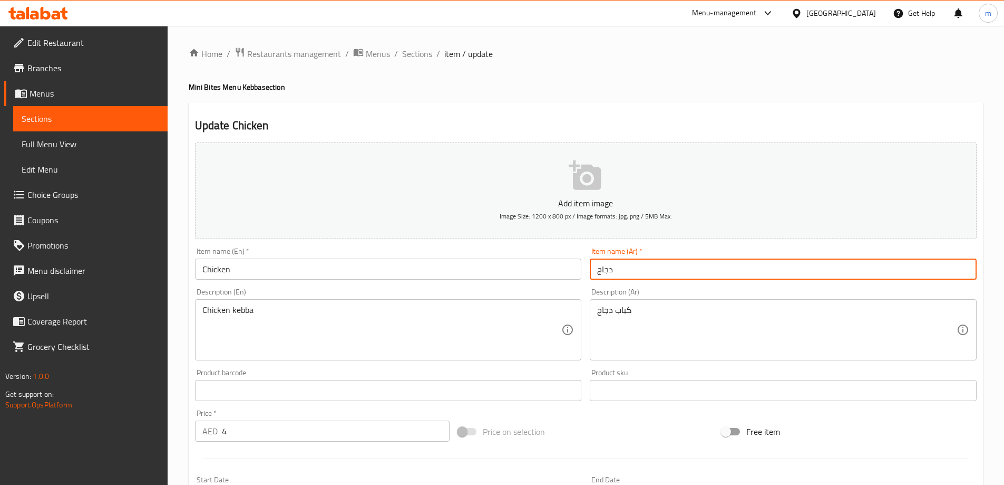
click at [424, 53] on span "Sections" at bounding box center [417, 53] width 30 height 13
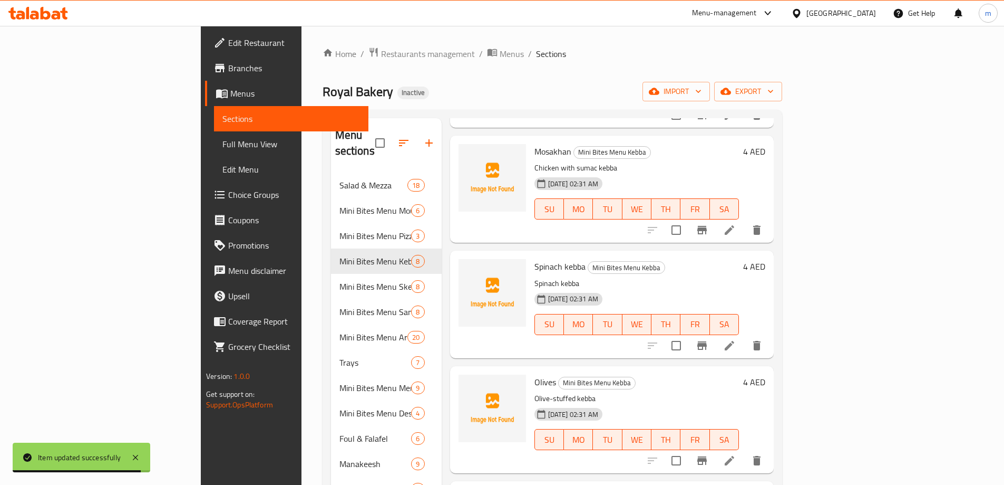
scroll to position [264, 0]
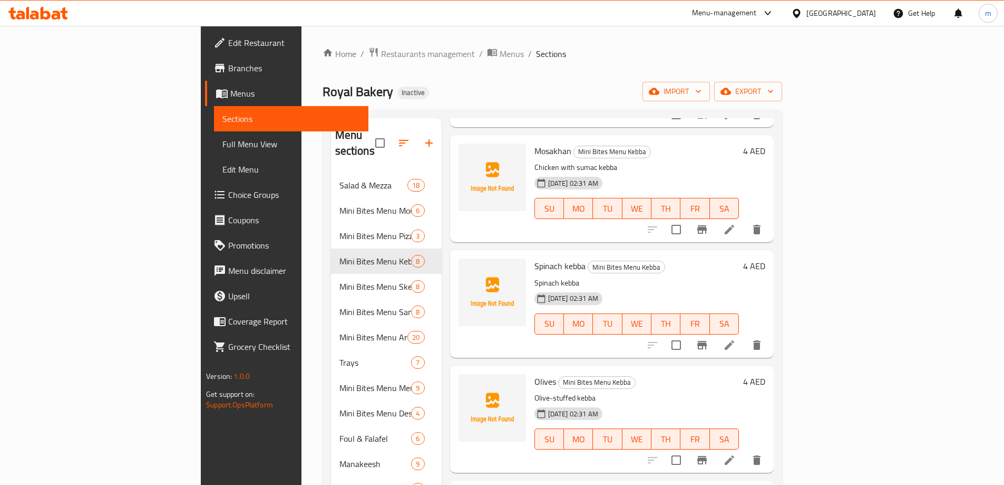
click at [736, 338] on icon at bounding box center [729, 344] width 13 height 13
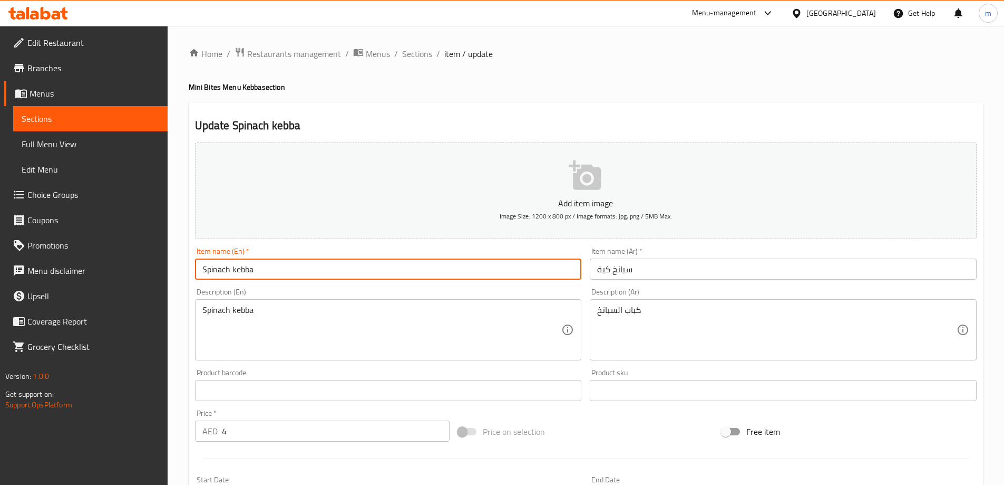
click at [248, 272] on input "Spinach kebba" at bounding box center [388, 268] width 387 height 21
type input "Spinach"
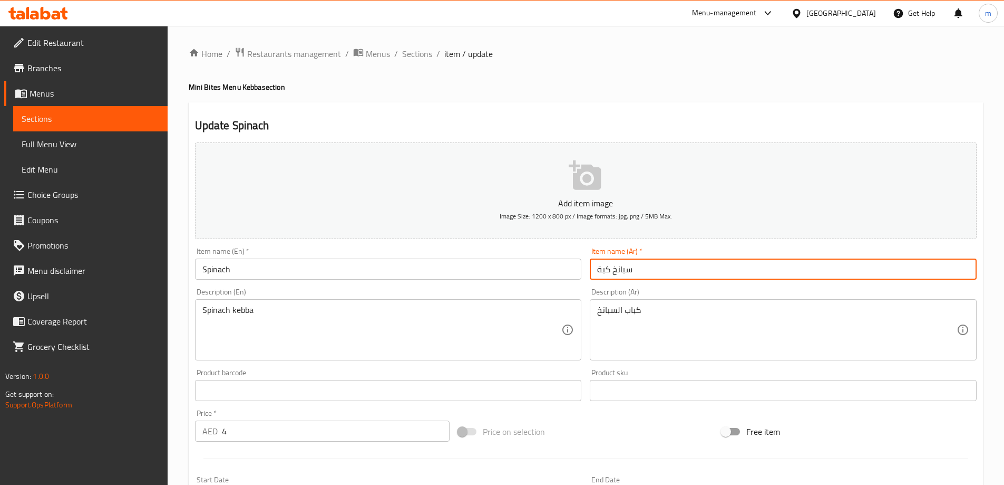
click at [606, 269] on input "سبانخ كبة" at bounding box center [783, 268] width 387 height 21
type input "سبانخ"
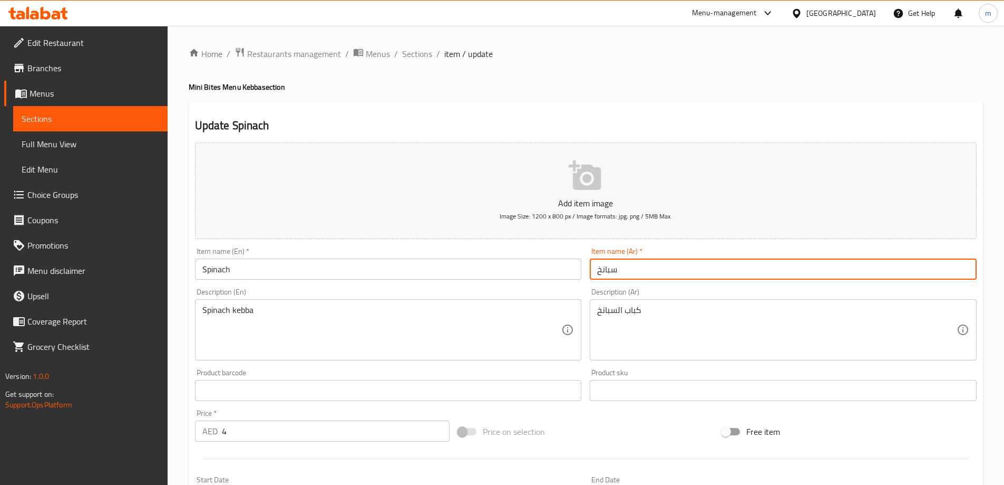
click at [411, 53] on span "Sections" at bounding box center [417, 53] width 30 height 13
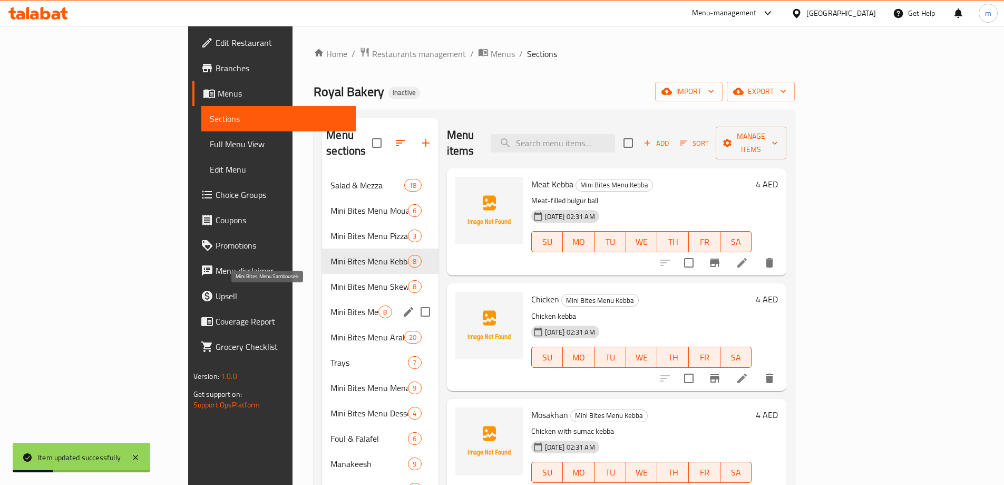
click at [331, 305] on span "Mini Bites Menu Sambousek" at bounding box center [355, 311] width 48 height 13
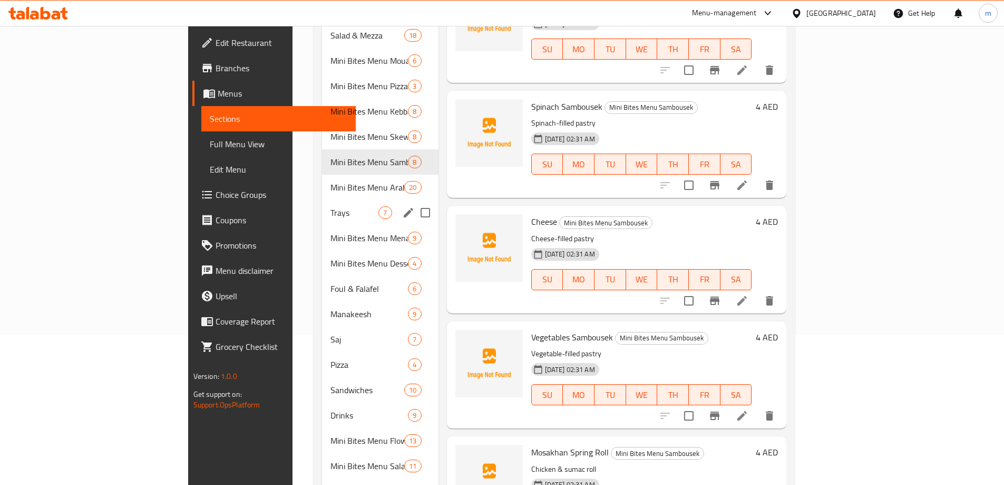
scroll to position [158, 0]
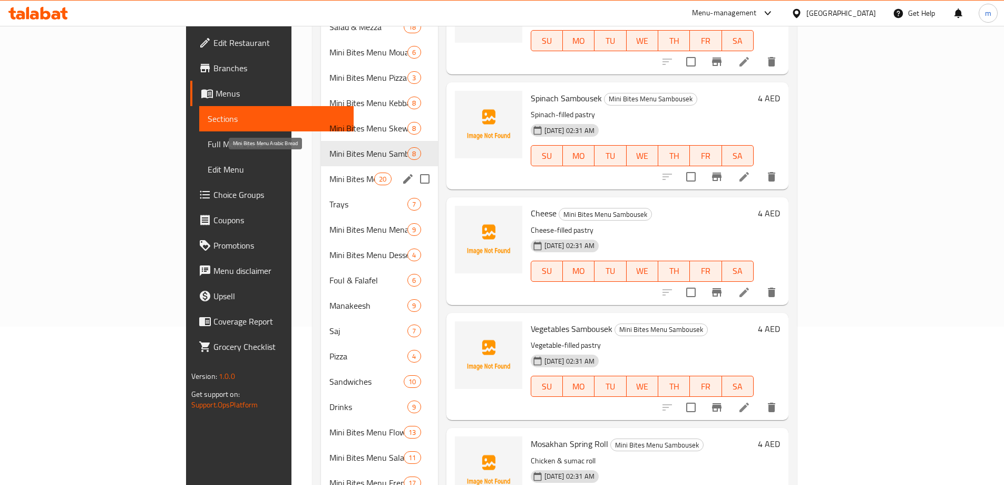
click at [330, 172] on span "Mini Bites Menu Arabic Bread" at bounding box center [352, 178] width 45 height 13
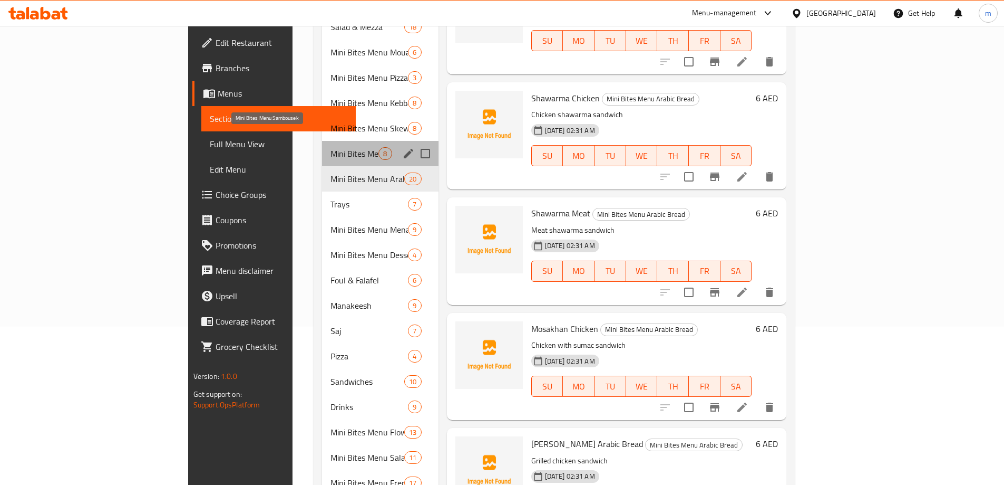
click at [331, 147] on span "Mini Bites Menu Sambousek" at bounding box center [355, 153] width 48 height 13
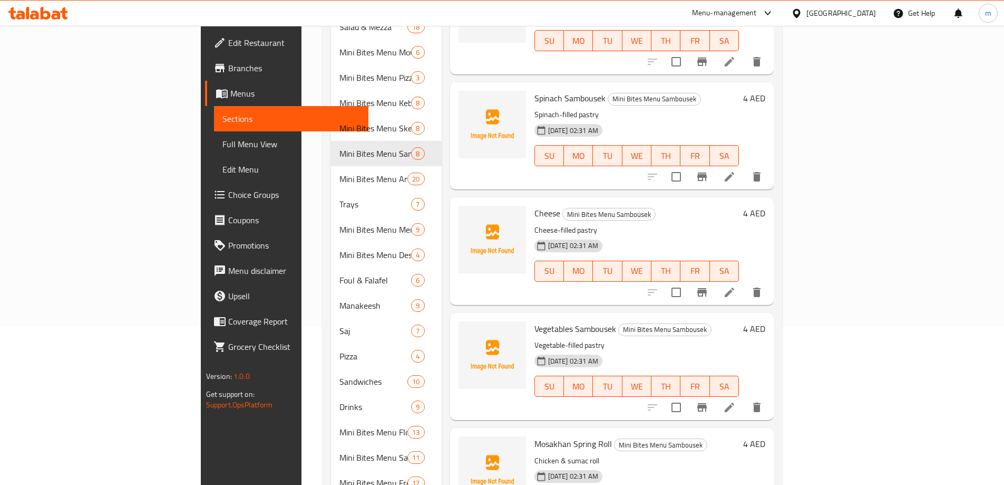
scroll to position [211, 0]
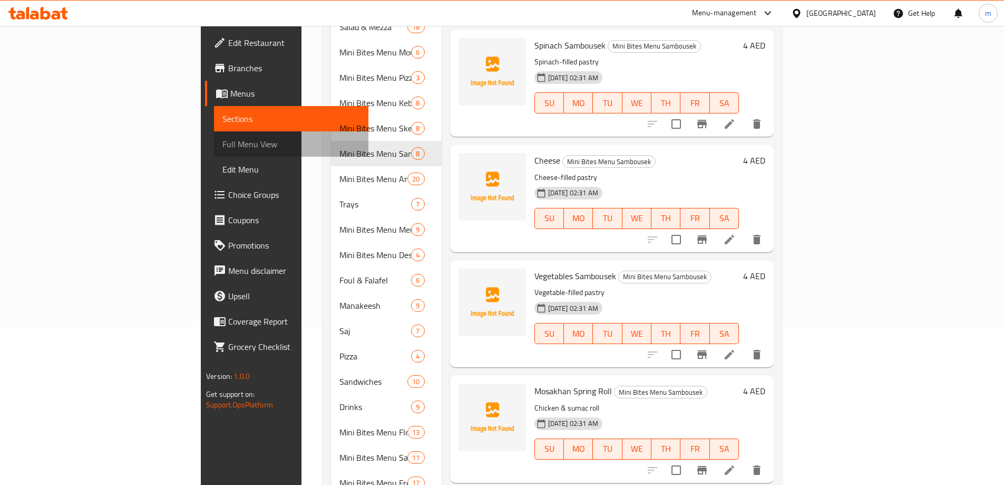
click at [214, 153] on link "Full Menu View" at bounding box center [291, 143] width 154 height 25
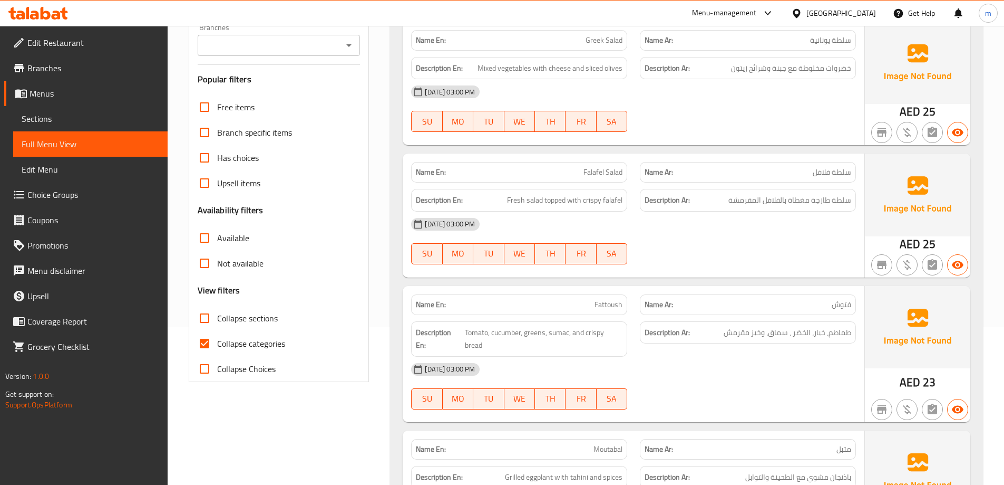
click at [76, 114] on span "Sections" at bounding box center [91, 118] width 138 height 13
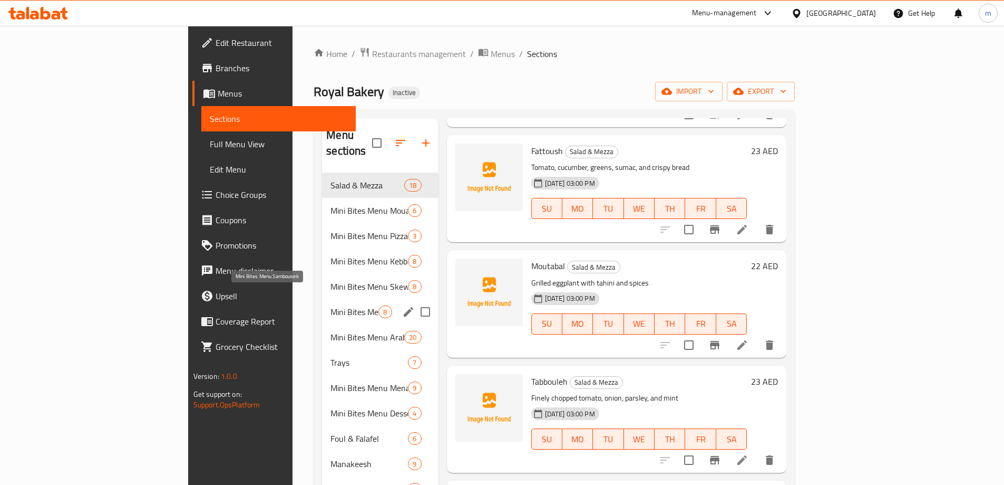
click at [331, 305] on span "Mini Bites Menu Sambousek" at bounding box center [355, 311] width 48 height 13
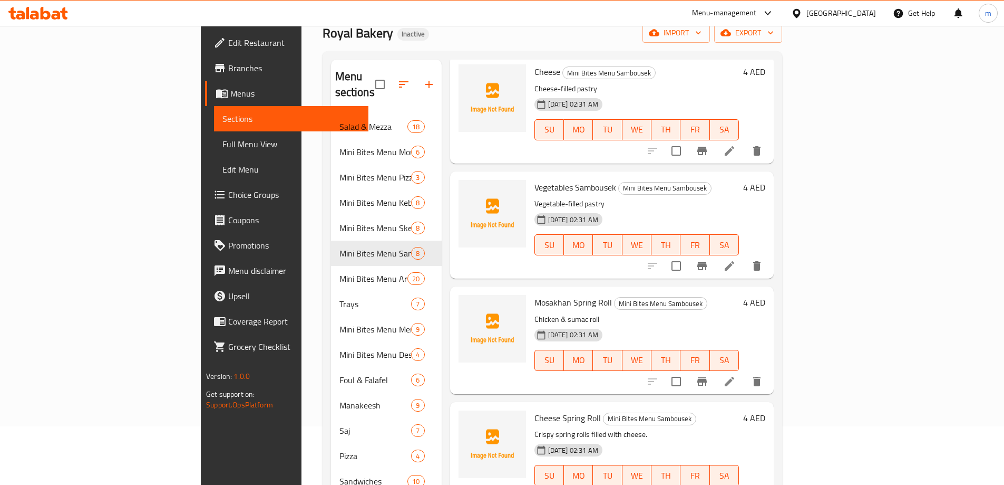
scroll to position [212, 0]
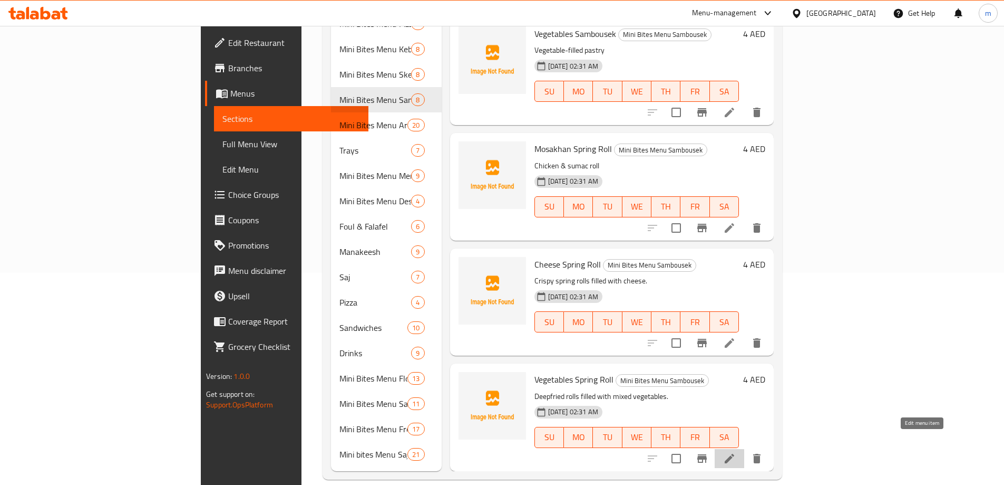
click at [736, 452] on icon at bounding box center [729, 458] width 13 height 13
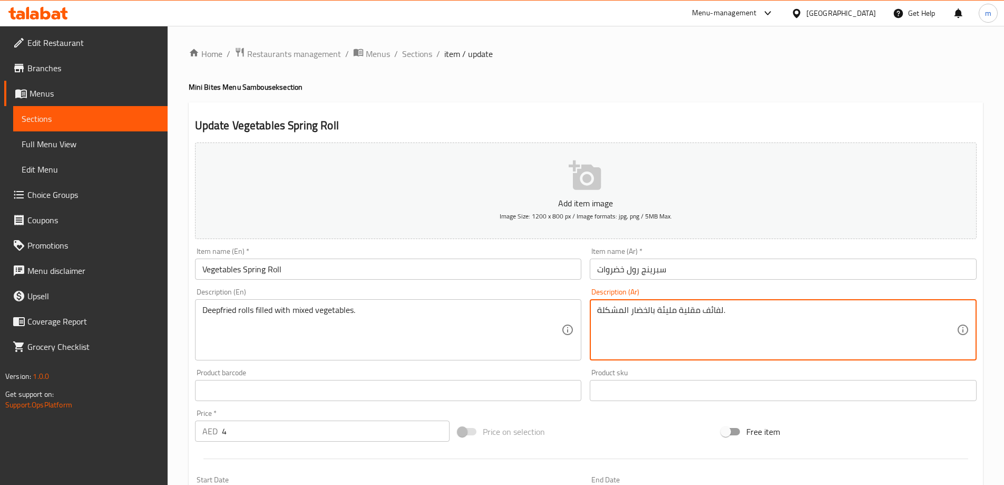
click at [715, 309] on textarea "لفائف مقلية مليئة بالخضار المشكلة." at bounding box center [777, 330] width 360 height 50
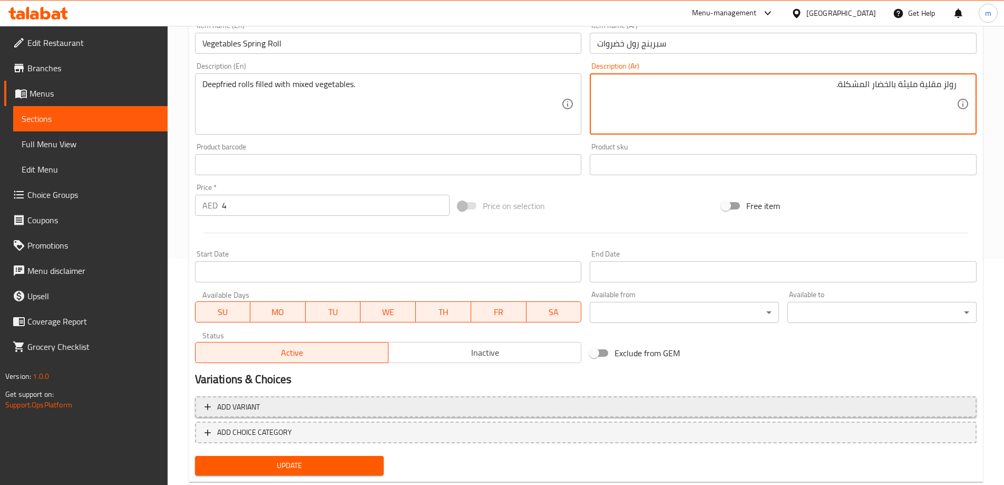
scroll to position [252, 0]
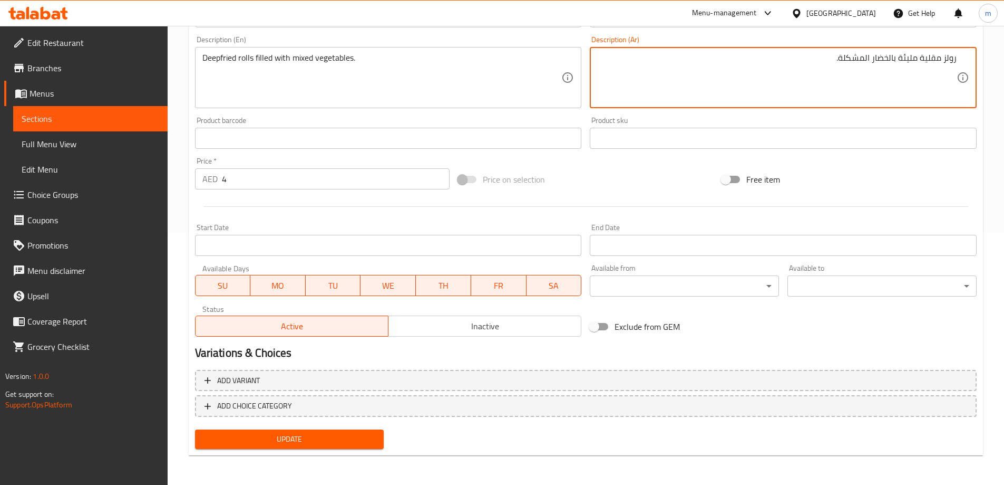
type textarea "رولز مقلية مليئة بالخضار المشكلة."
click at [324, 431] on button "Update" at bounding box center [289, 439] width 189 height 20
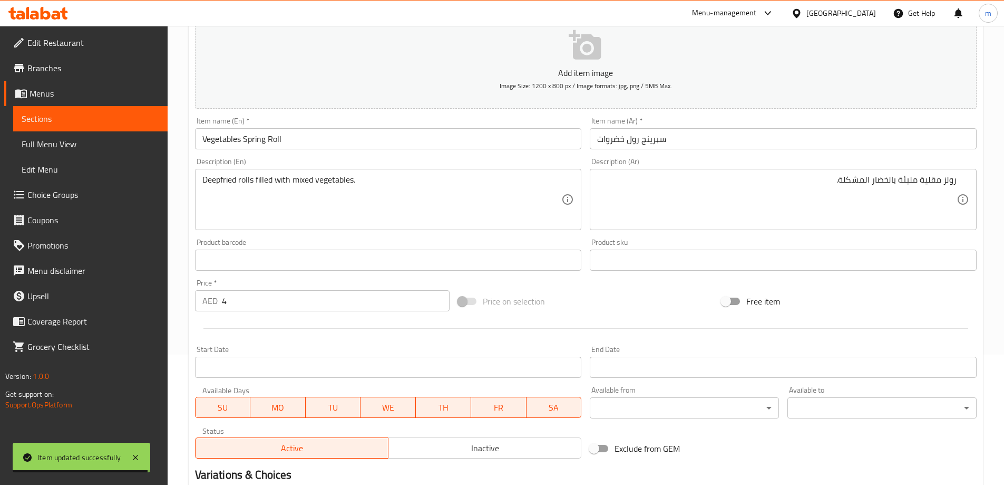
scroll to position [0, 0]
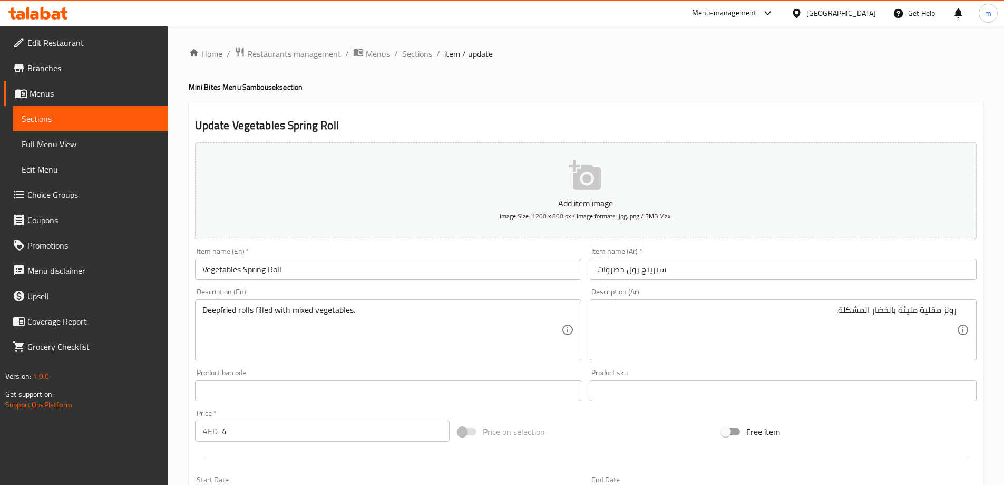
click at [418, 52] on span "Sections" at bounding box center [417, 53] width 30 height 13
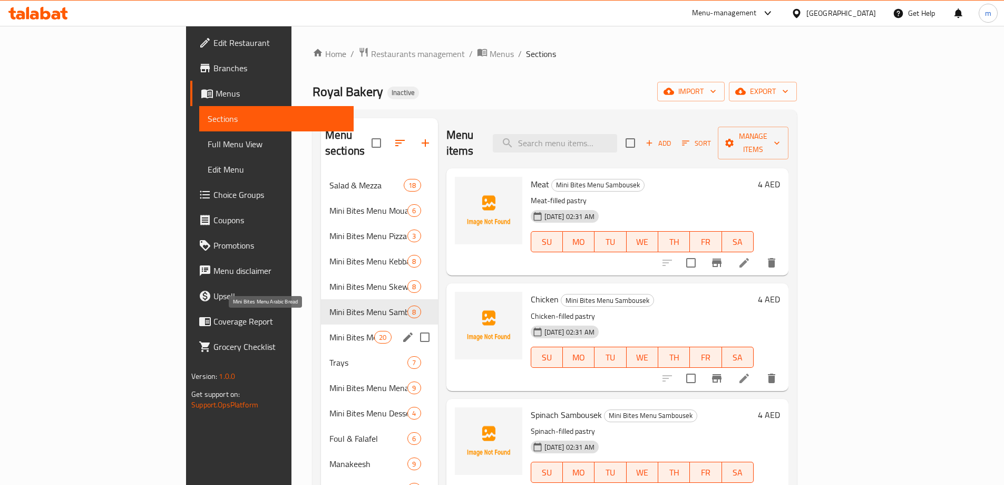
click at [330, 331] on span "Mini Bites Menu Arabic Bread" at bounding box center [352, 337] width 45 height 13
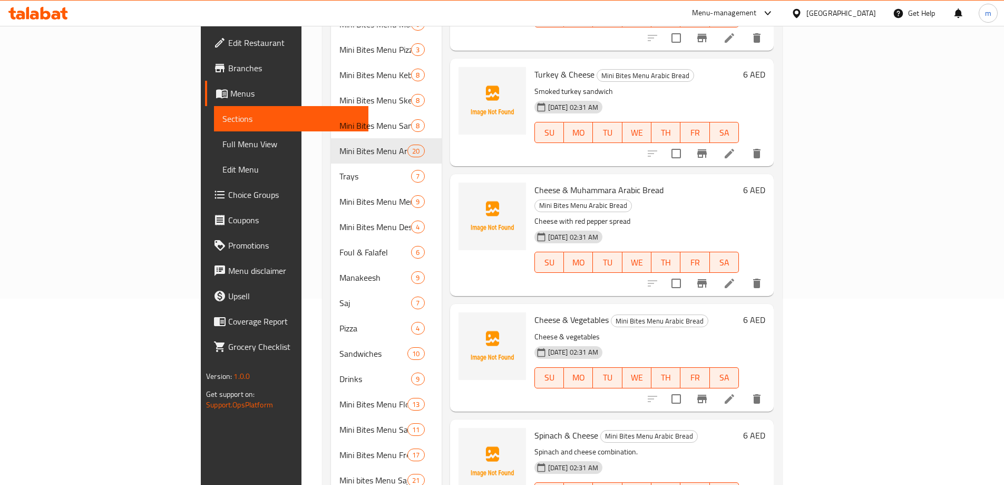
scroll to position [212, 0]
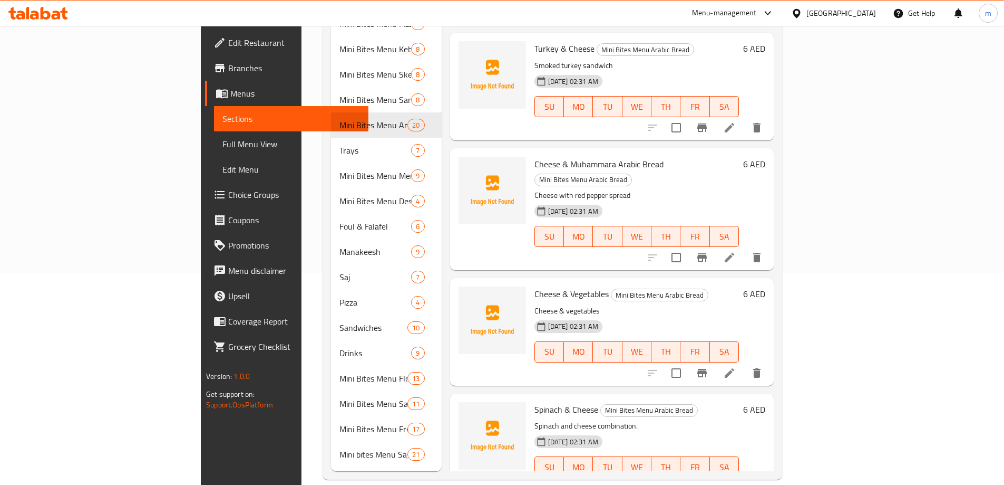
click at [734, 368] on icon at bounding box center [729, 372] width 9 height 9
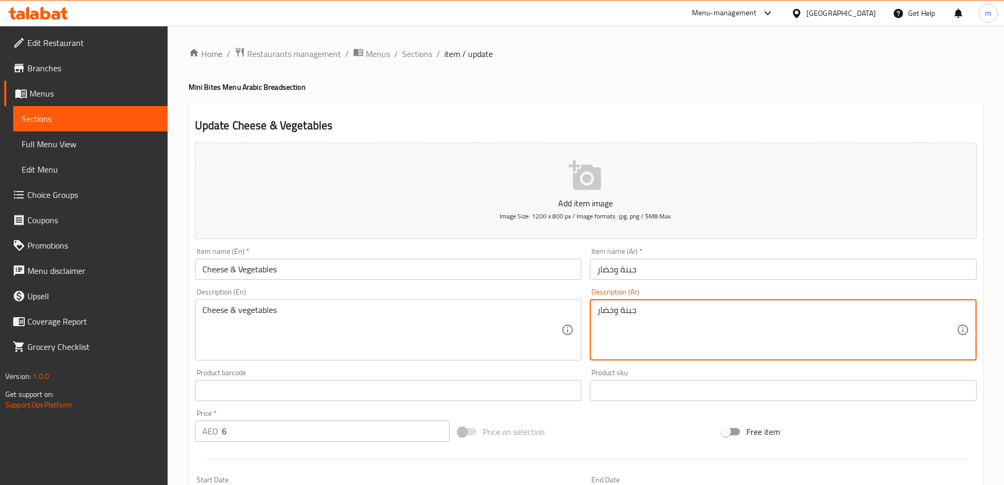
drag, startPoint x: 651, startPoint y: 313, endPoint x: 585, endPoint y: 309, distance: 66.0
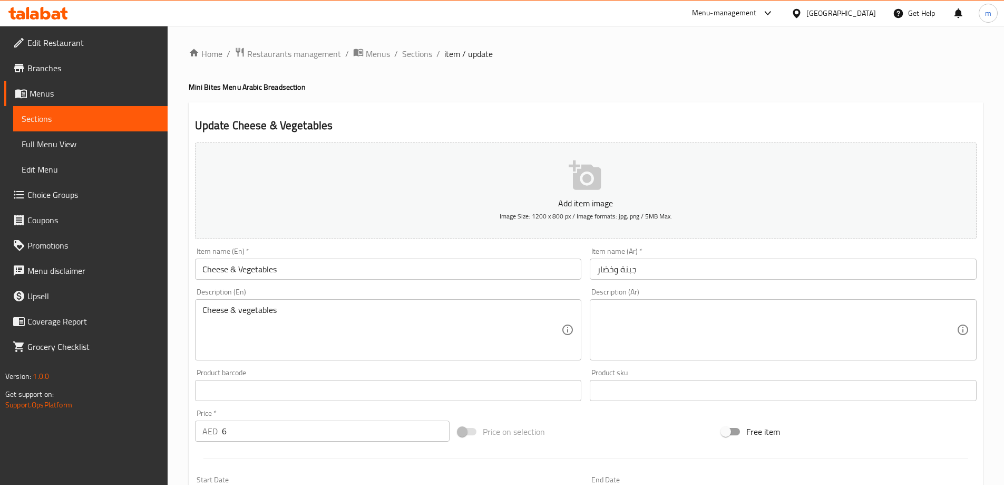
drag, startPoint x: 327, startPoint y: 303, endPoint x: 214, endPoint y: 310, distance: 113.1
click at [214, 311] on div "Cheese & vegetables Description (En)" at bounding box center [388, 329] width 387 height 61
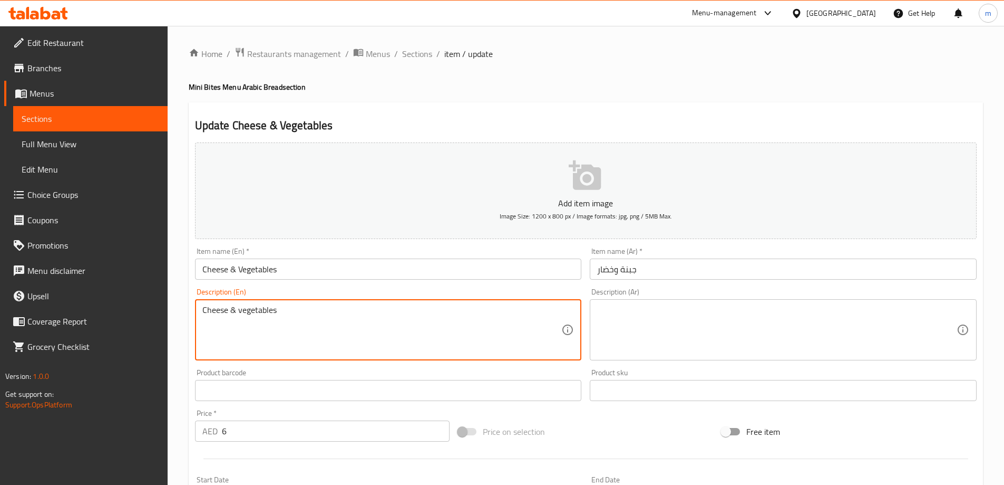
click at [214, 310] on textarea "Cheese & vegetables" at bounding box center [382, 330] width 360 height 50
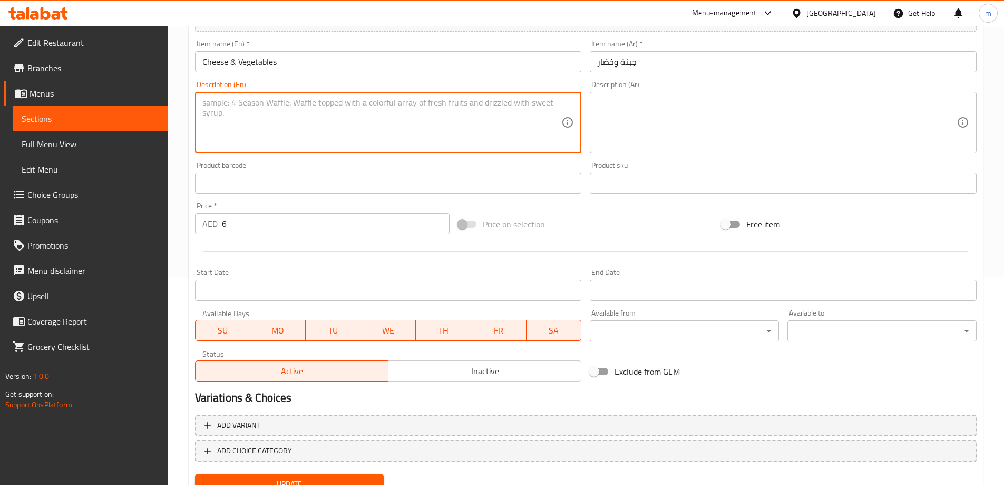
scroll to position [252, 0]
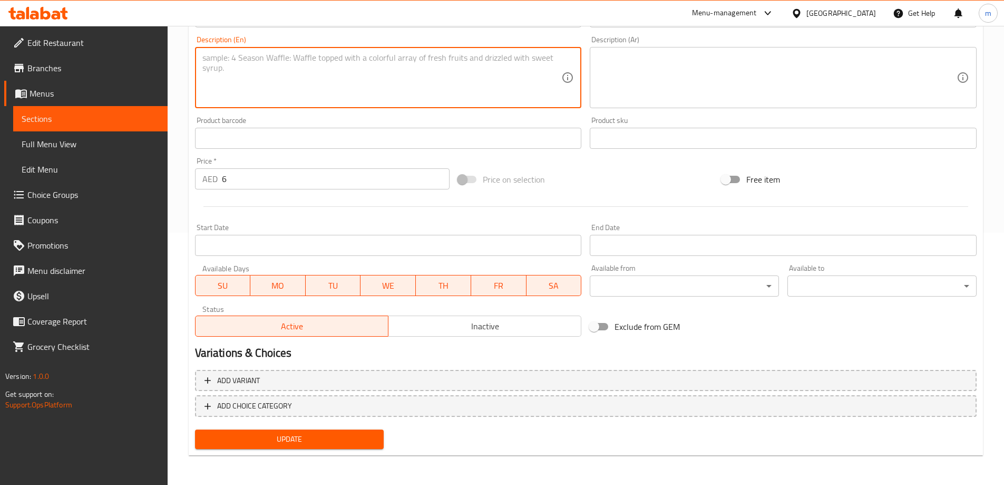
click at [311, 433] on span "Update" at bounding box center [290, 438] width 172 height 13
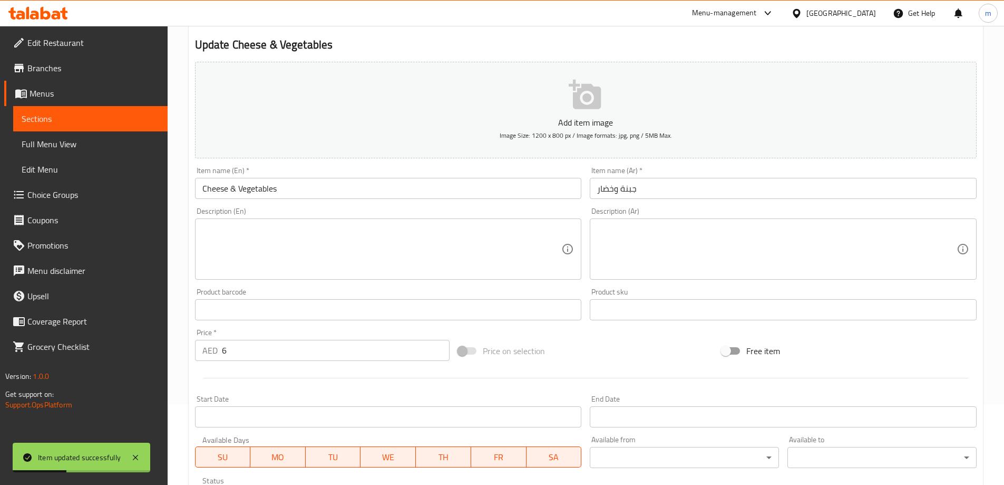
scroll to position [0, 0]
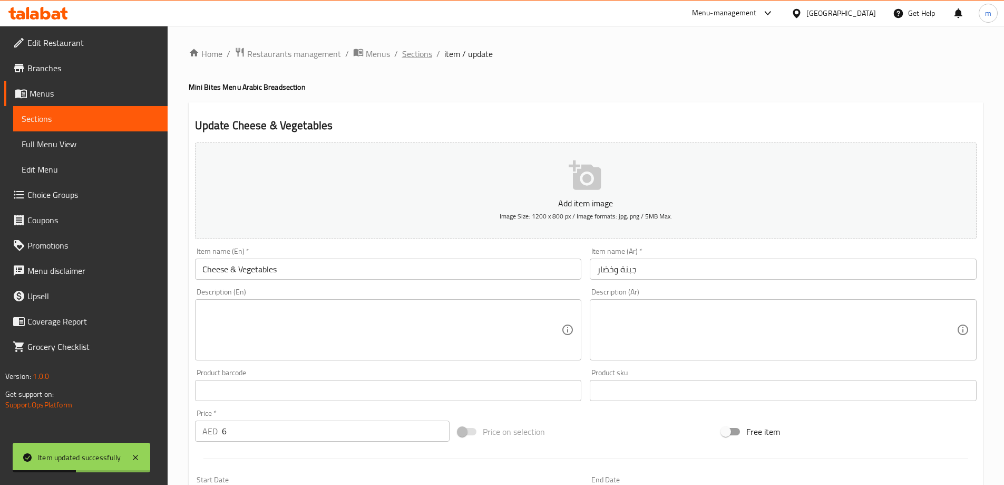
click at [424, 52] on span "Sections" at bounding box center [417, 53] width 30 height 13
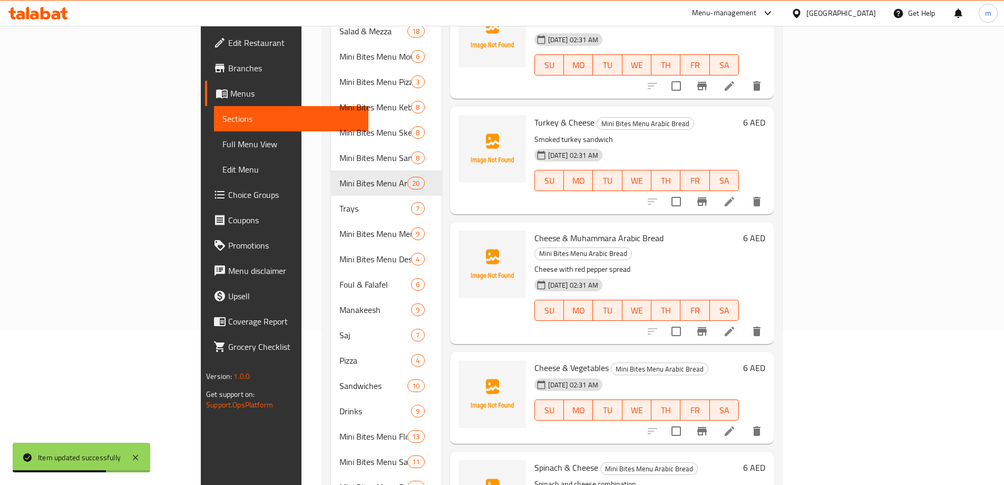
scroll to position [212, 0]
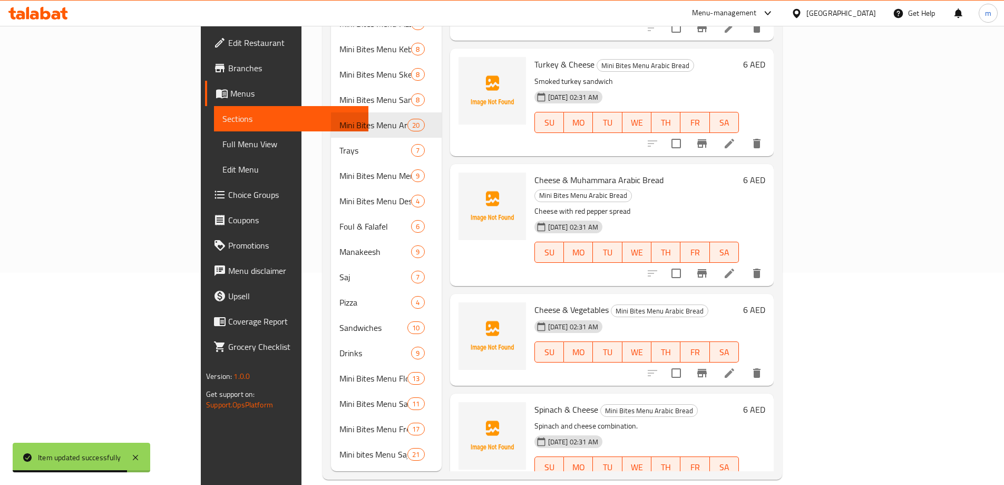
click at [744, 478] on li at bounding box center [730, 487] width 30 height 19
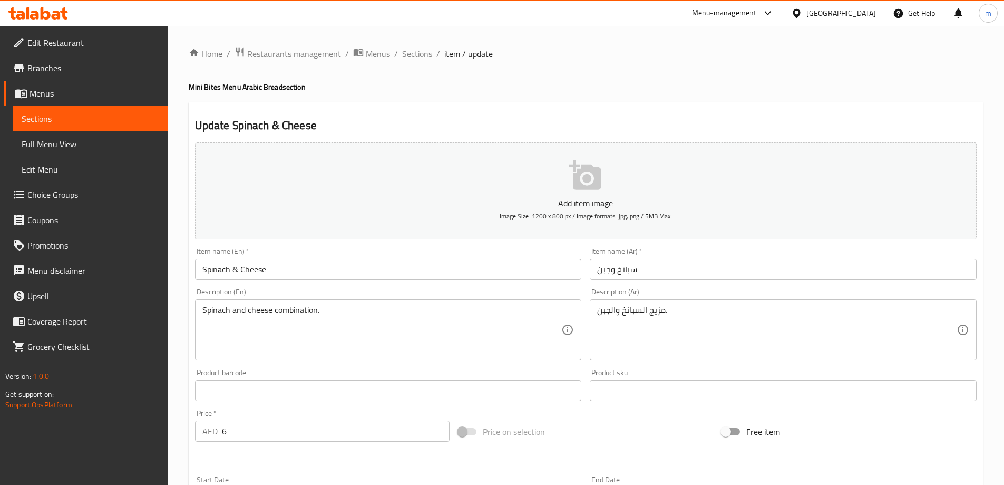
click at [409, 55] on span "Sections" at bounding box center [417, 53] width 30 height 13
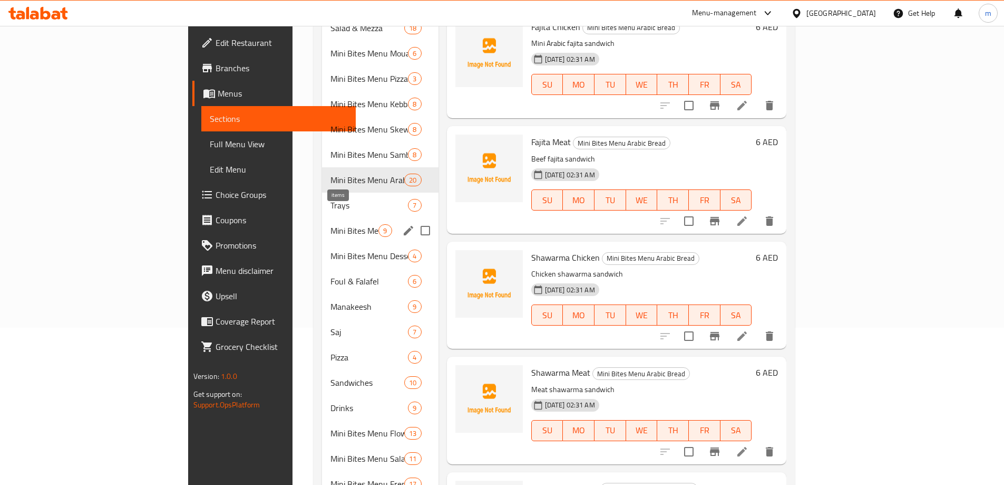
scroll to position [158, 0]
click at [331, 198] on span "Trays" at bounding box center [355, 204] width 48 height 13
